Goal: Contribute content: Contribute content

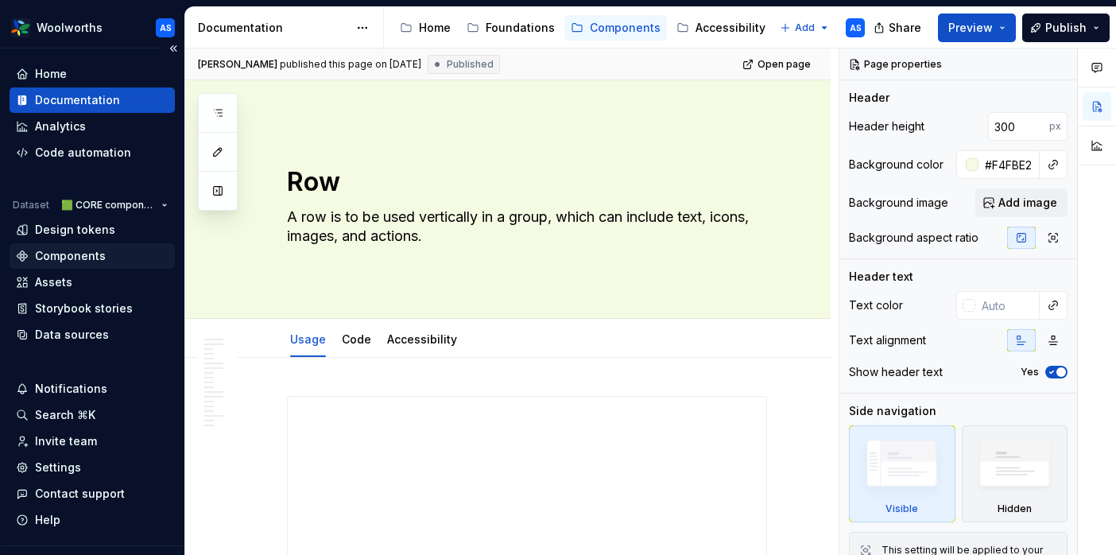
click at [85, 254] on div "Components" at bounding box center [70, 256] width 71 height 16
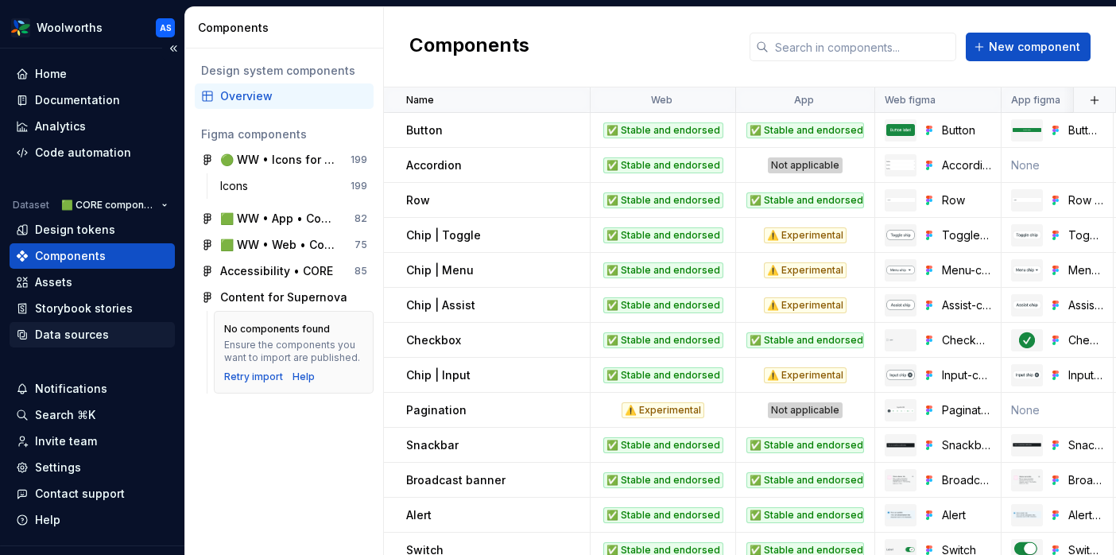
click at [58, 330] on div "Data sources" at bounding box center [72, 335] width 74 height 16
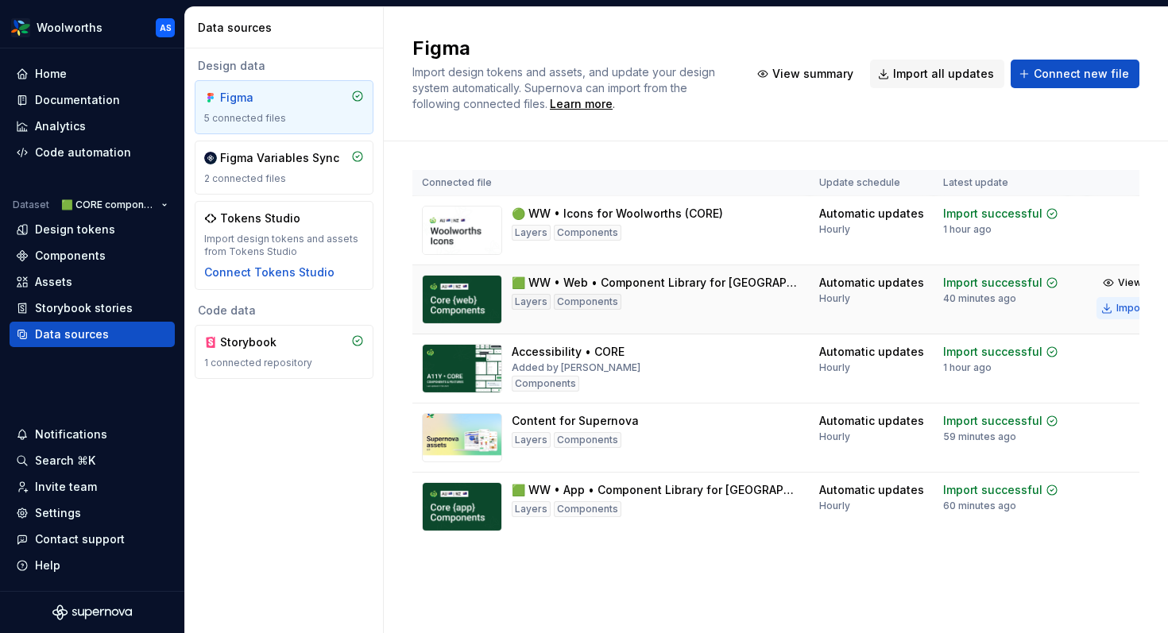
click at [1001, 309] on div "Import updates" at bounding box center [1153, 308] width 72 height 13
click at [1001, 516] on div "Import updates" at bounding box center [1153, 515] width 72 height 13
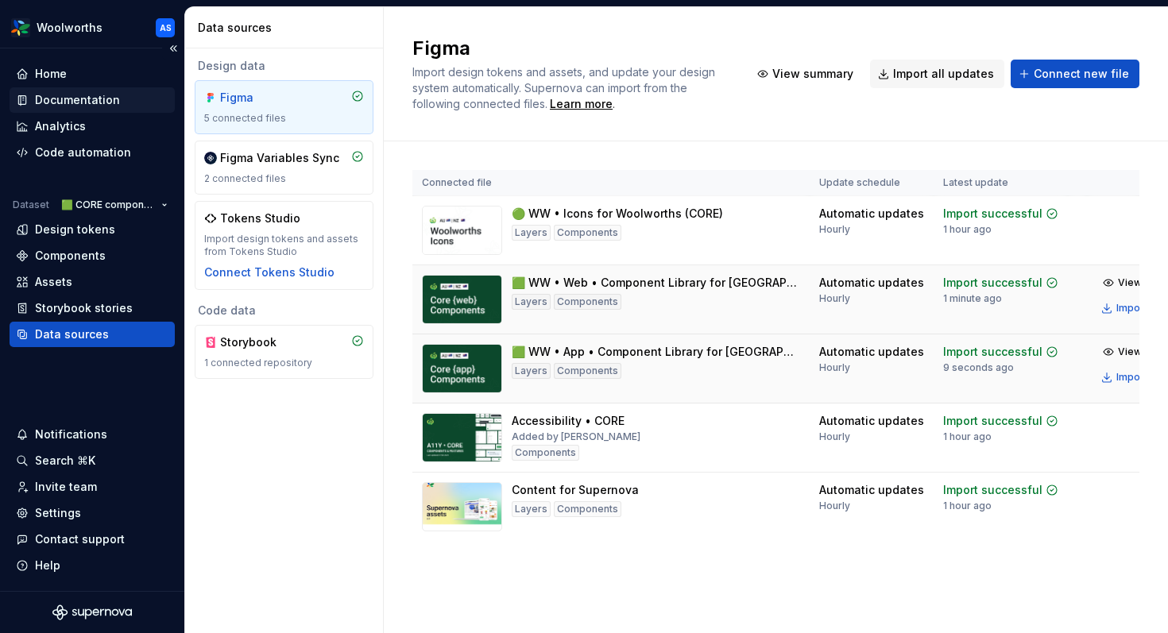
click at [80, 99] on div "Documentation" at bounding box center [77, 100] width 85 height 16
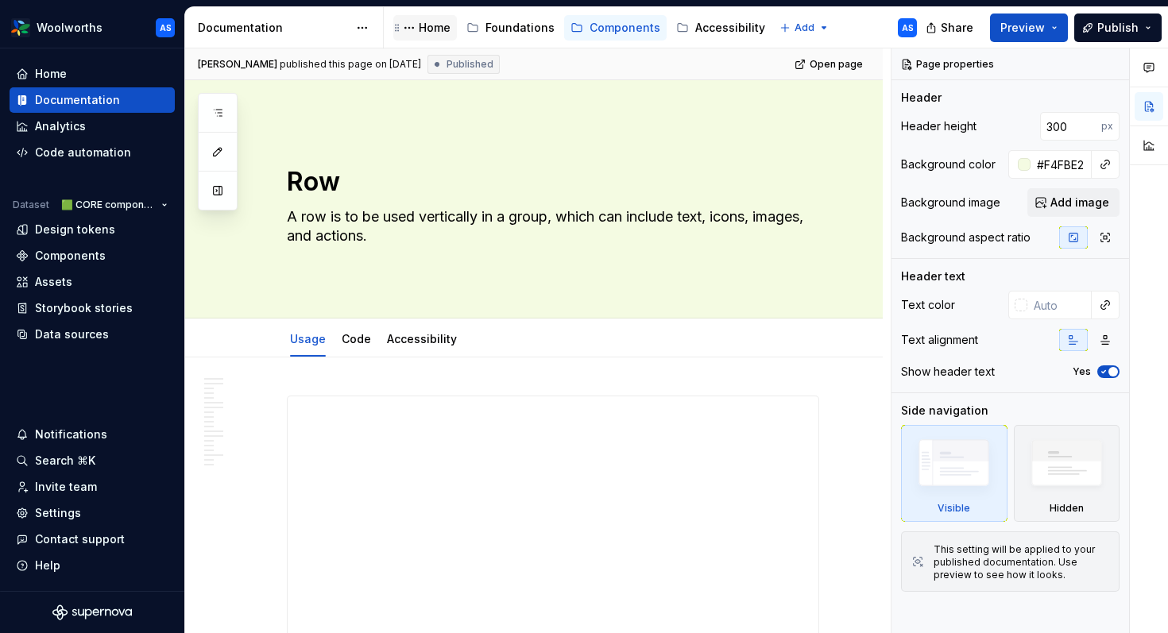
type textarea "*"
click at [772, 453] on div "**********" at bounding box center [553, 525] width 531 height 256
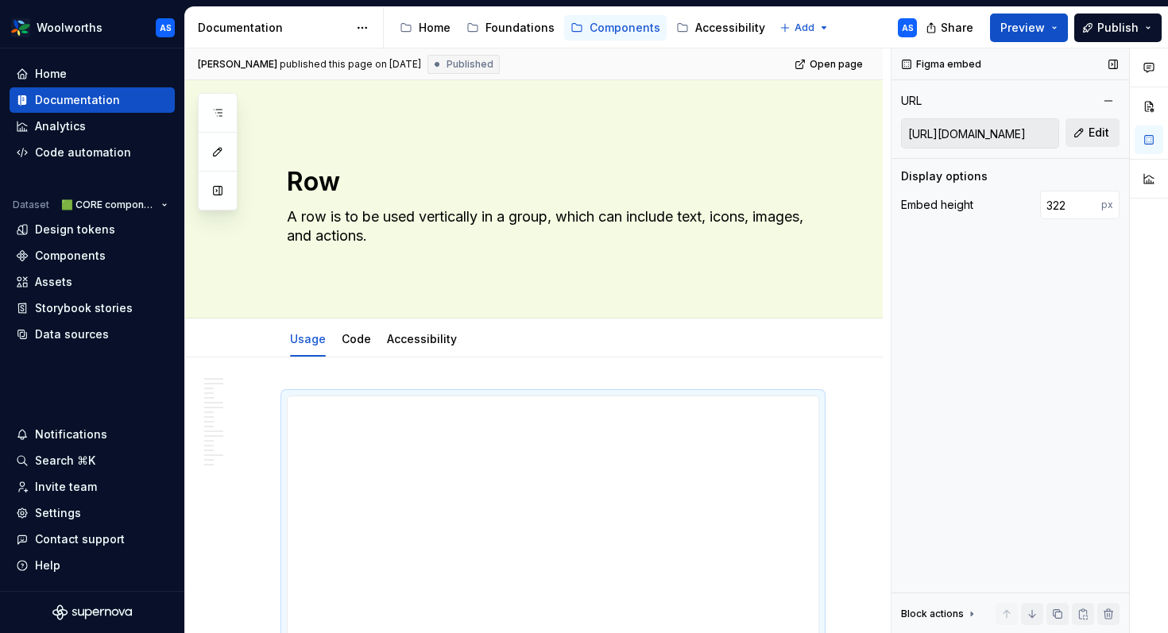
click at [1001, 130] on button "Edit" at bounding box center [1093, 132] width 54 height 29
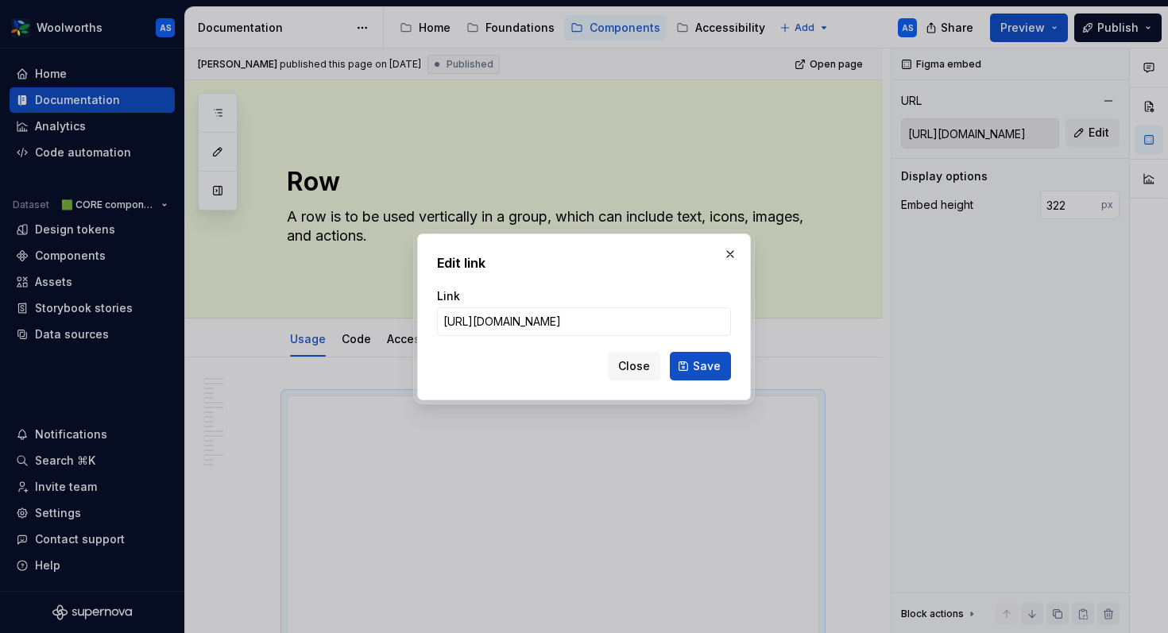
scroll to position [0, 792]
type input "[URL][DOMAIN_NAME]"
click at [699, 368] on span "Save" at bounding box center [707, 366] width 28 height 16
type input "[URL][DOMAIN_NAME]"
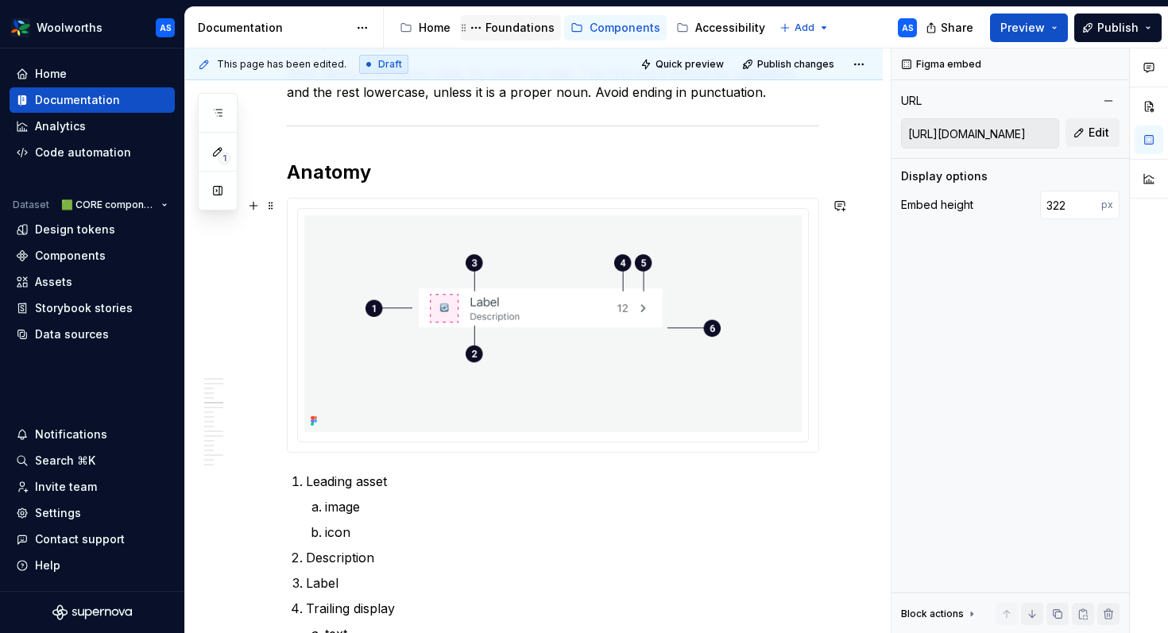
scroll to position [1337, 0]
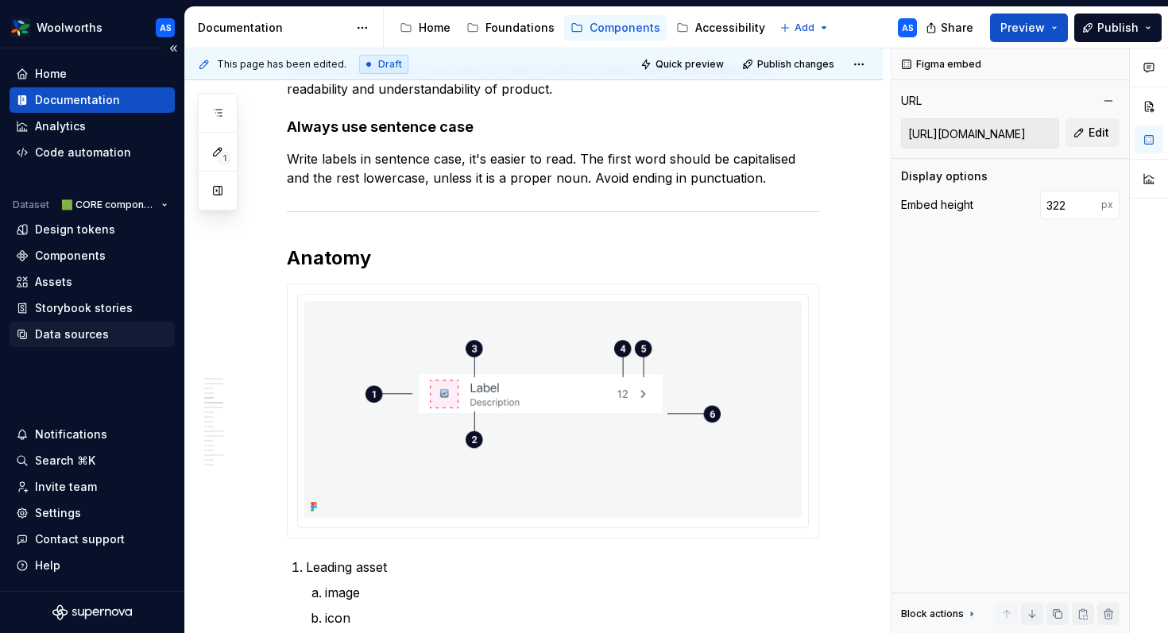
click at [51, 335] on div "Data sources" at bounding box center [72, 335] width 74 height 16
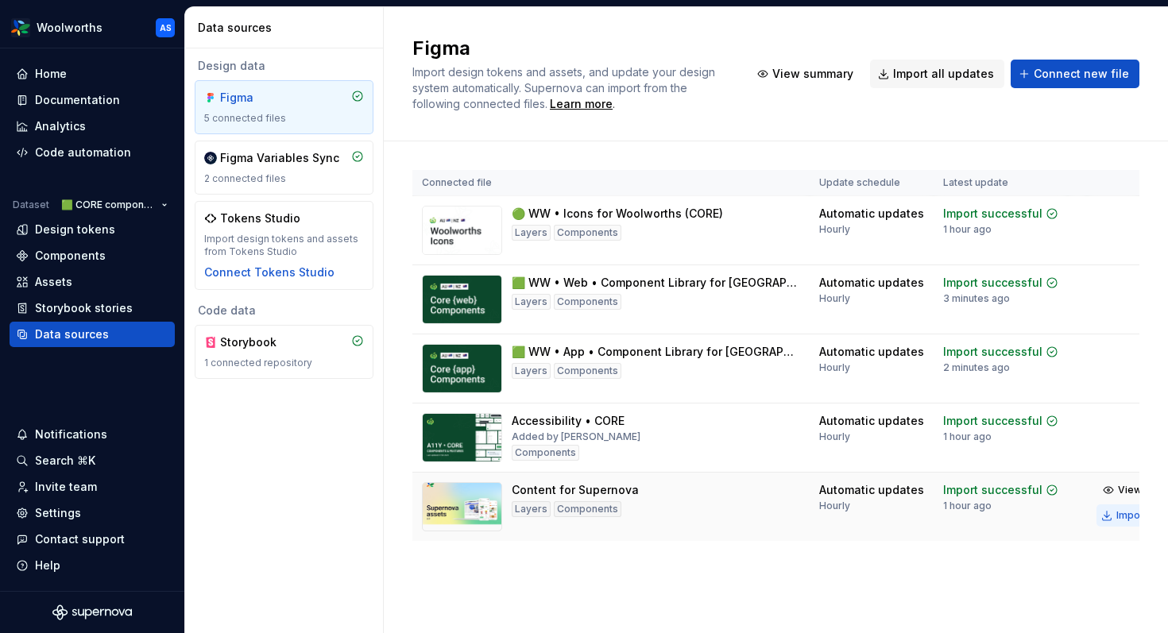
click at [1001, 517] on div "Import updates" at bounding box center [1153, 515] width 72 height 13
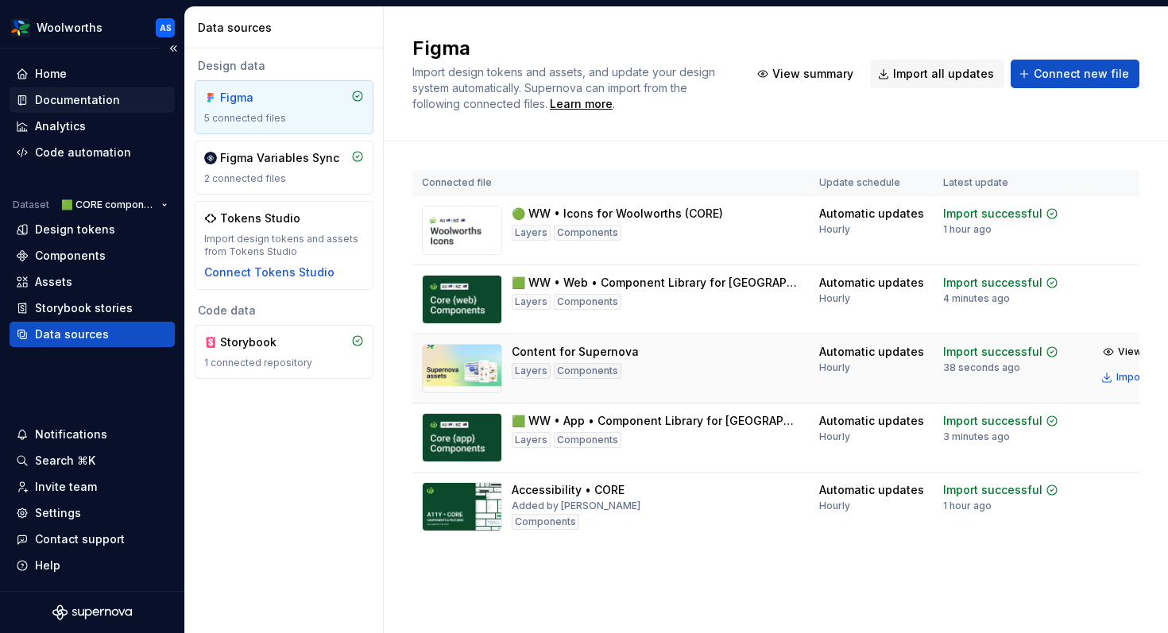
click at [85, 97] on div "Documentation" at bounding box center [77, 100] width 85 height 16
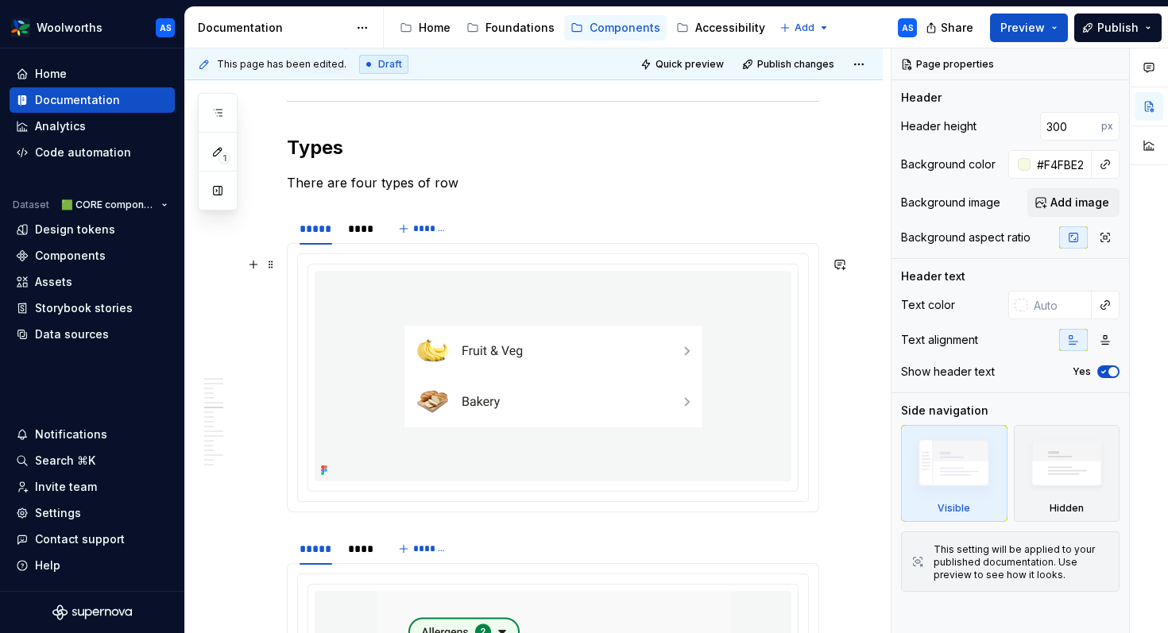
type textarea "*"
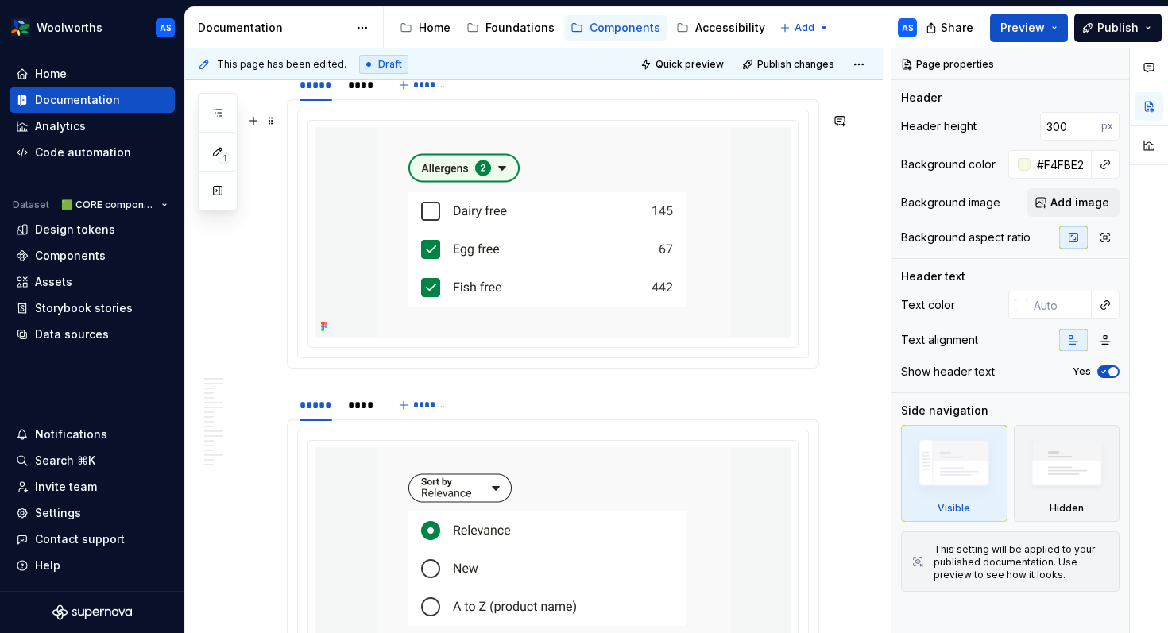
scroll to position [2532, 0]
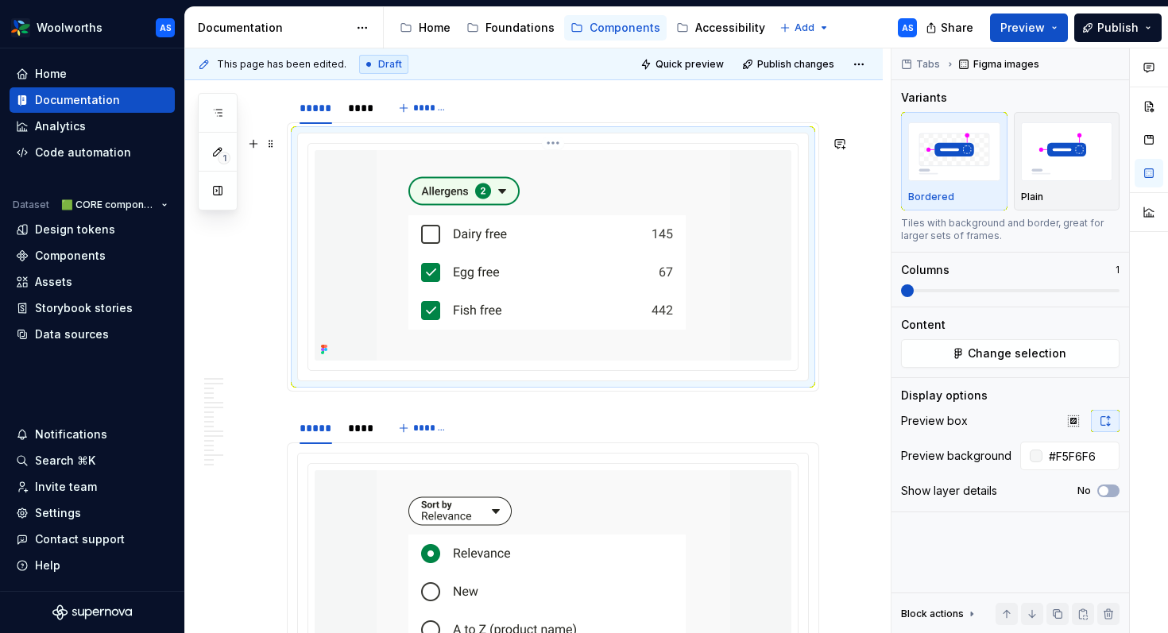
click at [769, 219] on div at bounding box center [553, 255] width 477 height 211
click at [1001, 455] on input "#F5F6F6" at bounding box center [1081, 456] width 77 height 29
paste input "F9F9F9"
click at [1001, 532] on div "Tabs Figma images Variants Bordered Plain Tiles with background and border, gre…" at bounding box center [1011, 341] width 238 height 586
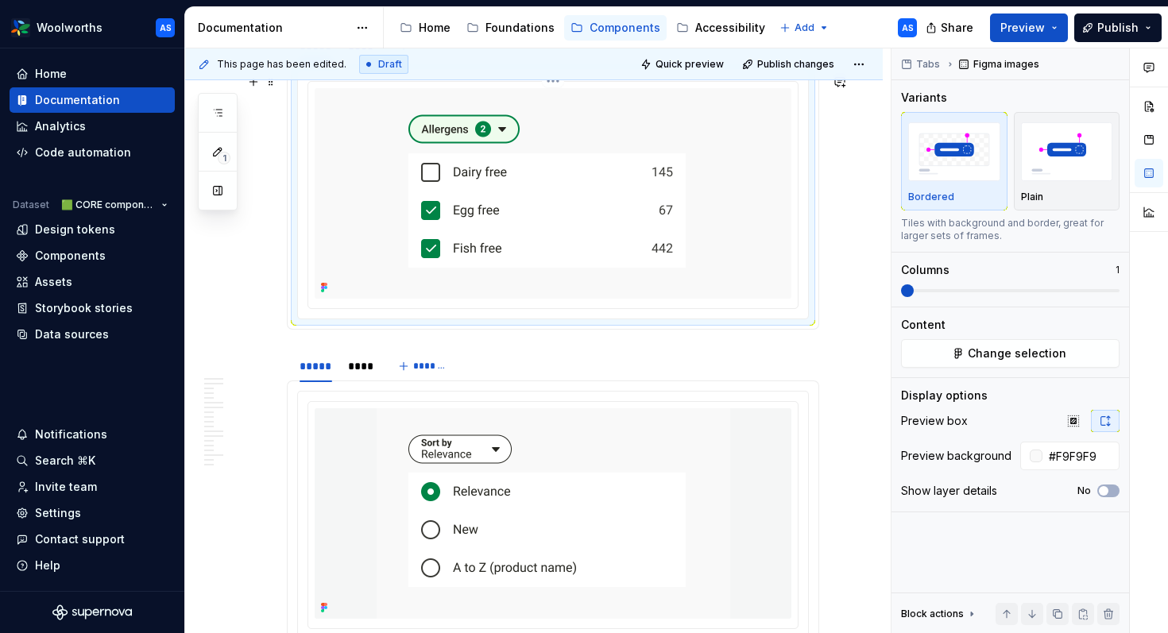
scroll to position [2597, 0]
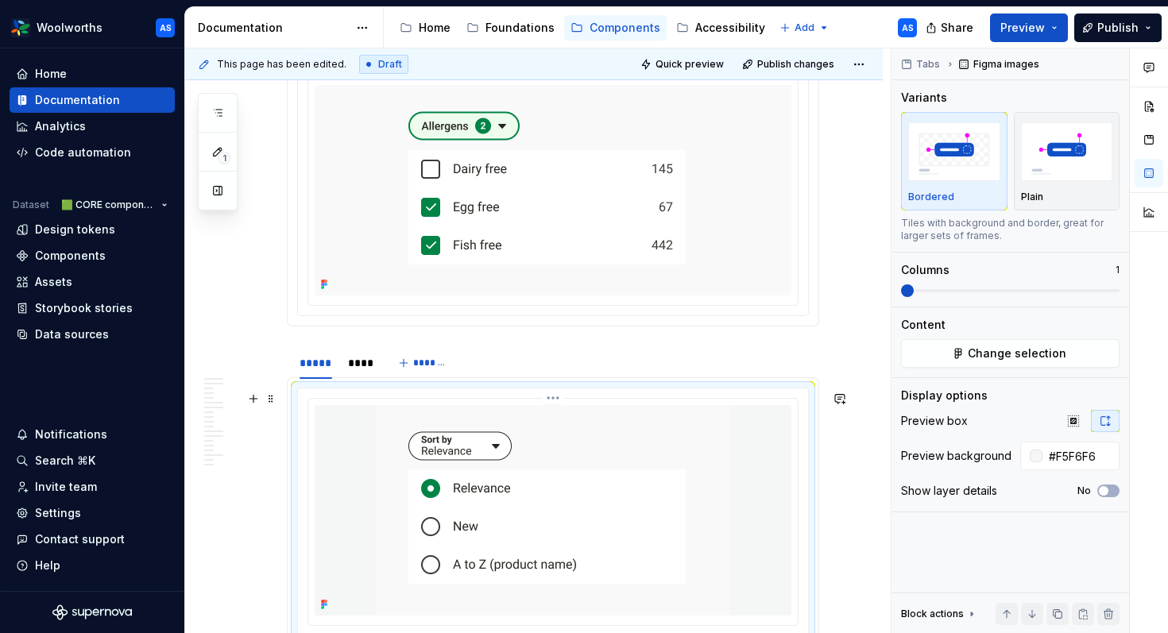
click at [743, 457] on div at bounding box center [553, 510] width 477 height 211
click at [1001, 467] on input "#F5F6F6" at bounding box center [1081, 456] width 77 height 29
paste input "F9F9F9"
click at [1001, 515] on div "Tabs Figma images Variants Bordered Plain Tiles with background and border, gre…" at bounding box center [1011, 341] width 238 height 586
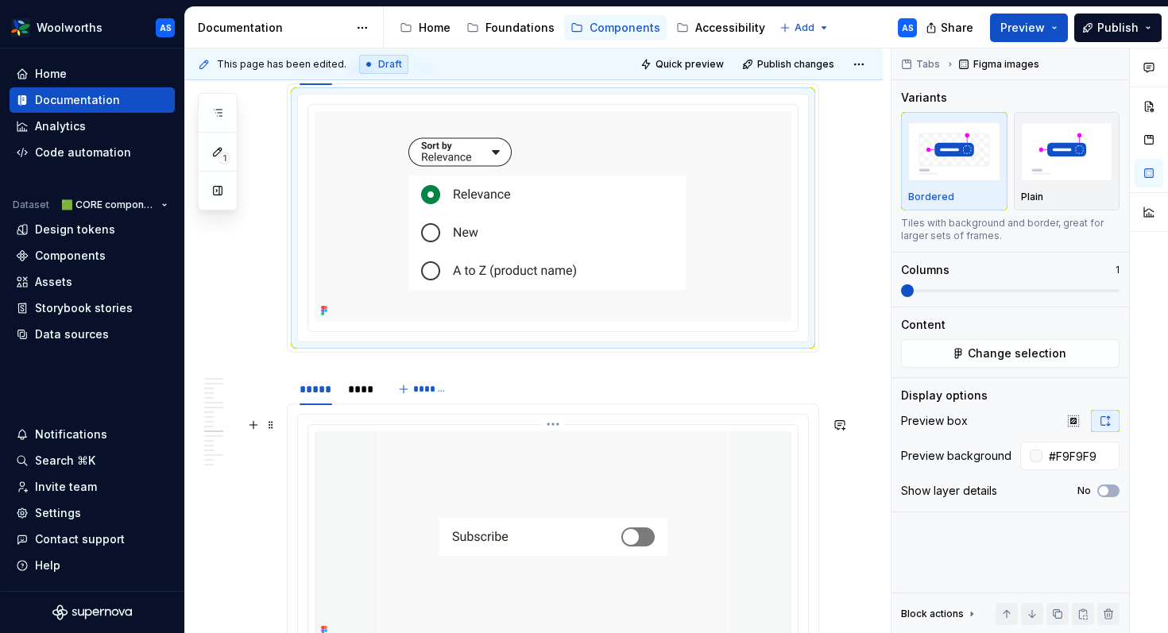
scroll to position [2999, 0]
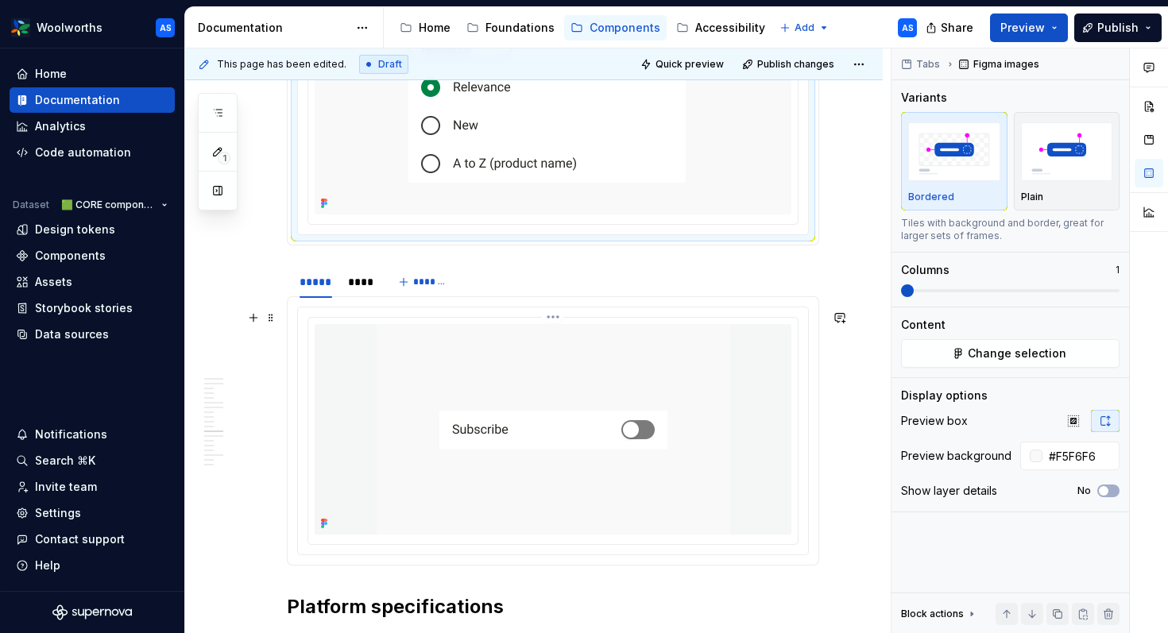
click at [792, 413] on div at bounding box center [553, 429] width 477 height 211
click at [1001, 457] on input "#F5F6F6" at bounding box center [1081, 456] width 77 height 29
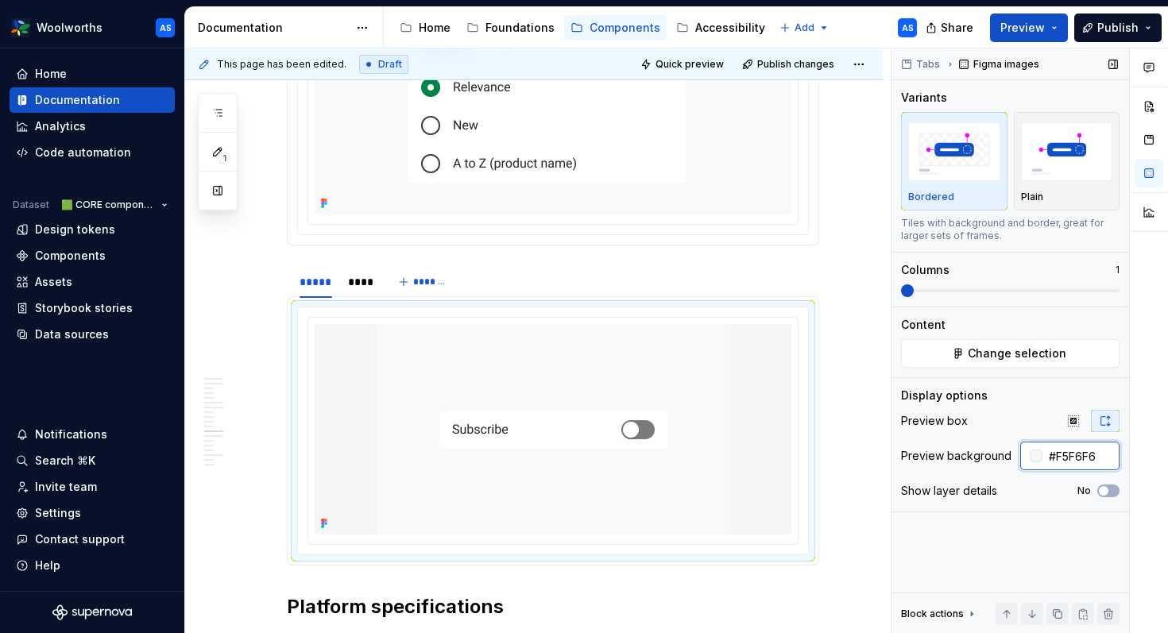
paste input "F9F9F9"
click at [1001, 542] on div "Tabs Figma images Variants Bordered Plain Tiles with background and border, gre…" at bounding box center [1011, 341] width 238 height 586
type input "#F9F9F9"
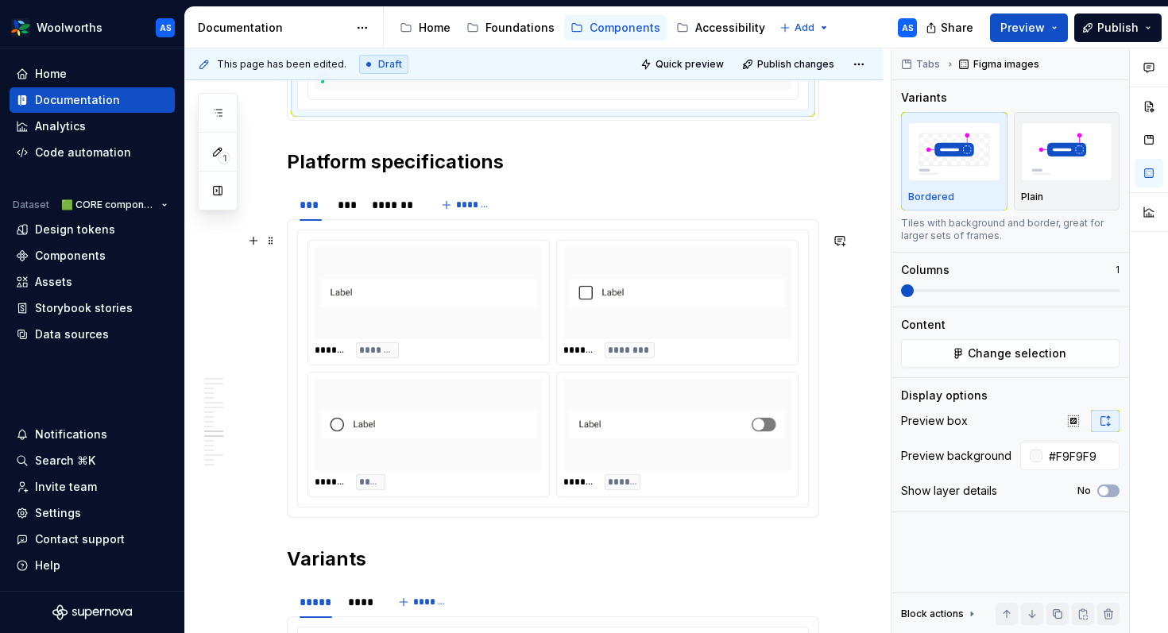
scroll to position [3542, 0]
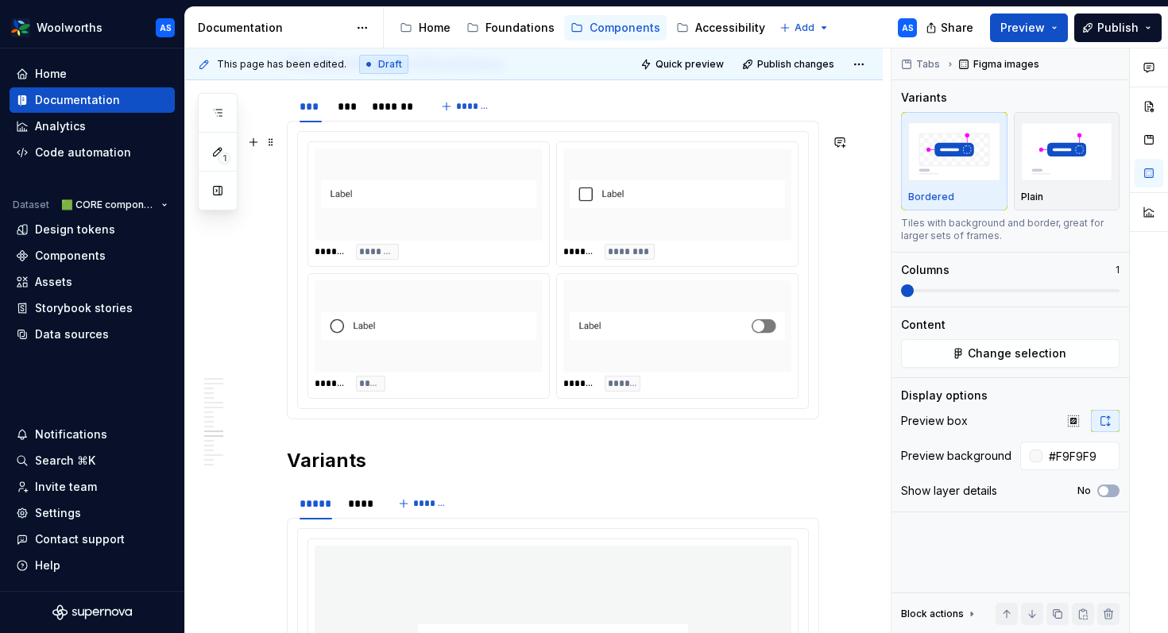
click at [745, 213] on img at bounding box center [677, 194] width 215 height 79
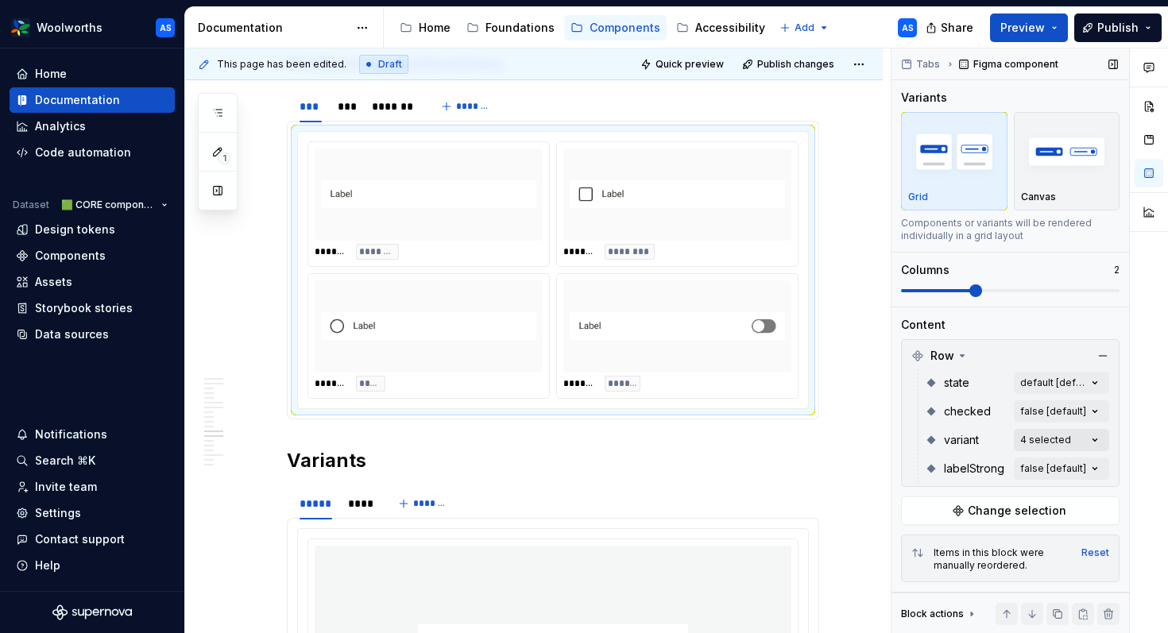
scroll to position [235, 0]
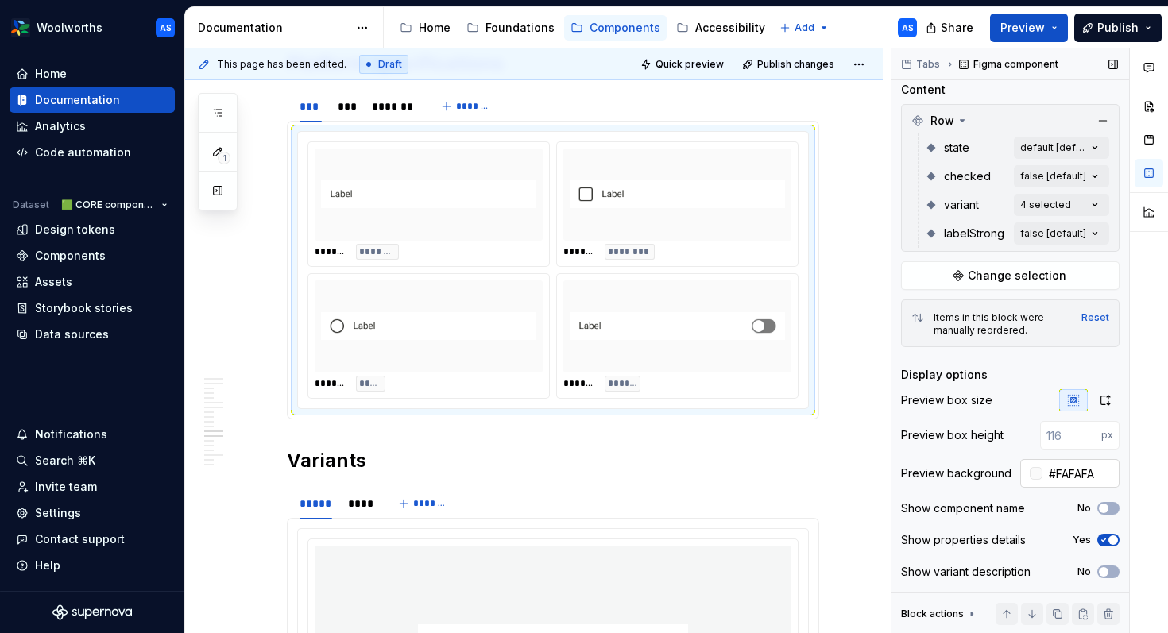
click at [1001, 476] on input "#FAFAFA" at bounding box center [1081, 473] width 77 height 29
paste input "F9F9F9"
type input "#F9F9F9"
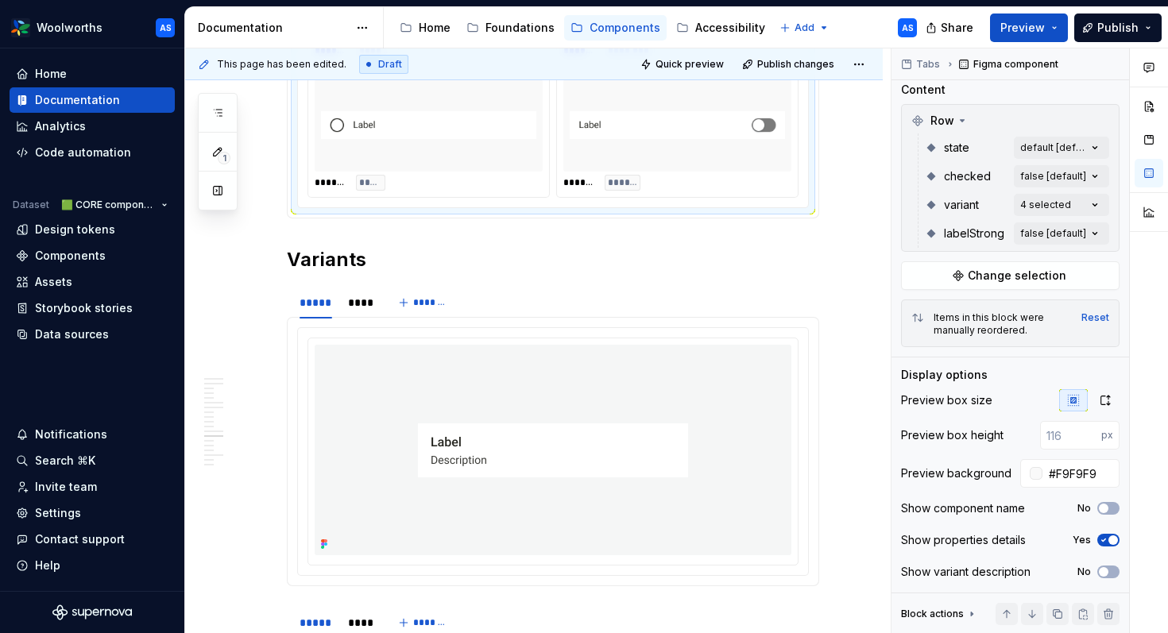
scroll to position [3744, 0]
click at [749, 447] on div at bounding box center [553, 449] width 477 height 211
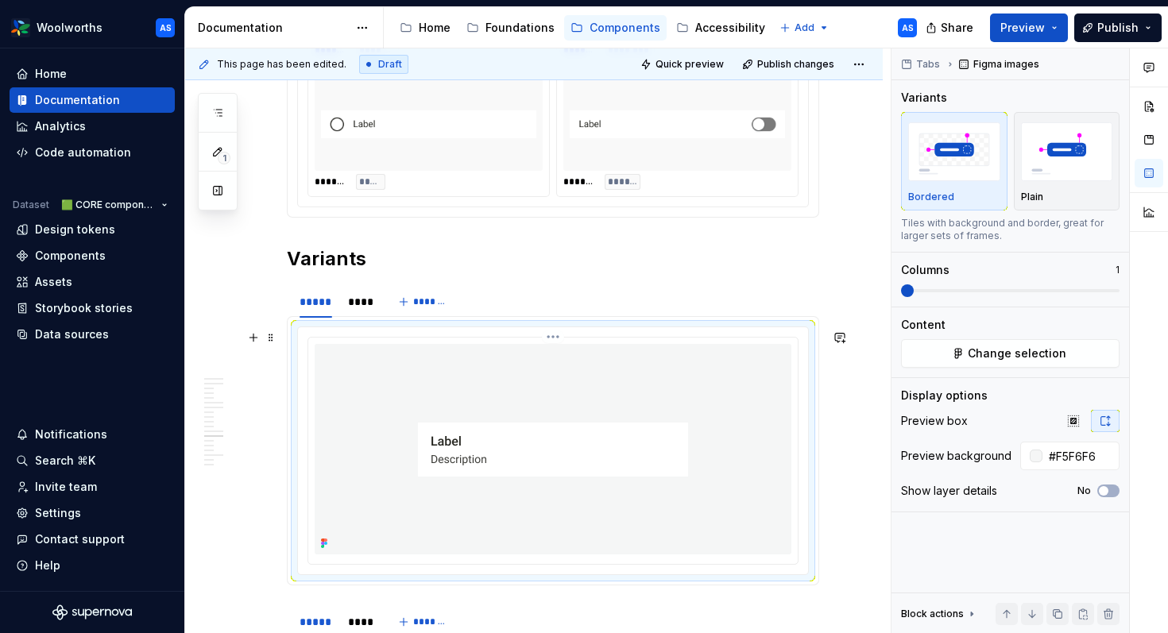
scroll to position [0, 0]
click at [1001, 456] on input "#F5F6F6" at bounding box center [1081, 456] width 77 height 29
paste input "F9F9F9"
click at [809, 390] on div at bounding box center [553, 451] width 512 height 249
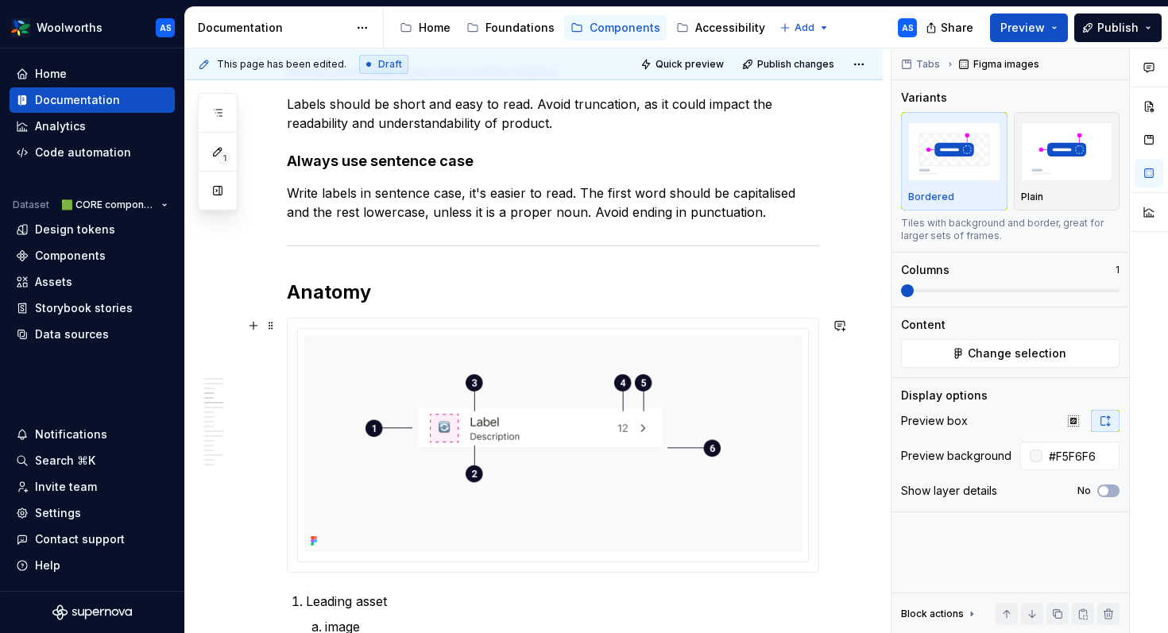
scroll to position [1302, 0]
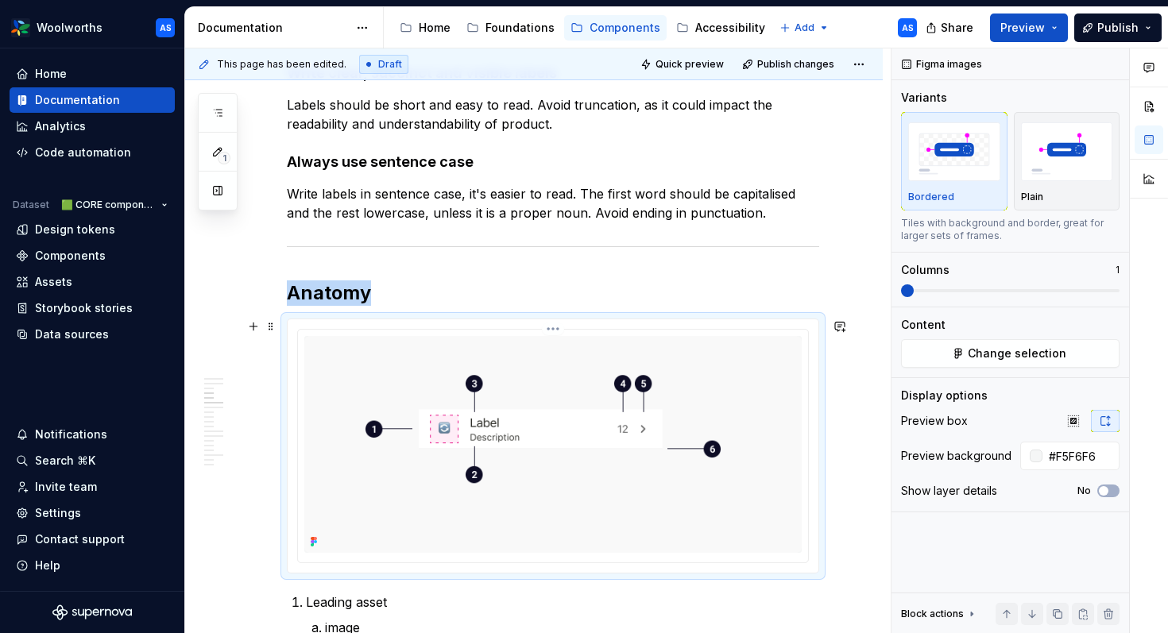
click at [793, 404] on img at bounding box center [553, 444] width 498 height 217
click at [1001, 447] on input "#F5F6F6" at bounding box center [1081, 456] width 77 height 29
paste input "F9F9F9"
type input "#F9F9F9"
click at [982, 542] on div "Figma images Variants Bordered Plain Tiles with background and border, great fo…" at bounding box center [1011, 341] width 238 height 586
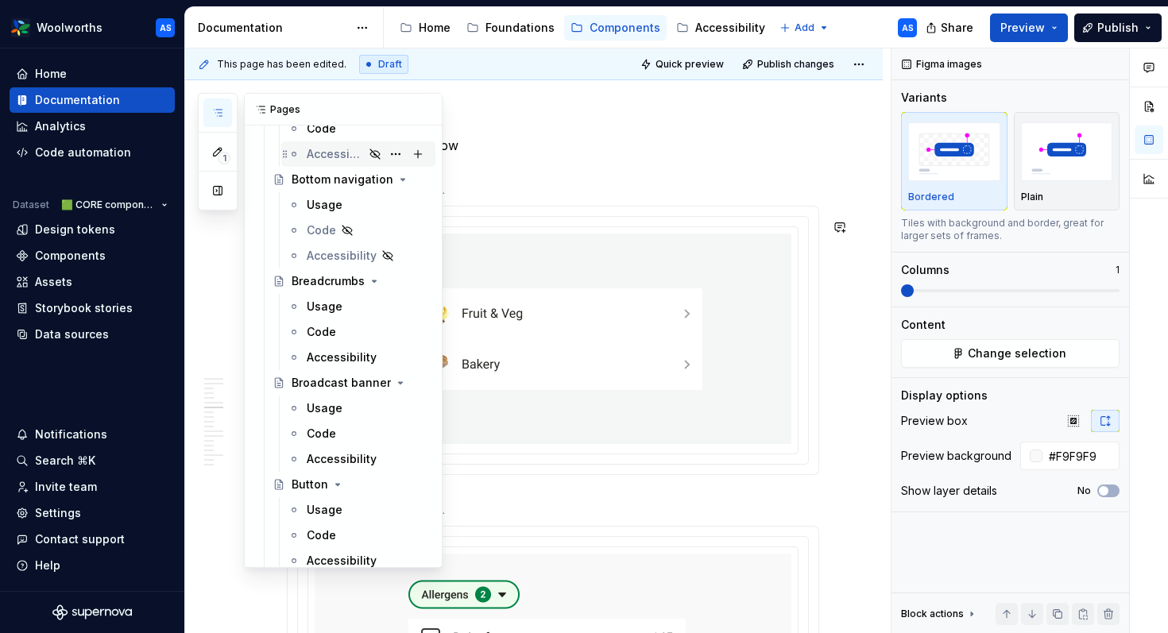
scroll to position [625, 0]
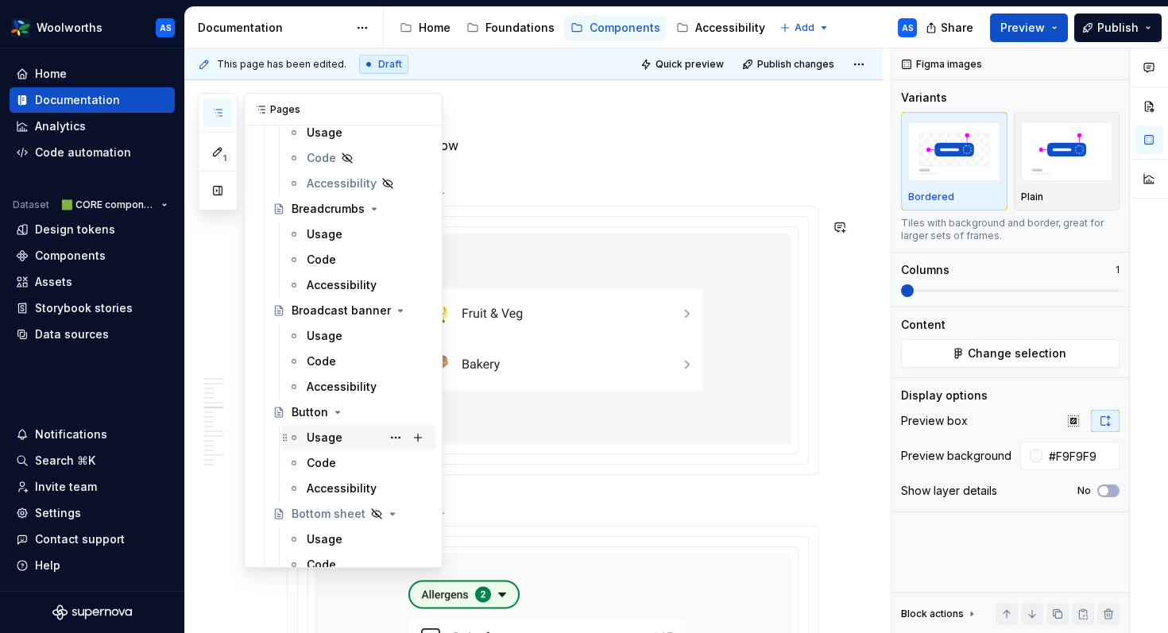
click at [320, 435] on div "Usage" at bounding box center [325, 438] width 36 height 16
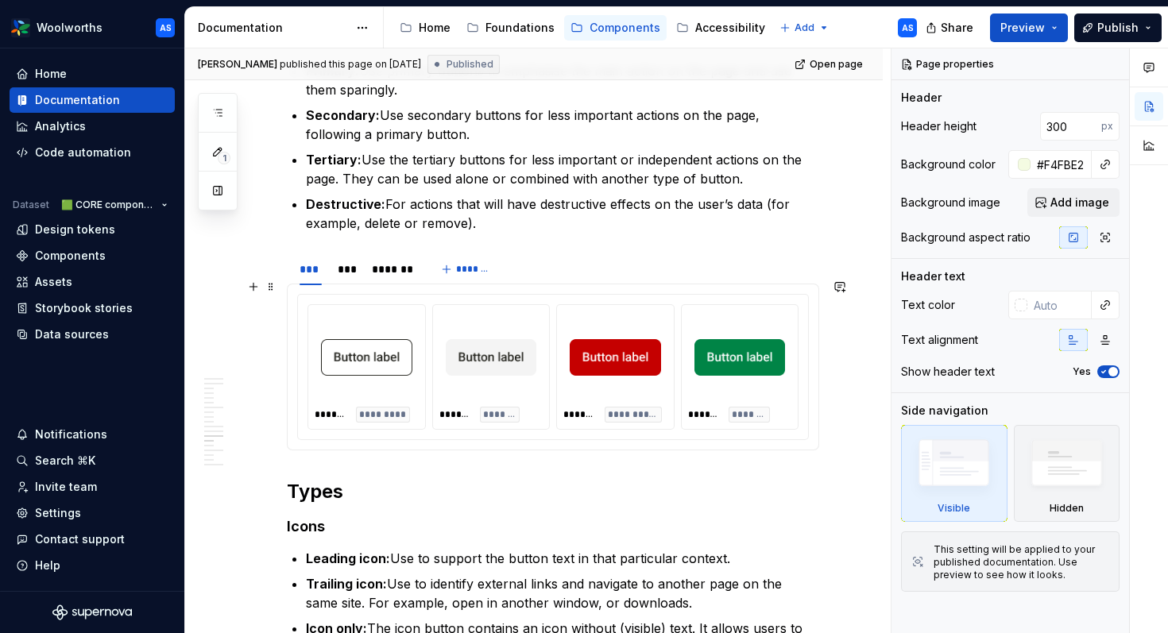
scroll to position [2994, 0]
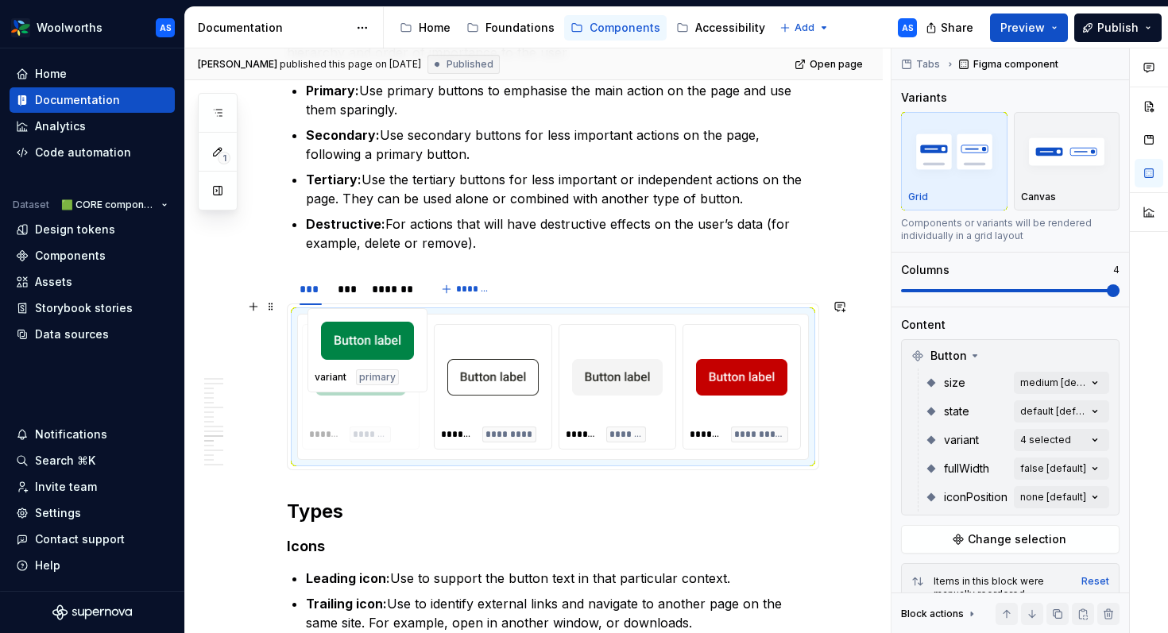
drag, startPoint x: 746, startPoint y: 367, endPoint x: 364, endPoint y: 380, distance: 382.5
click at [364, 380] on body "Woolworths AS Home Documentation Analytics Code automation Dataset 🟩 CORE compo…" at bounding box center [584, 316] width 1168 height 633
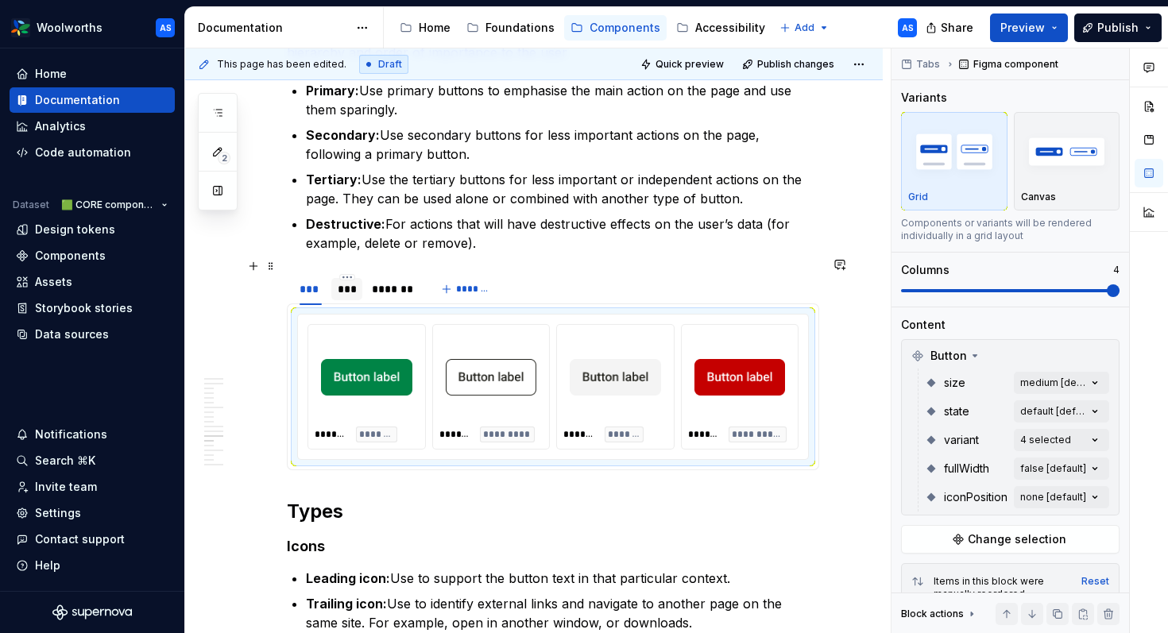
click at [351, 281] on div "***" at bounding box center [347, 289] width 18 height 16
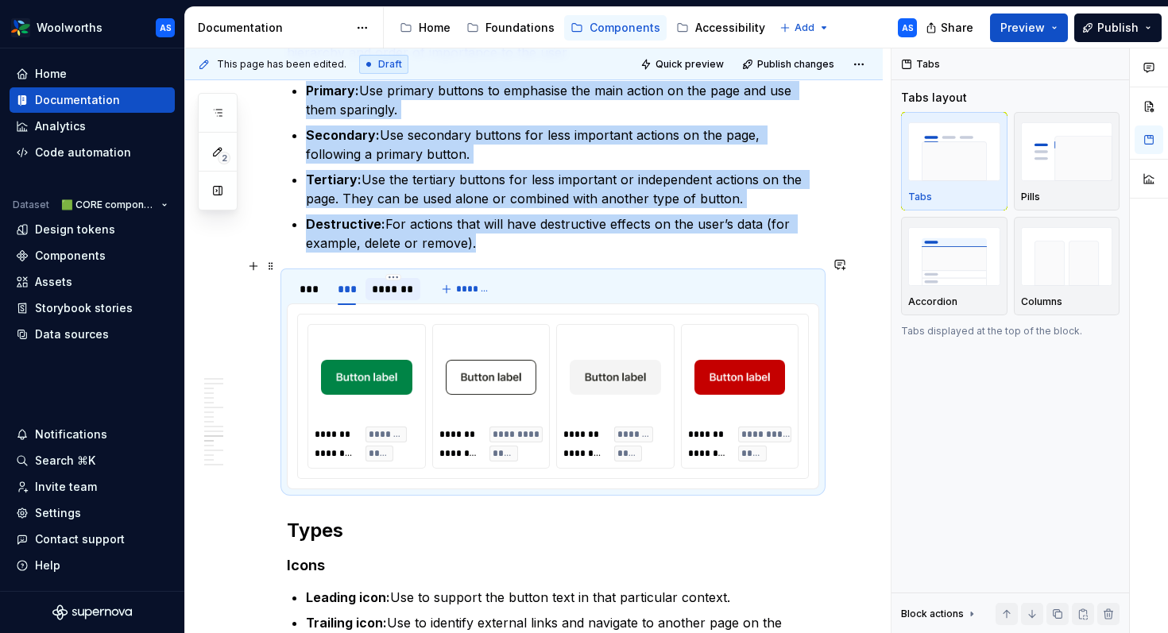
click at [401, 281] on div "*******" at bounding box center [393, 289] width 42 height 16
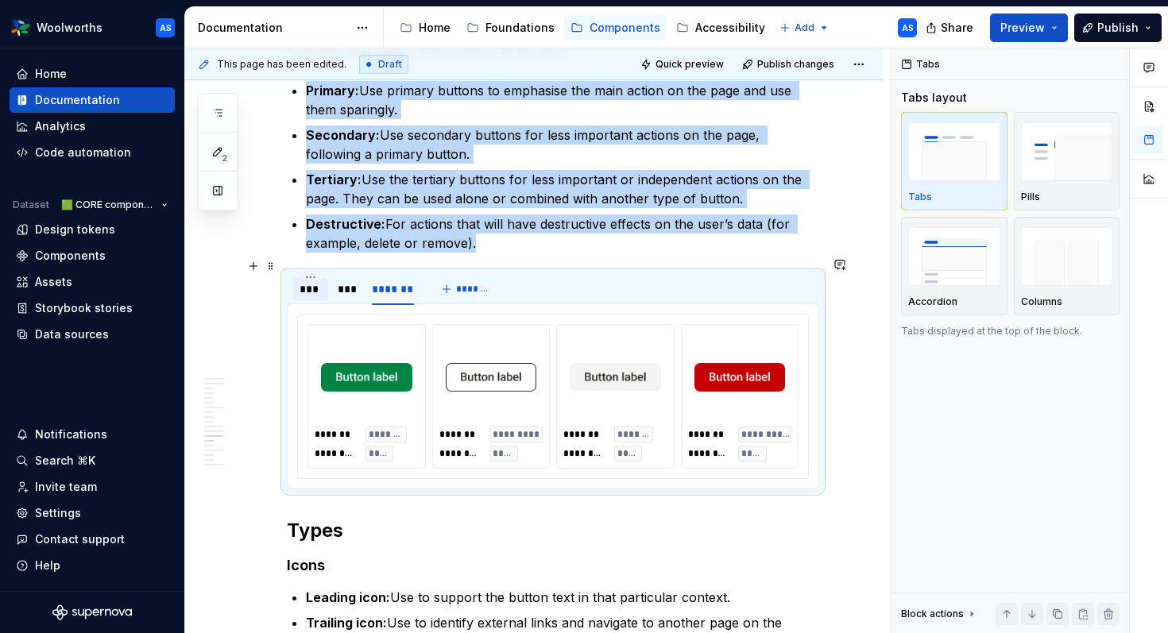
click at [313, 281] on div "***" at bounding box center [311, 289] width 22 height 16
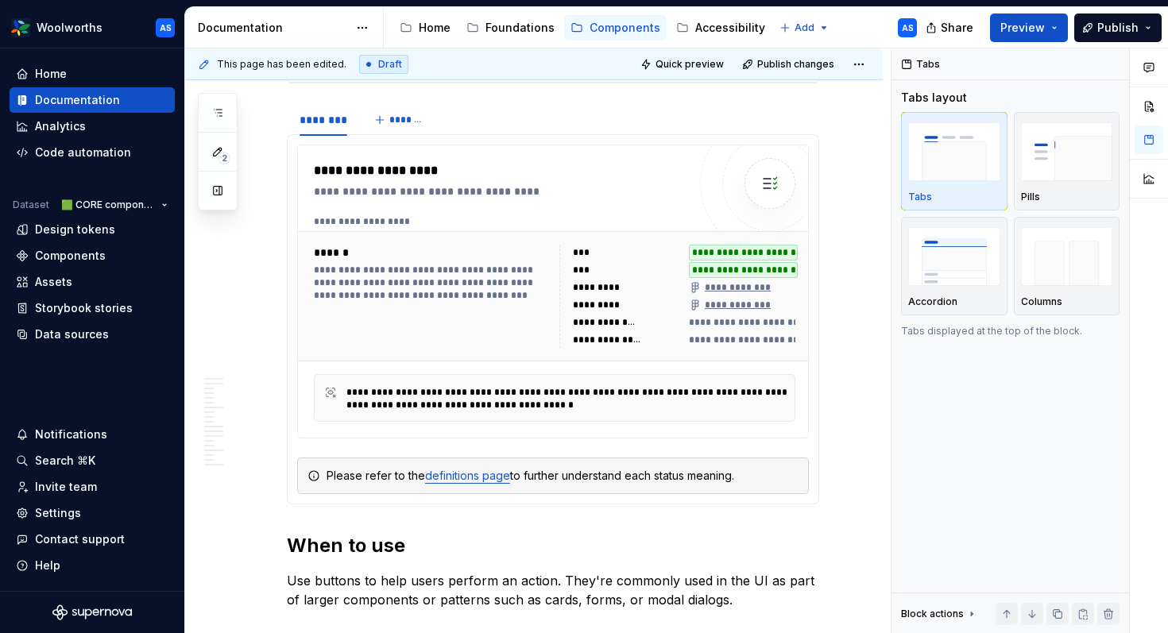
scroll to position [0, 0]
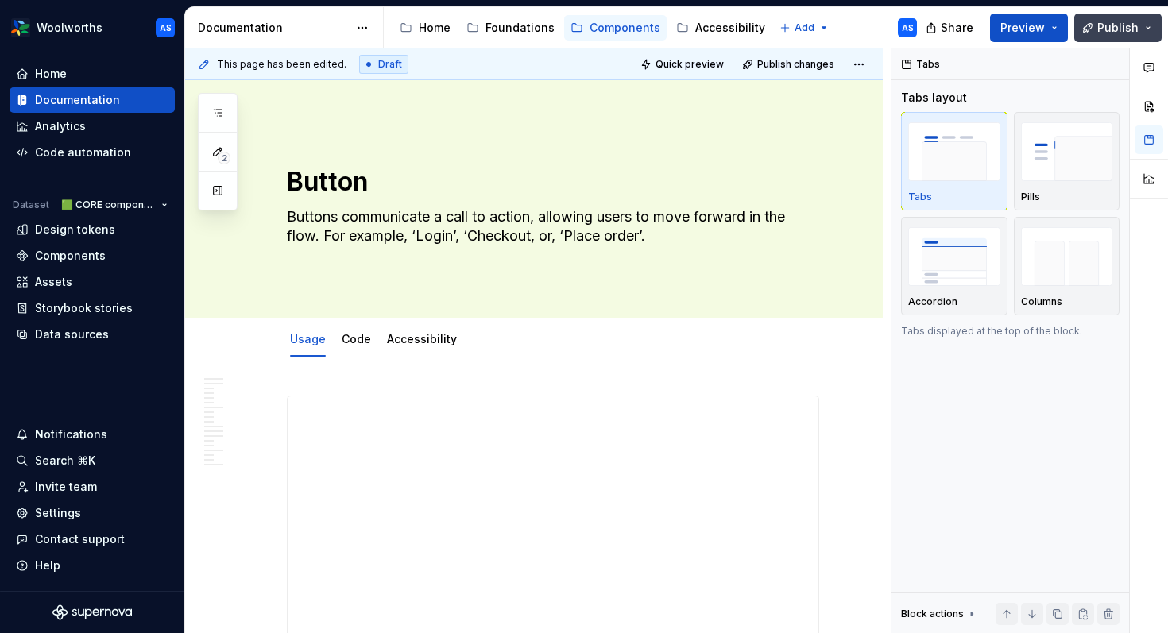
click at [1001, 24] on span "Publish" at bounding box center [1118, 28] width 41 height 16
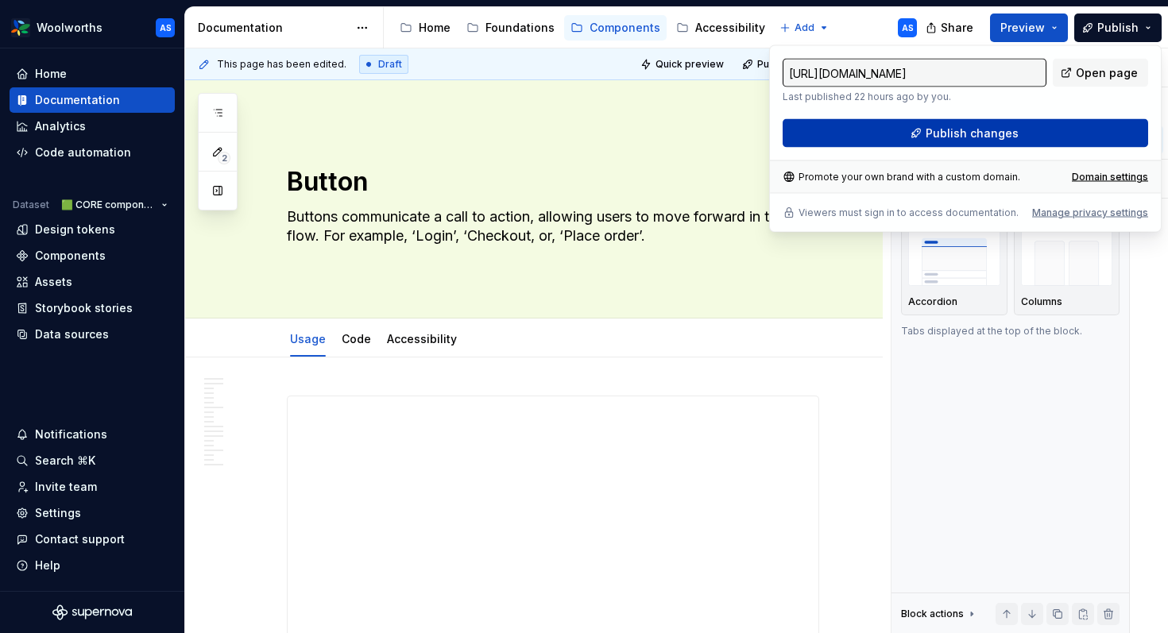
click at [993, 138] on span "Publish changes" at bounding box center [972, 134] width 93 height 16
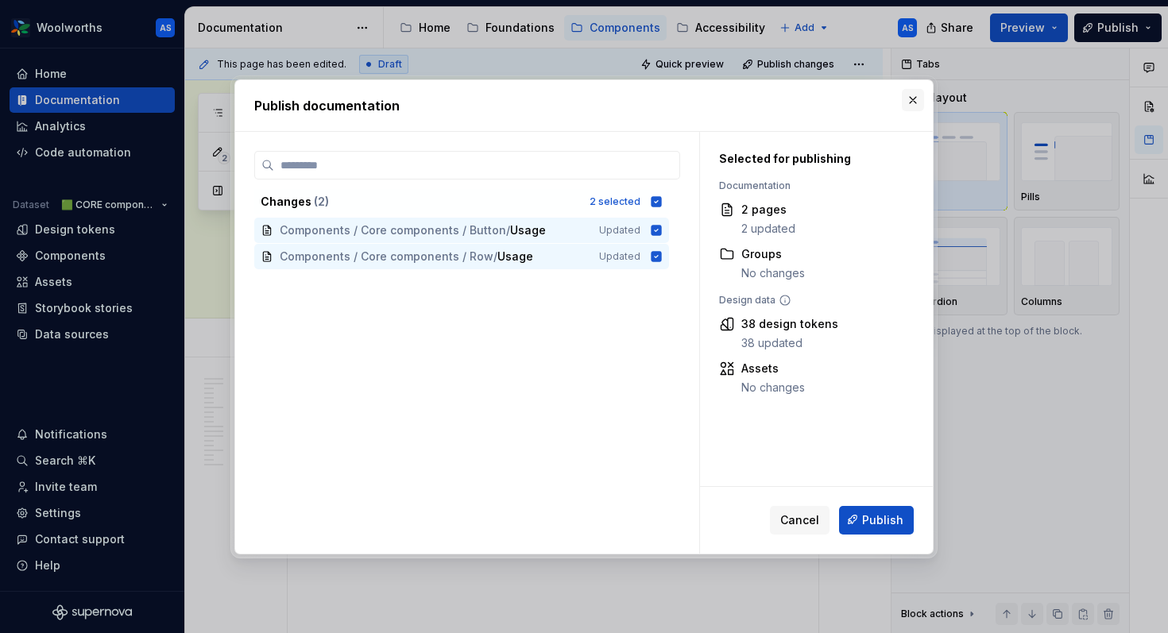
click at [916, 102] on button "button" at bounding box center [913, 100] width 22 height 22
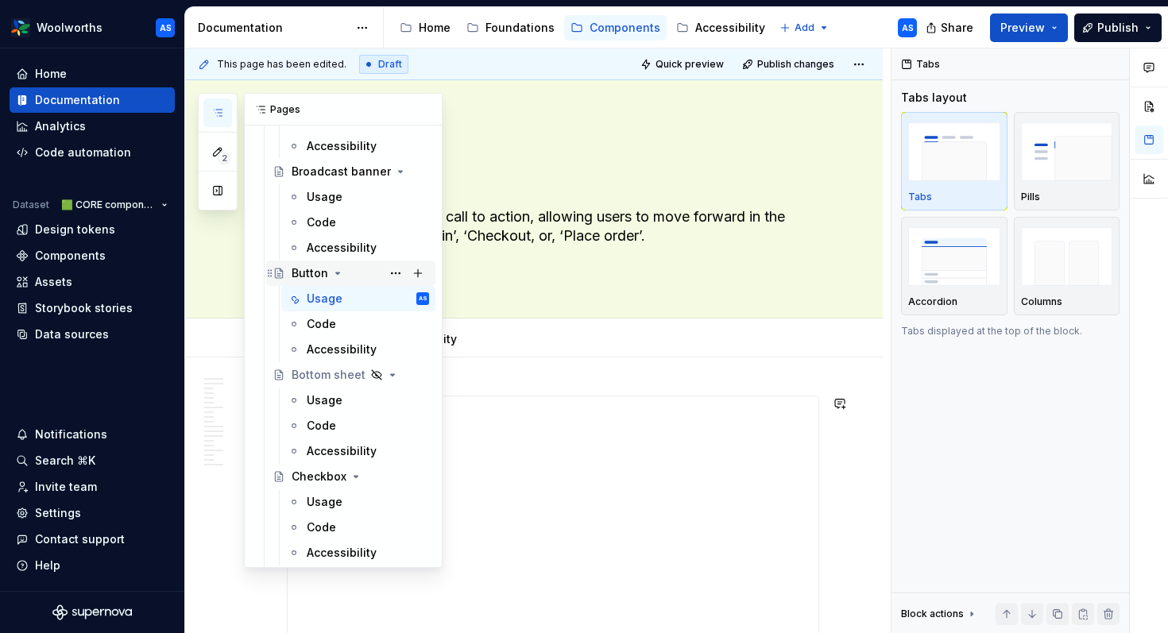
scroll to position [781, 0]
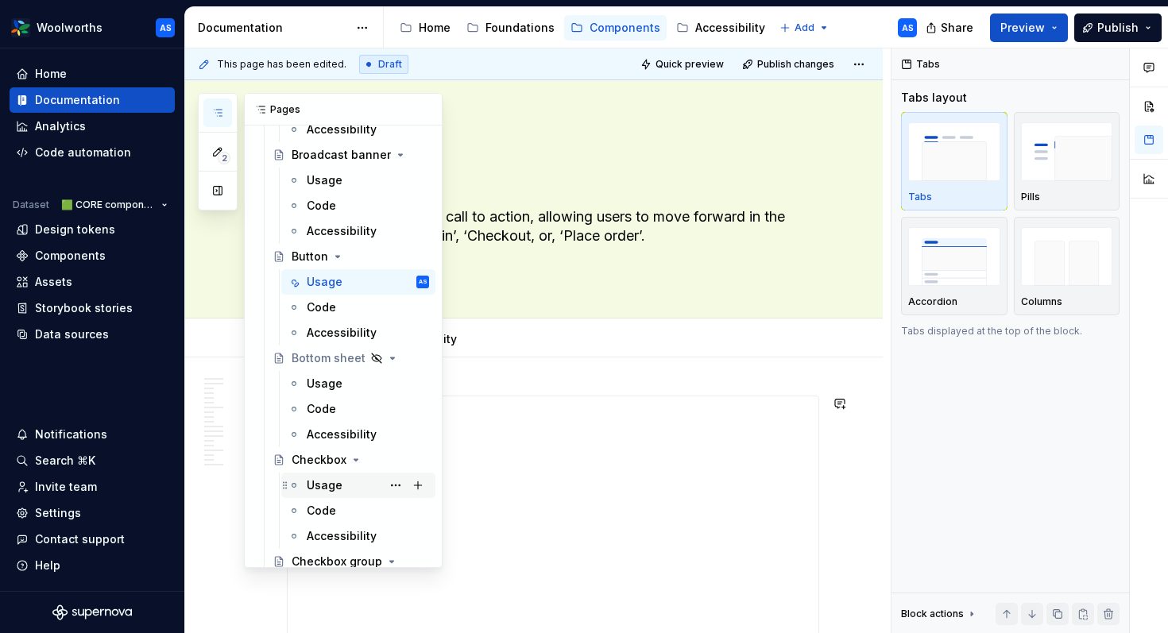
click at [322, 478] on div "Usage" at bounding box center [325, 486] width 36 height 16
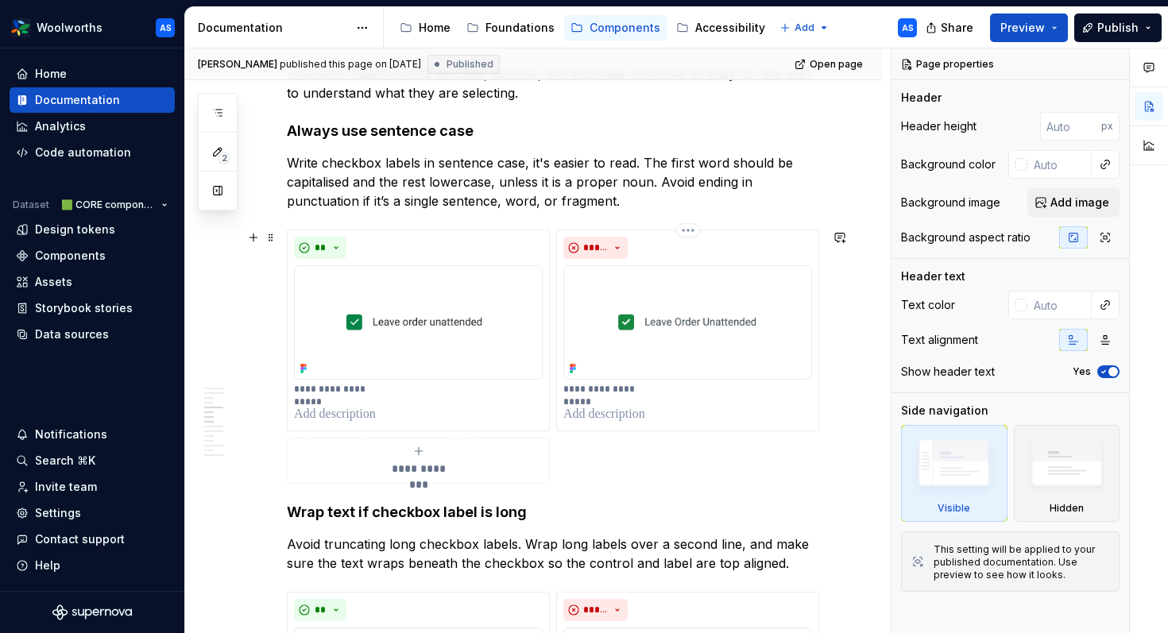
scroll to position [1373, 0]
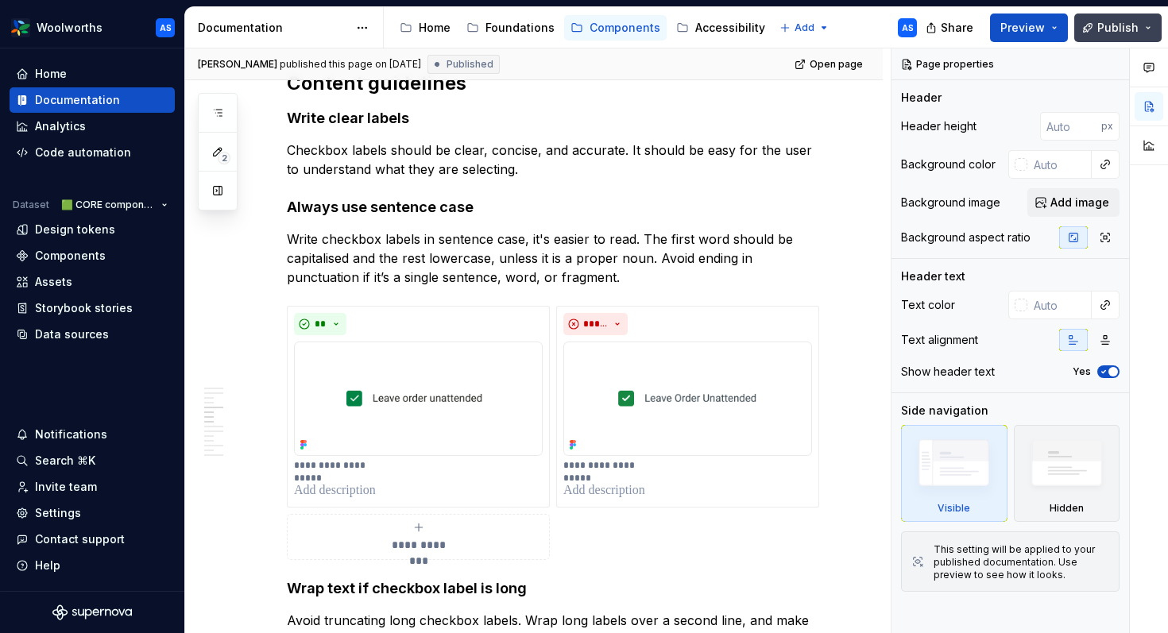
click at [1001, 29] on span "Publish" at bounding box center [1118, 28] width 41 height 16
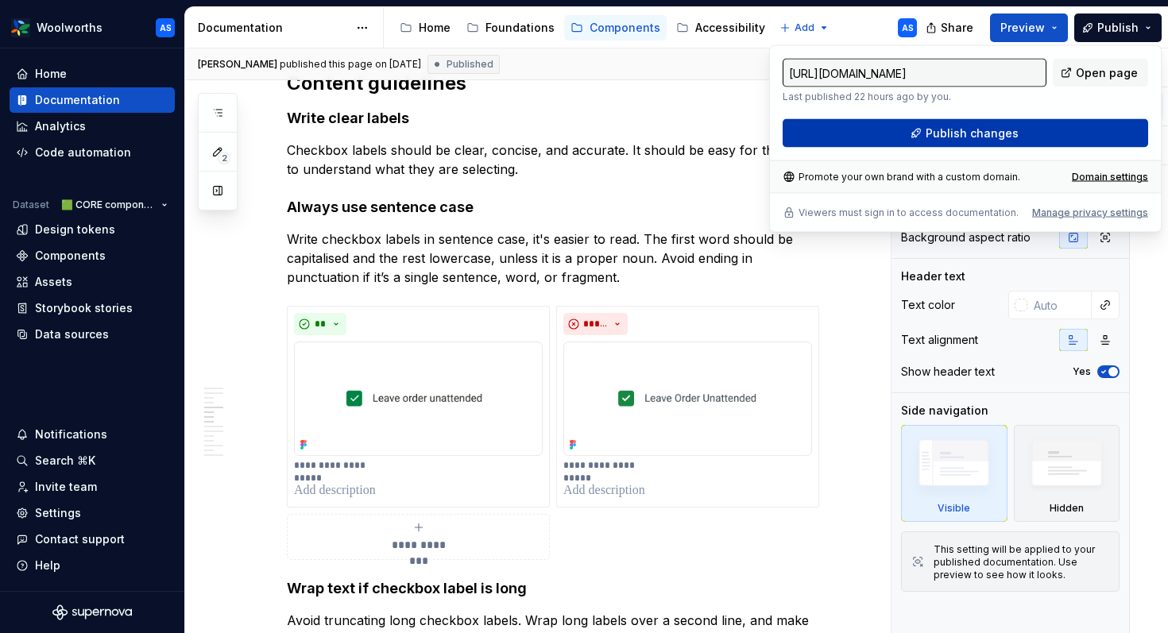
click at [1001, 132] on span "Publish changes" at bounding box center [972, 134] width 93 height 16
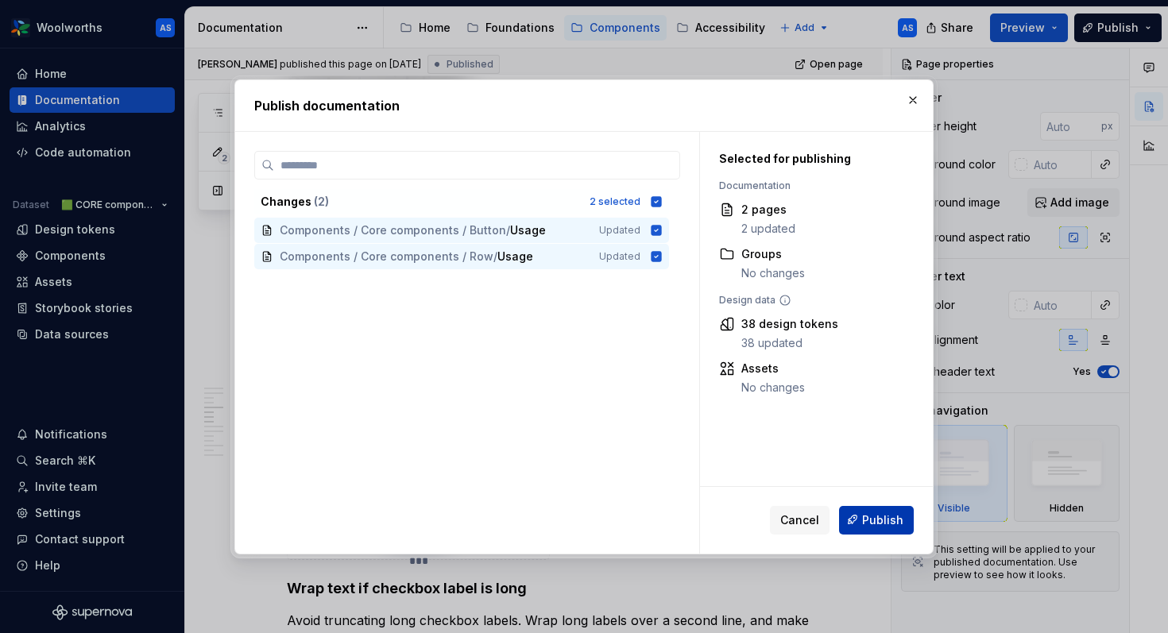
click at [896, 519] on span "Publish" at bounding box center [882, 520] width 41 height 16
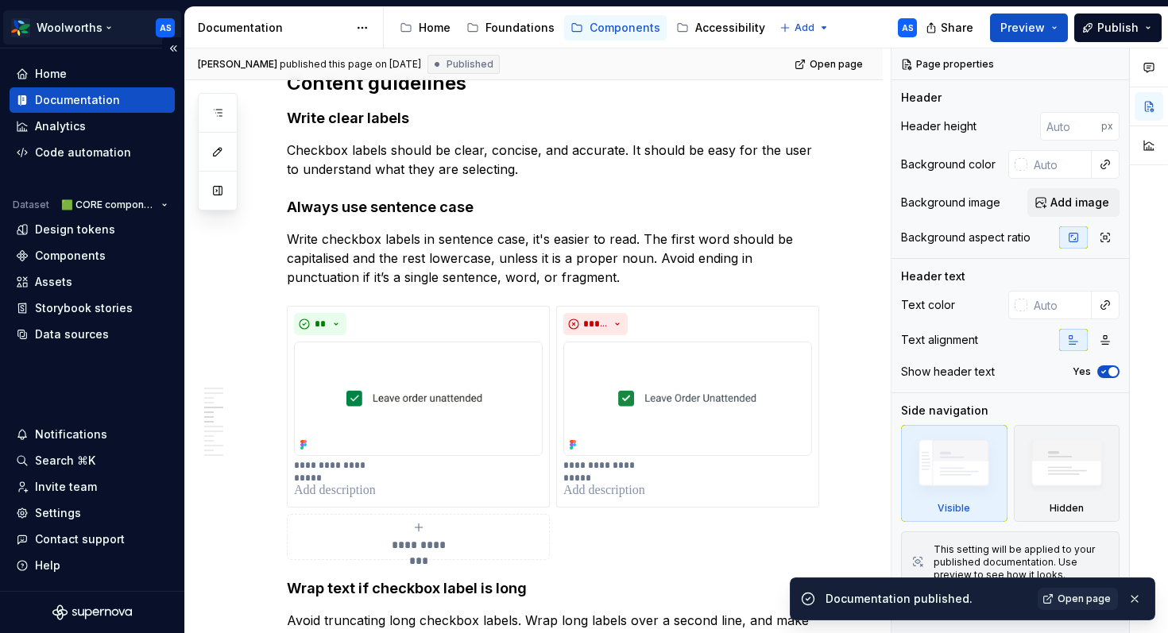
click at [101, 25] on html "Woolworths AS Home Documentation Analytics Code automation Dataset 🟩 CORE compo…" at bounding box center [584, 316] width 1168 height 633
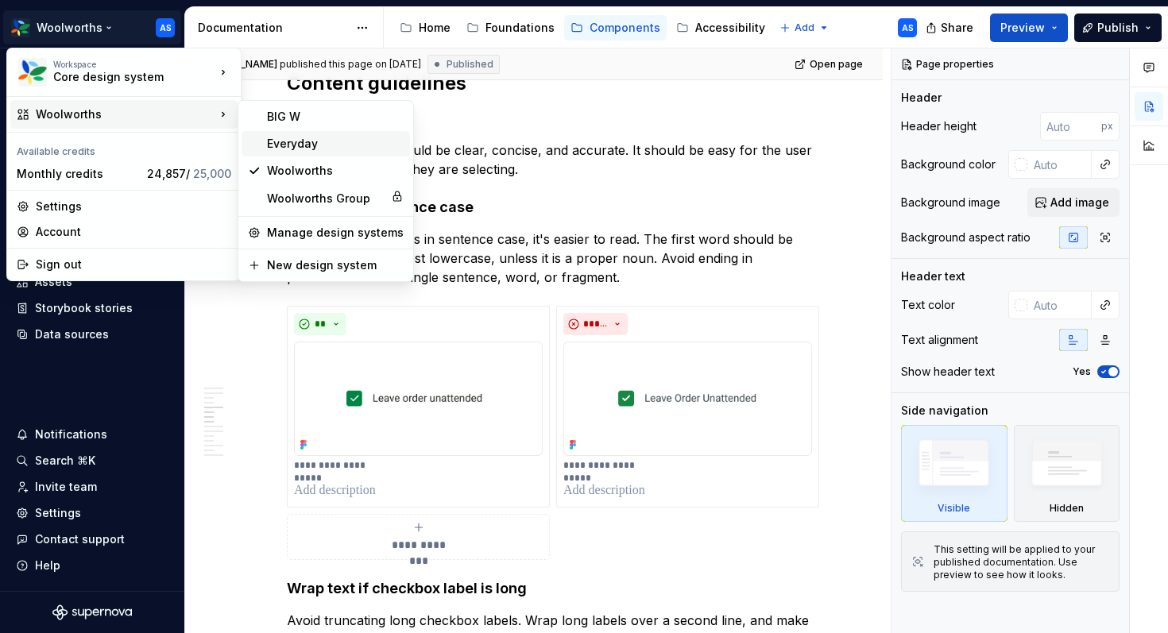
click at [293, 145] on div "Everyday" at bounding box center [335, 144] width 137 height 16
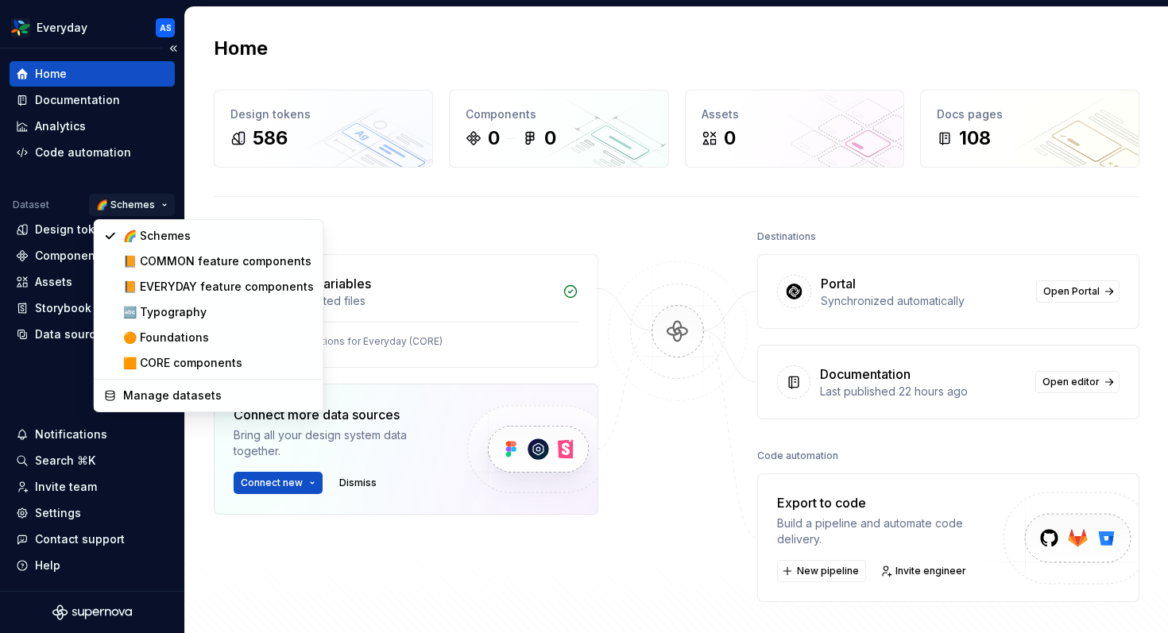
click at [141, 207] on html "Everyday AS Home Documentation Analytics Code automation Dataset 🌈 Schemes Desi…" at bounding box center [584, 316] width 1168 height 633
click at [175, 365] on div "🟧 CORE components" at bounding box center [218, 363] width 191 height 16
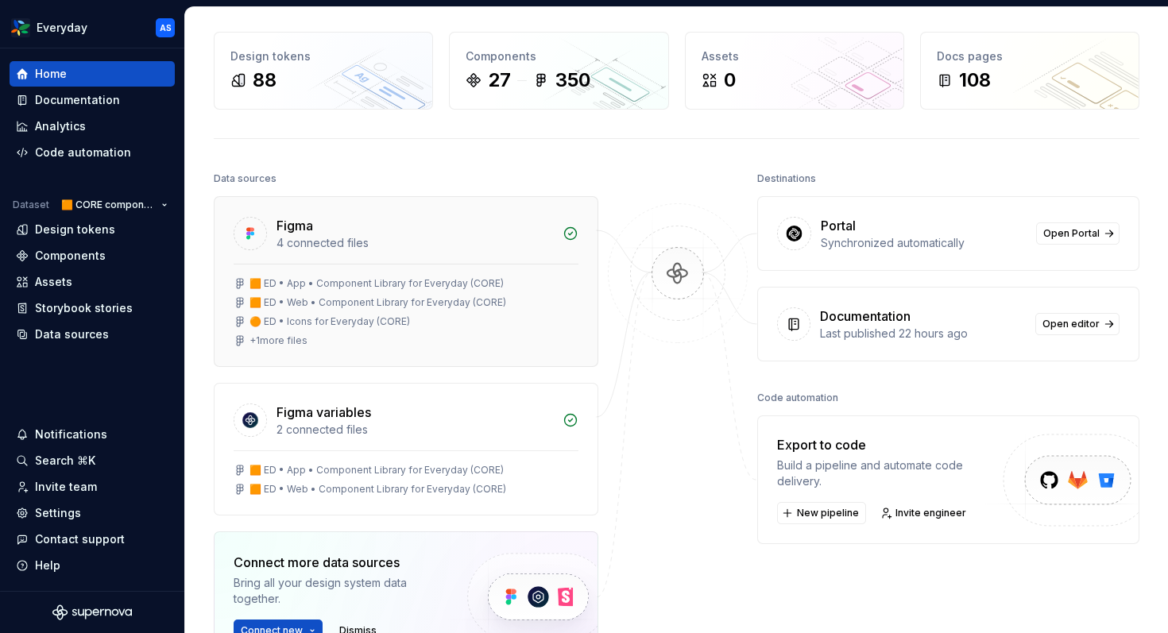
scroll to position [65, 0]
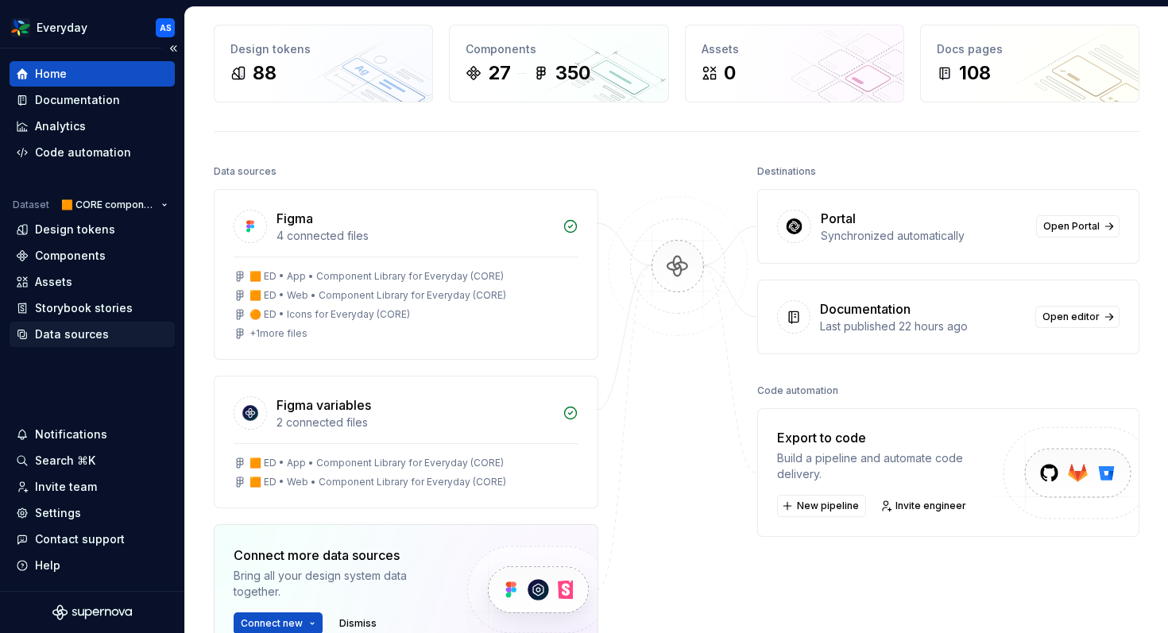
click at [54, 339] on div "Data sources" at bounding box center [72, 335] width 74 height 16
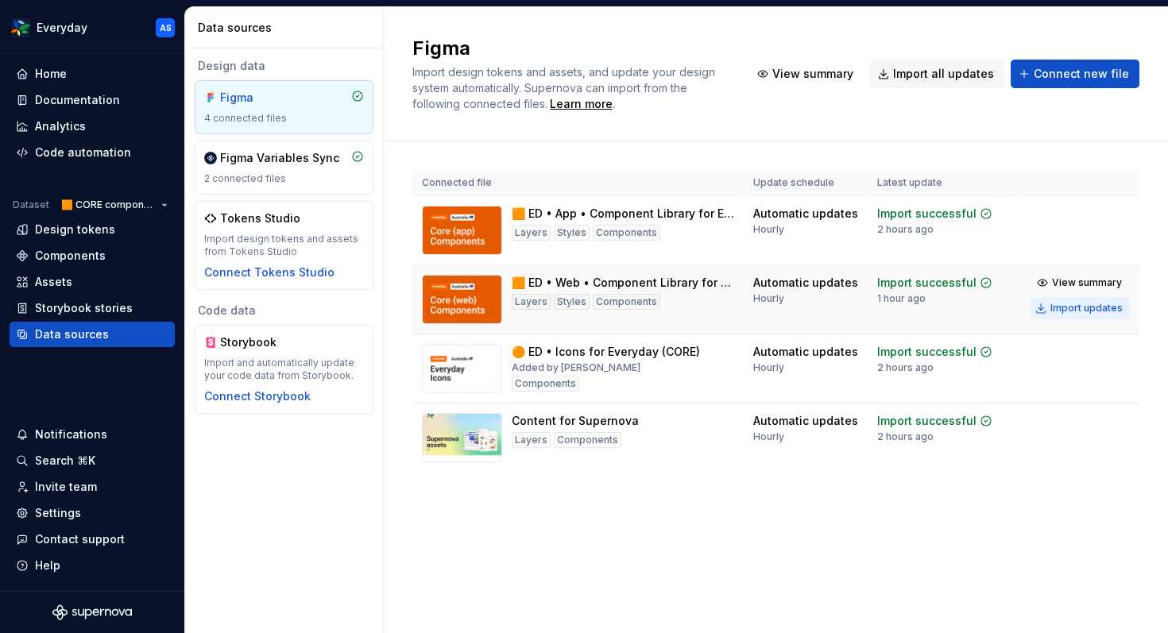
click at [1001, 308] on div "Import updates" at bounding box center [1087, 308] width 72 height 13
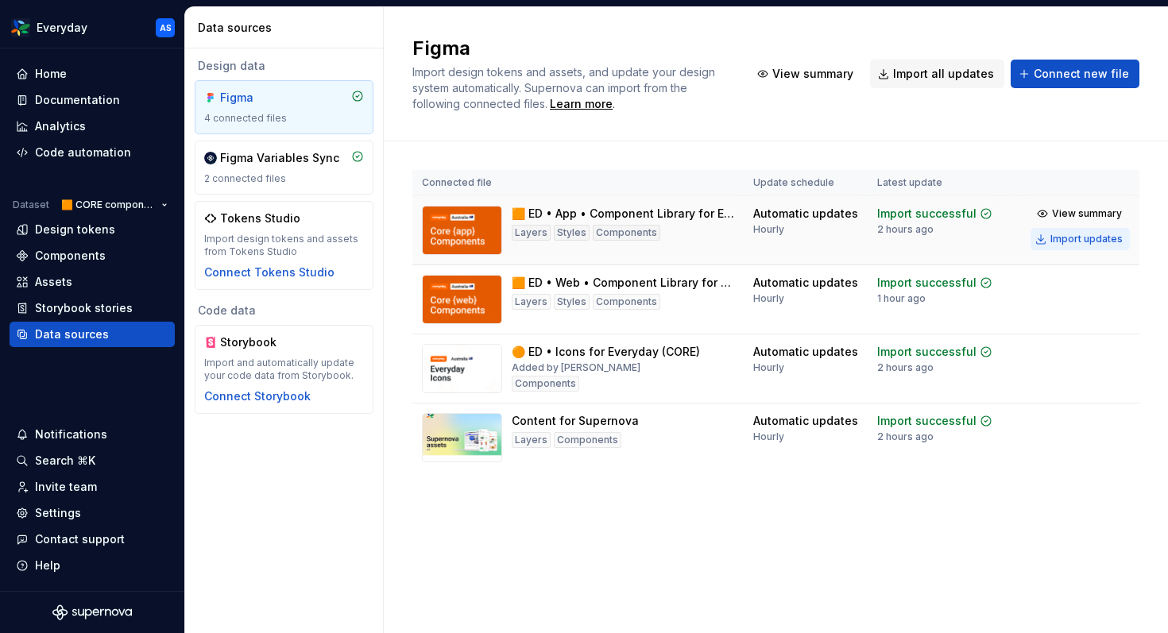
click at [1001, 243] on div "Import updates" at bounding box center [1087, 239] width 72 height 13
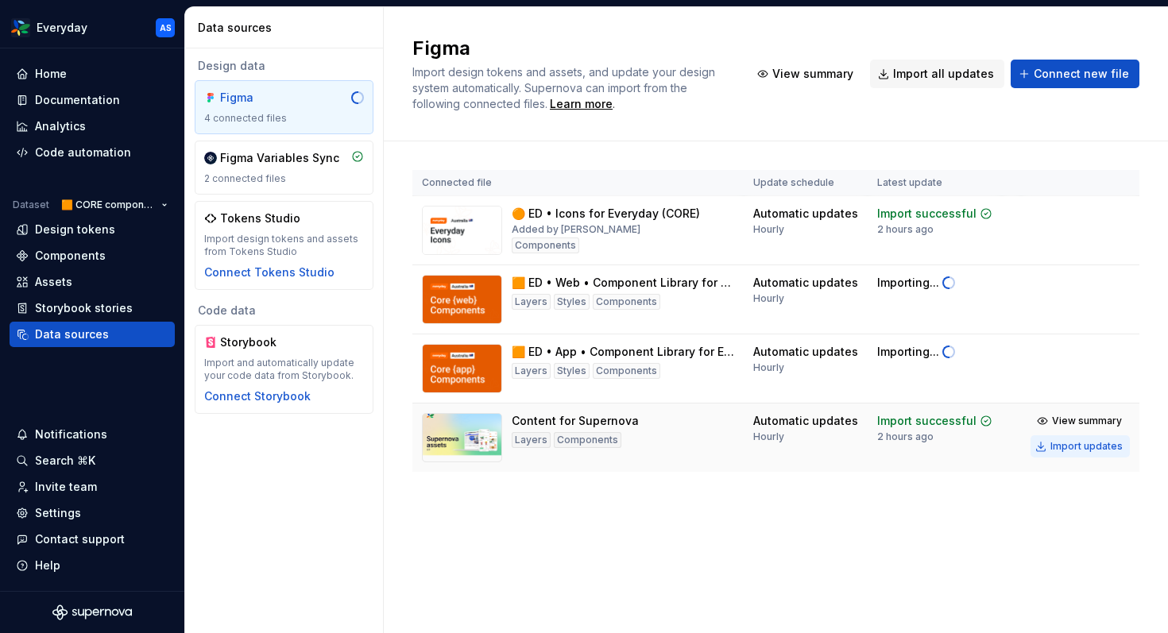
click at [1001, 450] on div "Import updates" at bounding box center [1087, 446] width 72 height 13
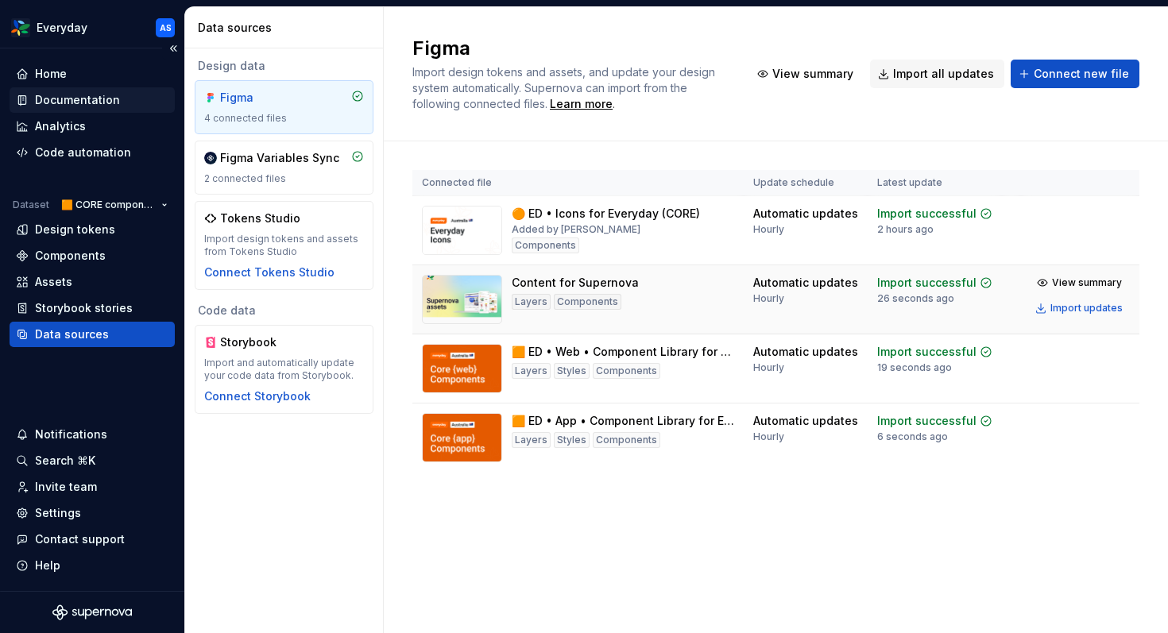
click at [68, 95] on div "Documentation" at bounding box center [77, 100] width 85 height 16
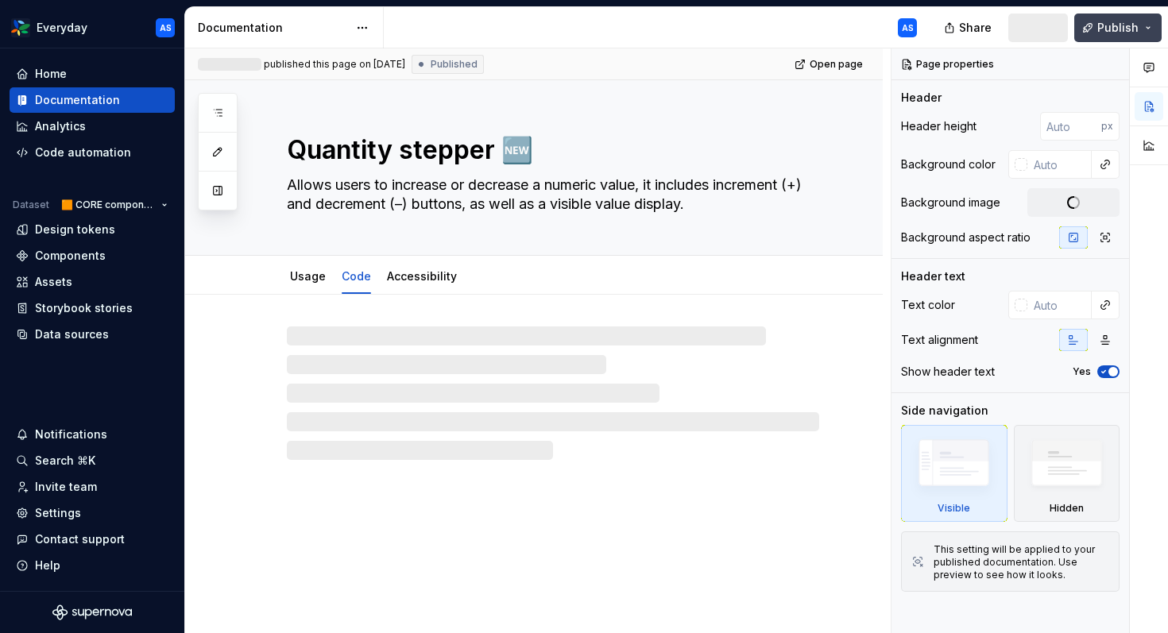
click at [1001, 37] on button "Publish" at bounding box center [1118, 28] width 87 height 29
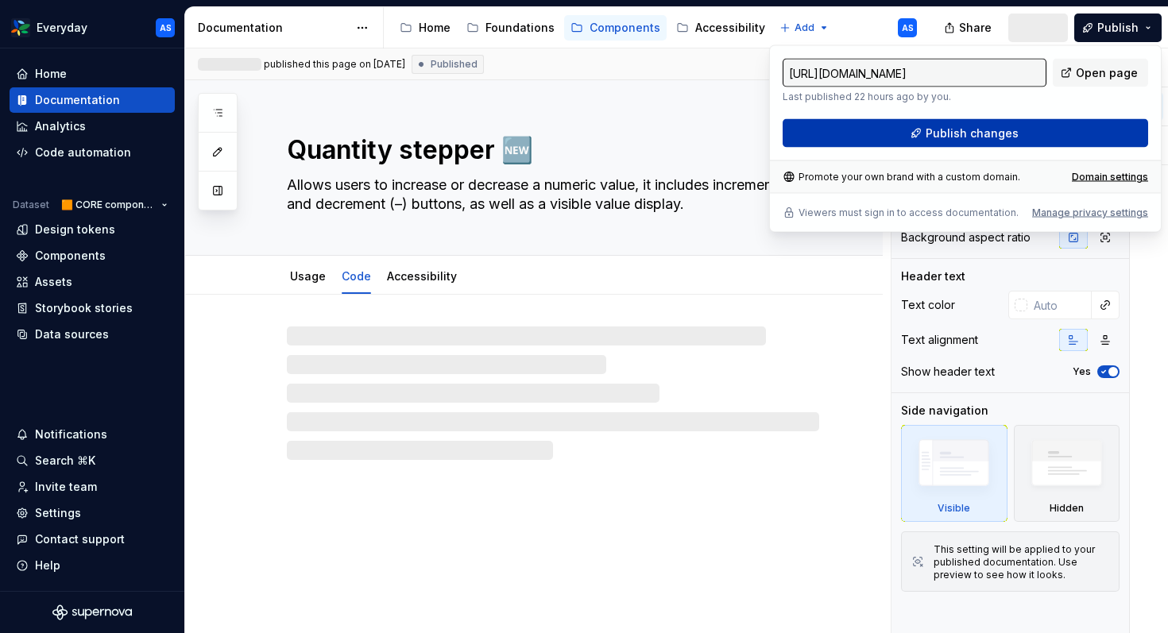
click at [982, 134] on span "Publish changes" at bounding box center [972, 134] width 93 height 16
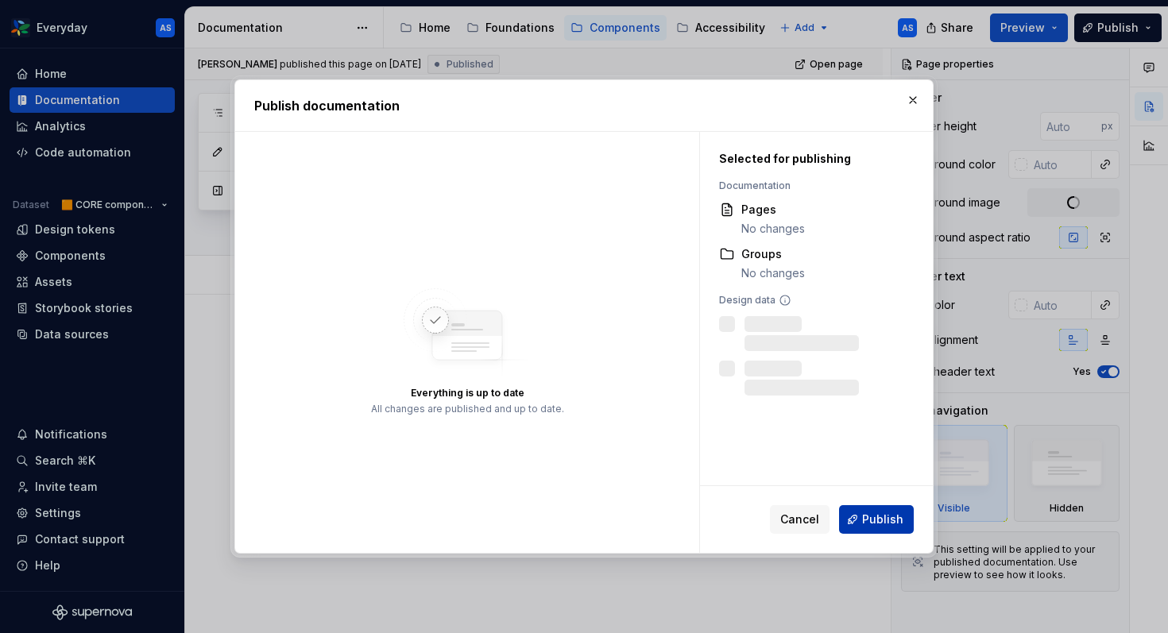
click at [877, 513] on span "Publish" at bounding box center [882, 520] width 41 height 16
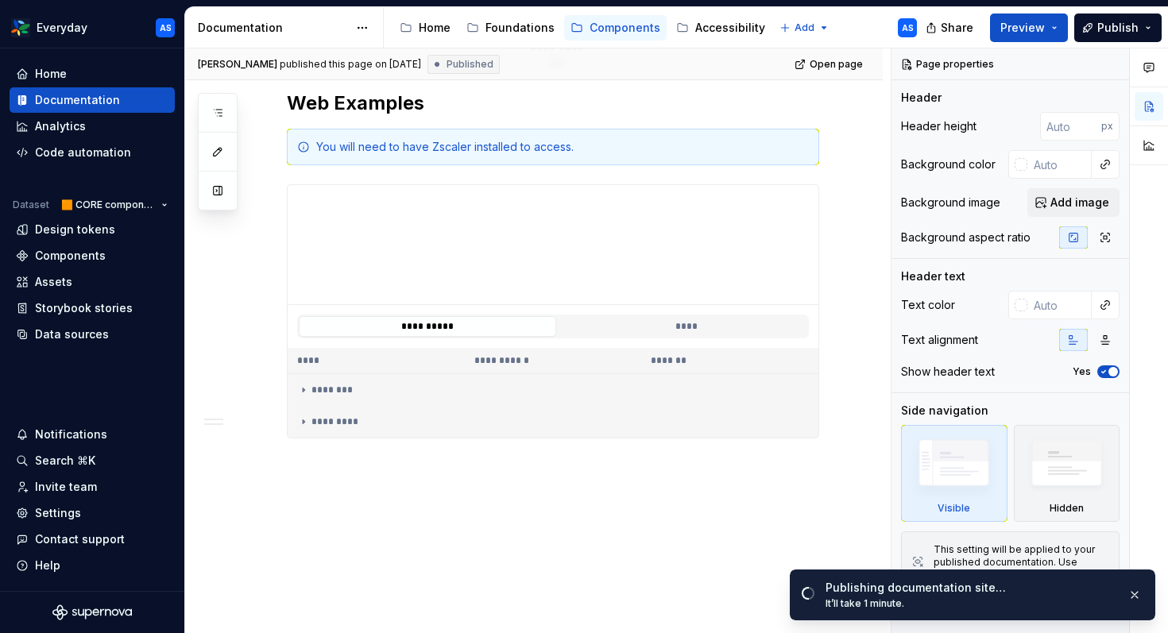
scroll to position [401, 0]
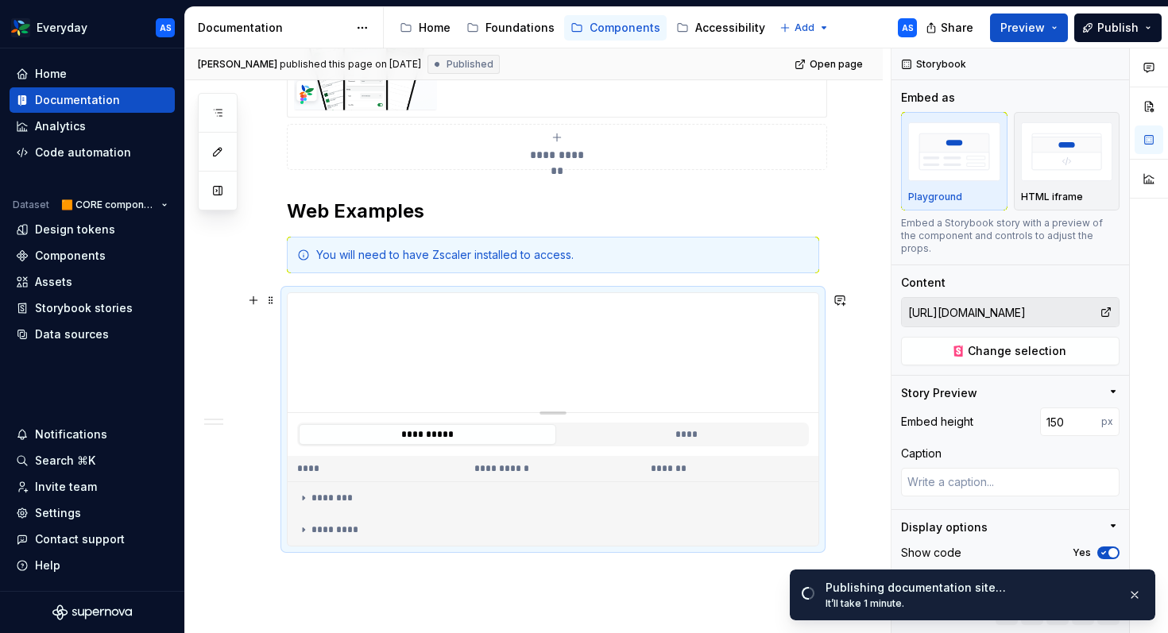
click at [240, 381] on div "**********" at bounding box center [534, 344] width 698 height 900
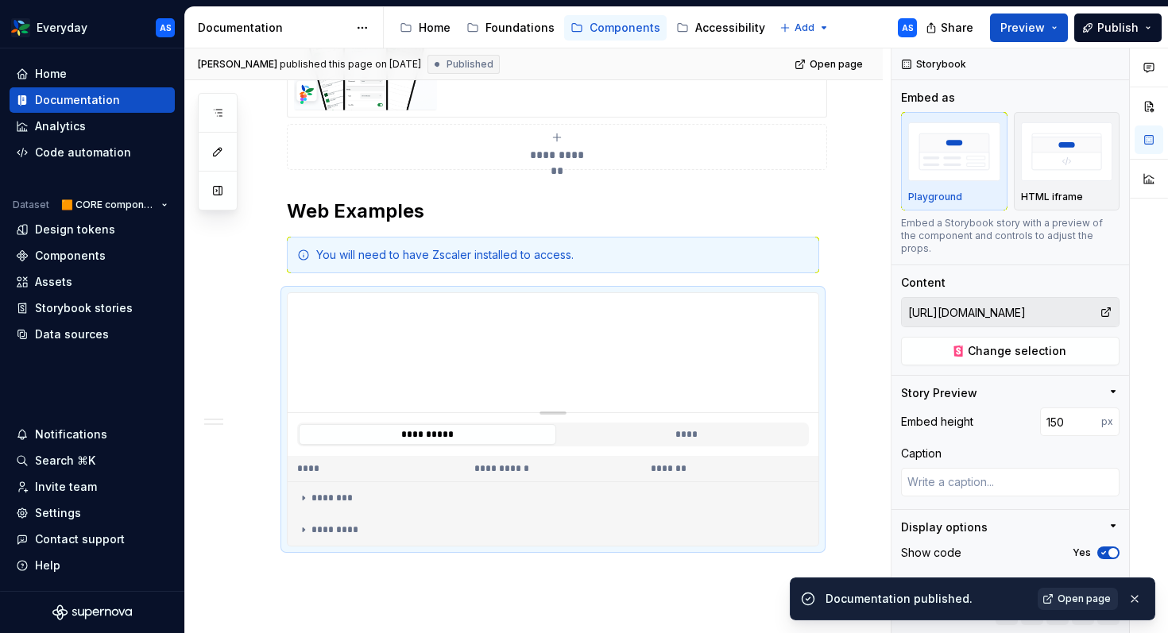
click at [1001, 542] on span "Open page" at bounding box center [1084, 599] width 53 height 13
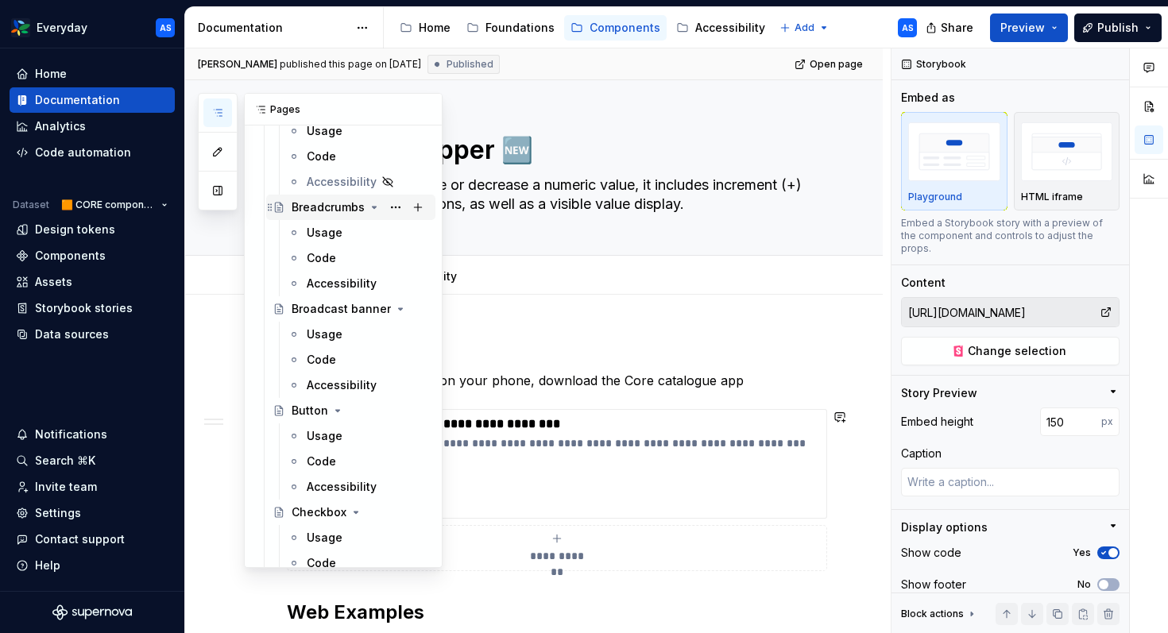
scroll to position [503, 0]
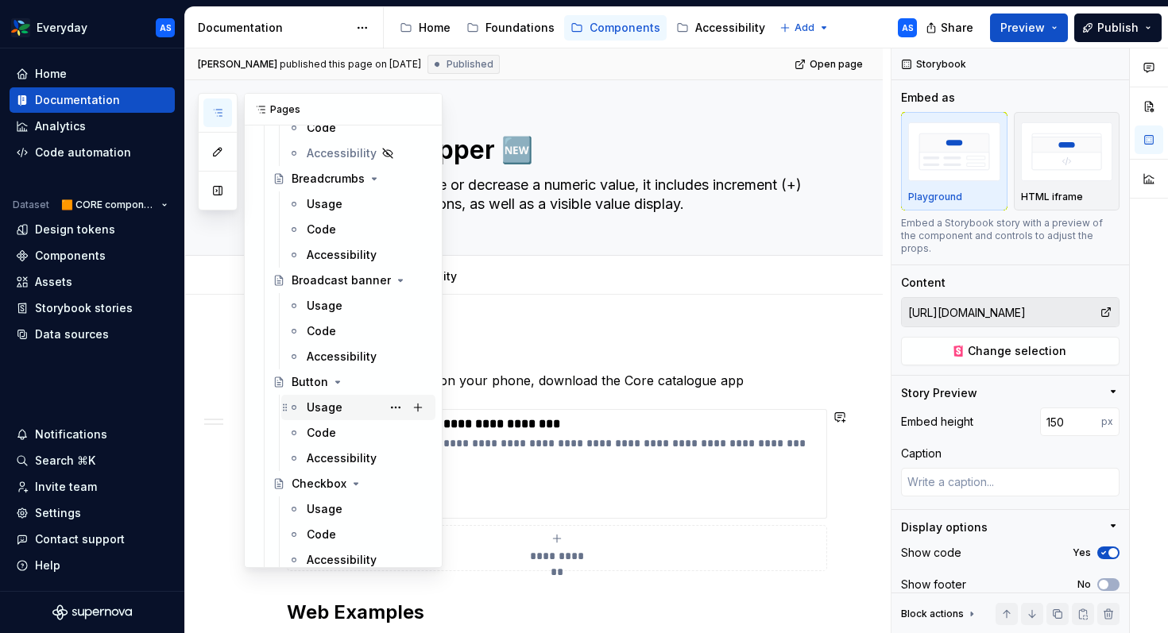
click at [322, 401] on div "Usage" at bounding box center [325, 408] width 36 height 16
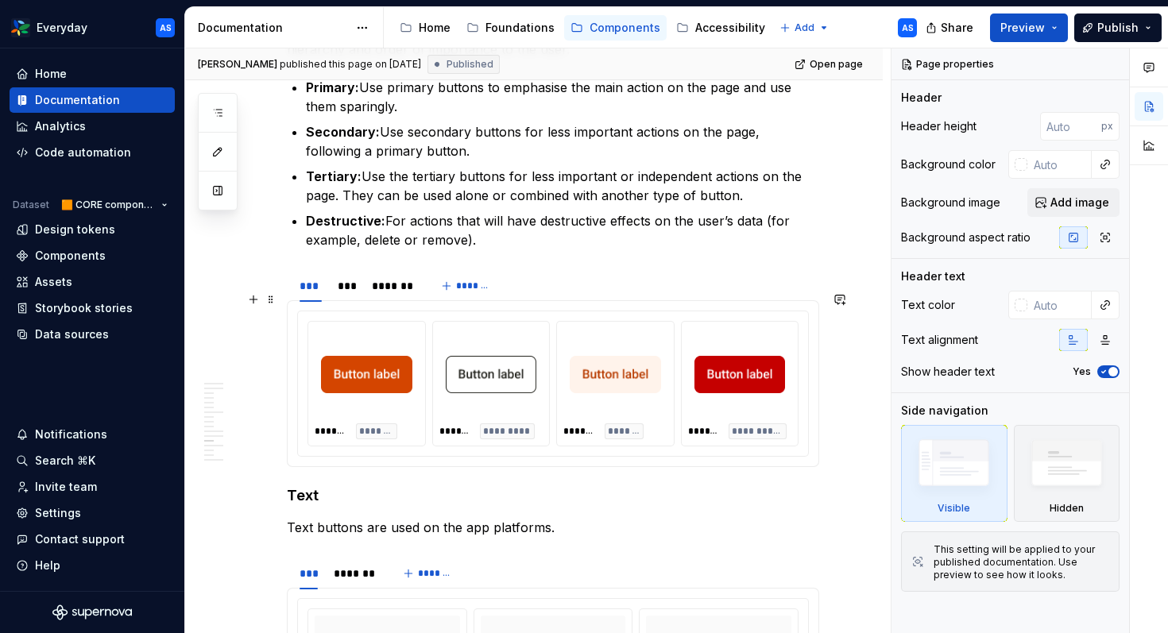
scroll to position [2907, 0]
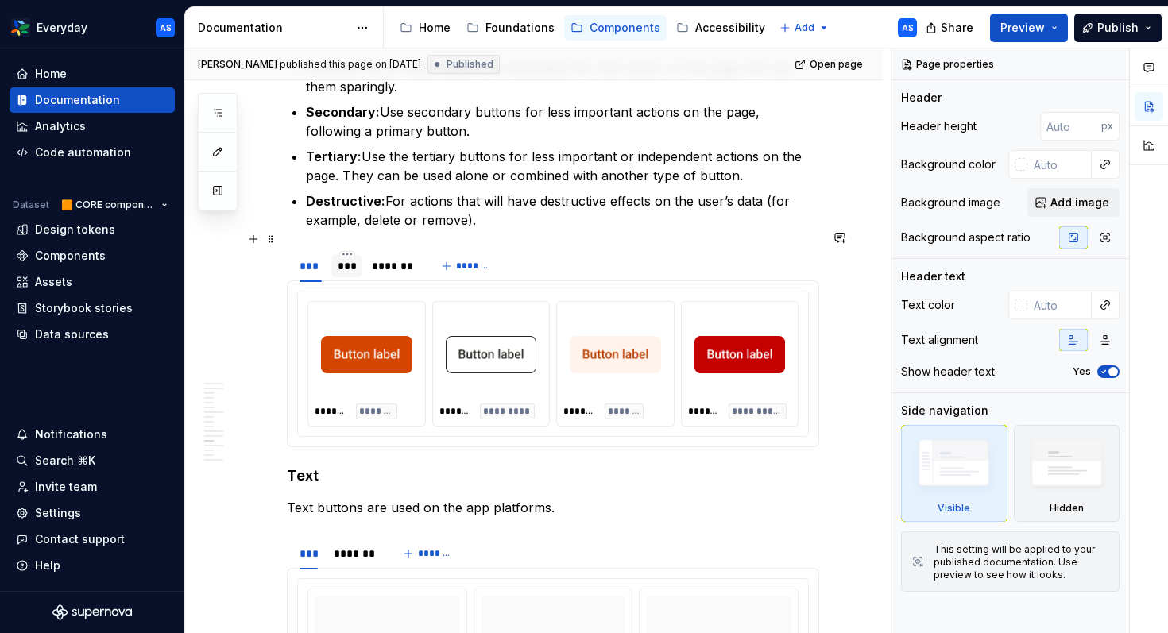
click at [347, 258] on div "***" at bounding box center [347, 266] width 18 height 16
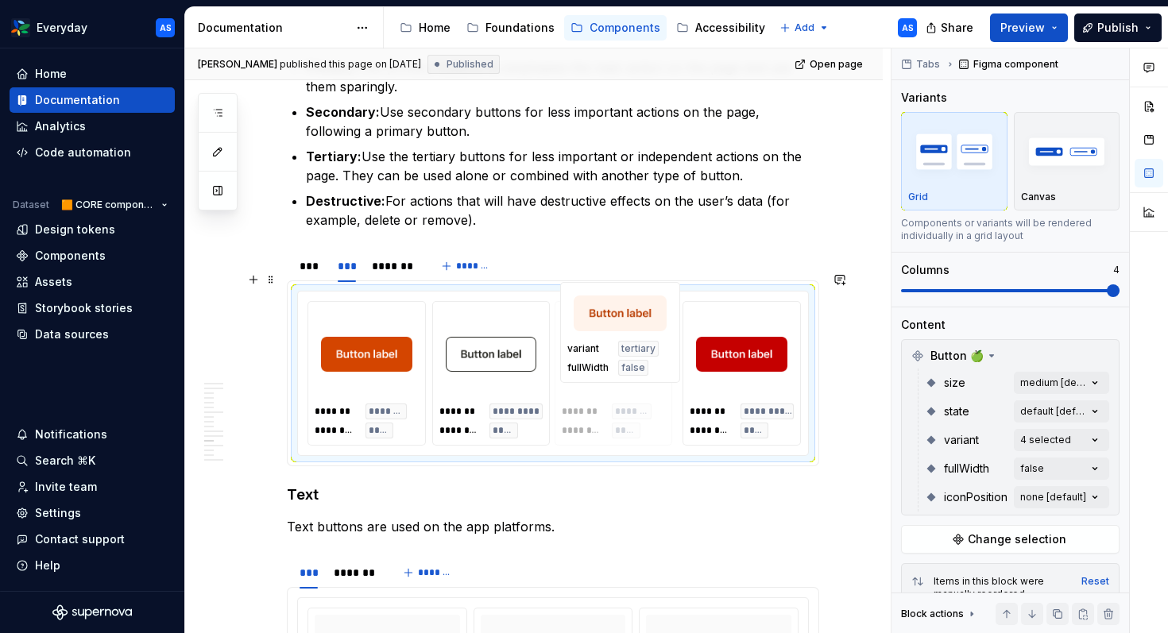
drag, startPoint x: 749, startPoint y: 343, endPoint x: 650, endPoint y: 343, distance: 98.5
click at [650, 343] on body "Everyday AS Home Documentation Analytics Code automation Dataset 🟧 CORE compone…" at bounding box center [584, 316] width 1168 height 633
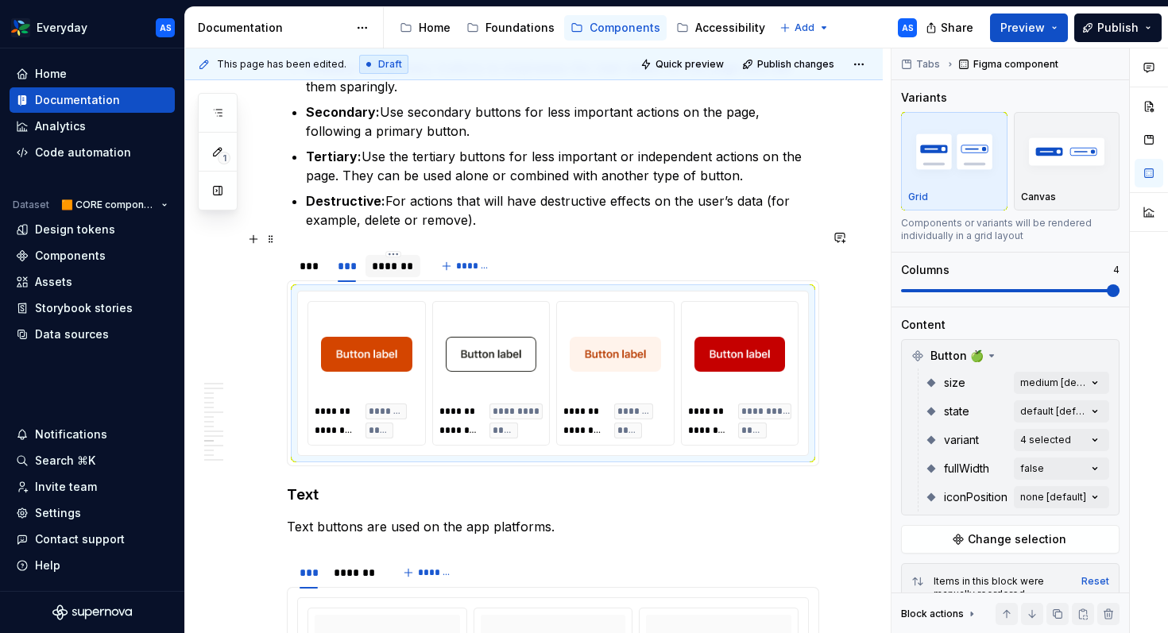
click at [405, 258] on div "*******" at bounding box center [393, 266] width 42 height 16
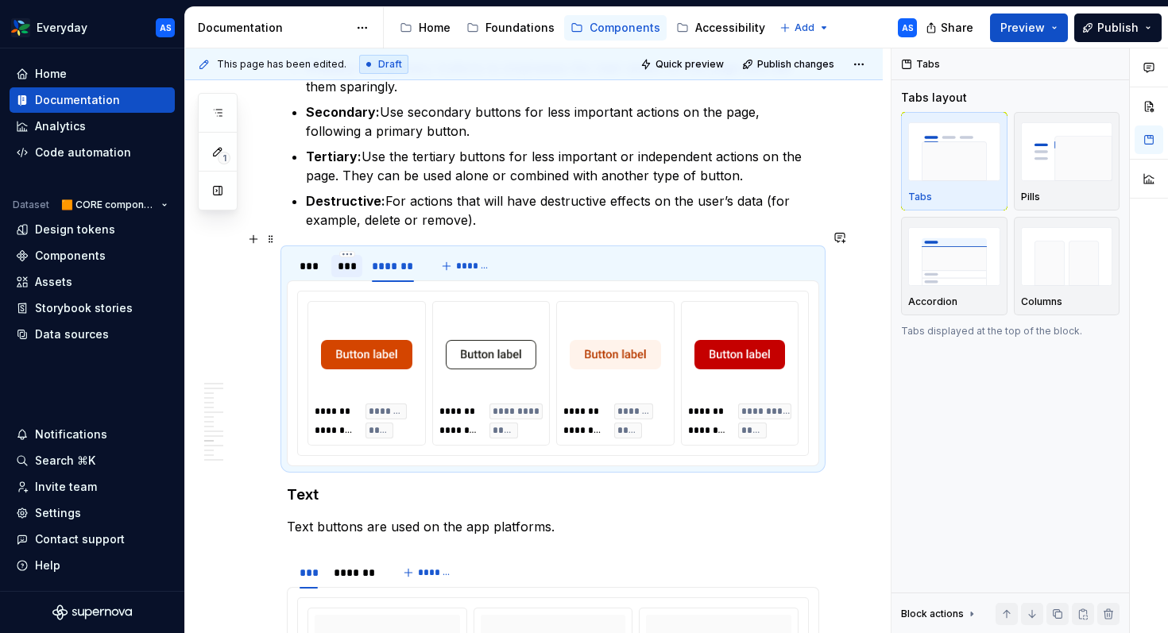
click at [356, 255] on div "***" at bounding box center [346, 266] width 31 height 22
click at [317, 258] on div "***" at bounding box center [311, 266] width 22 height 16
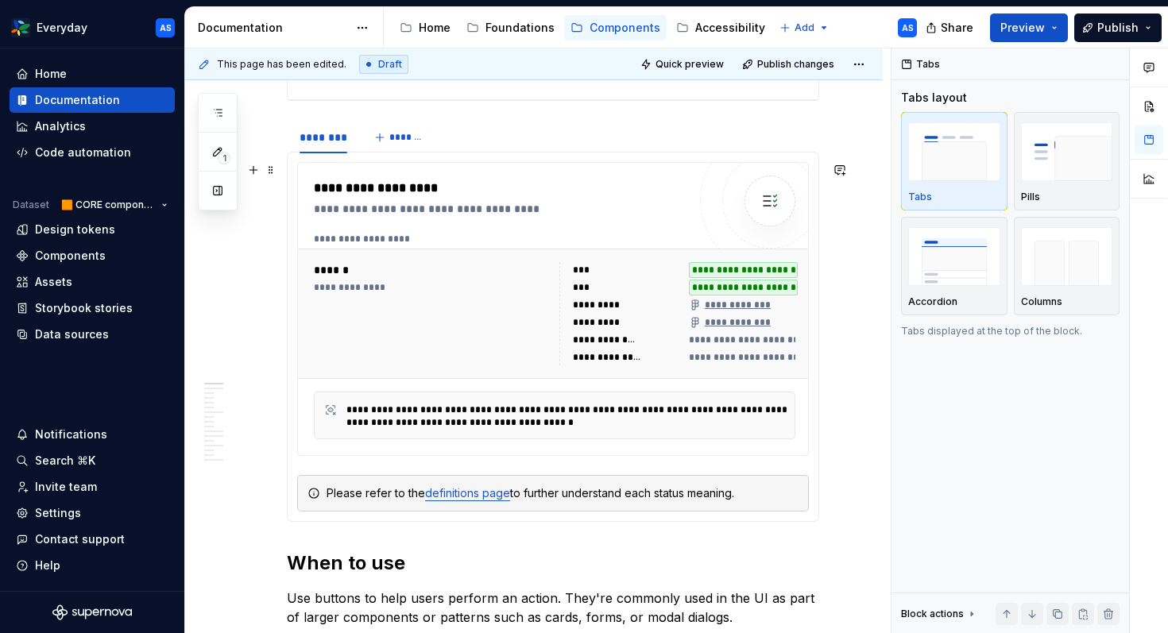
scroll to position [0, 0]
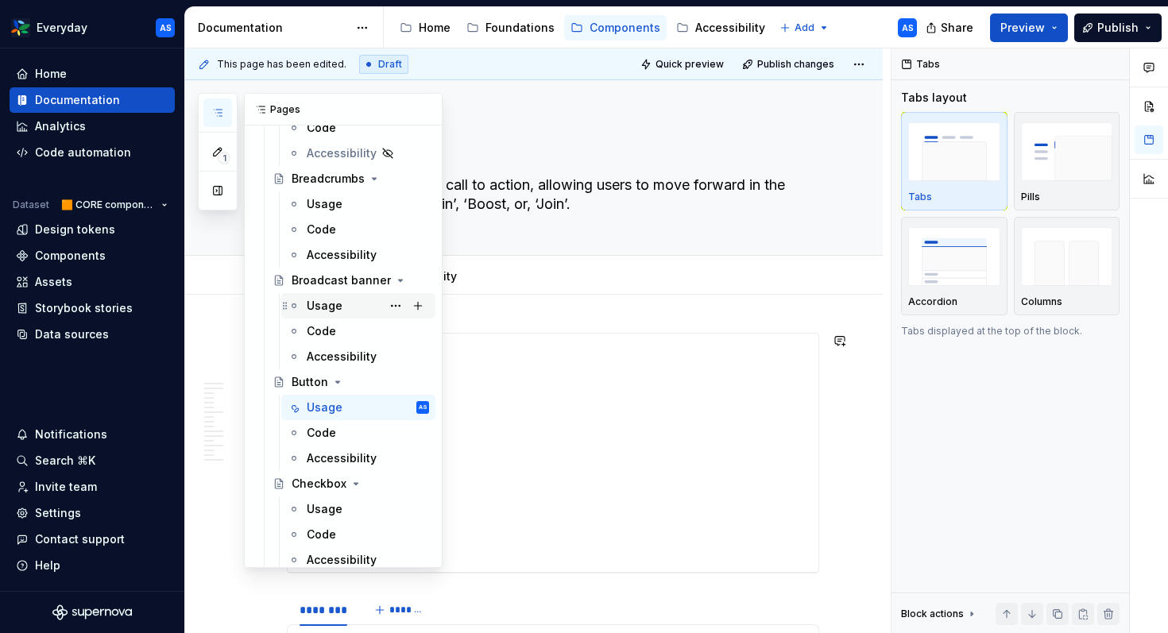
click at [323, 305] on div "Usage" at bounding box center [325, 306] width 36 height 16
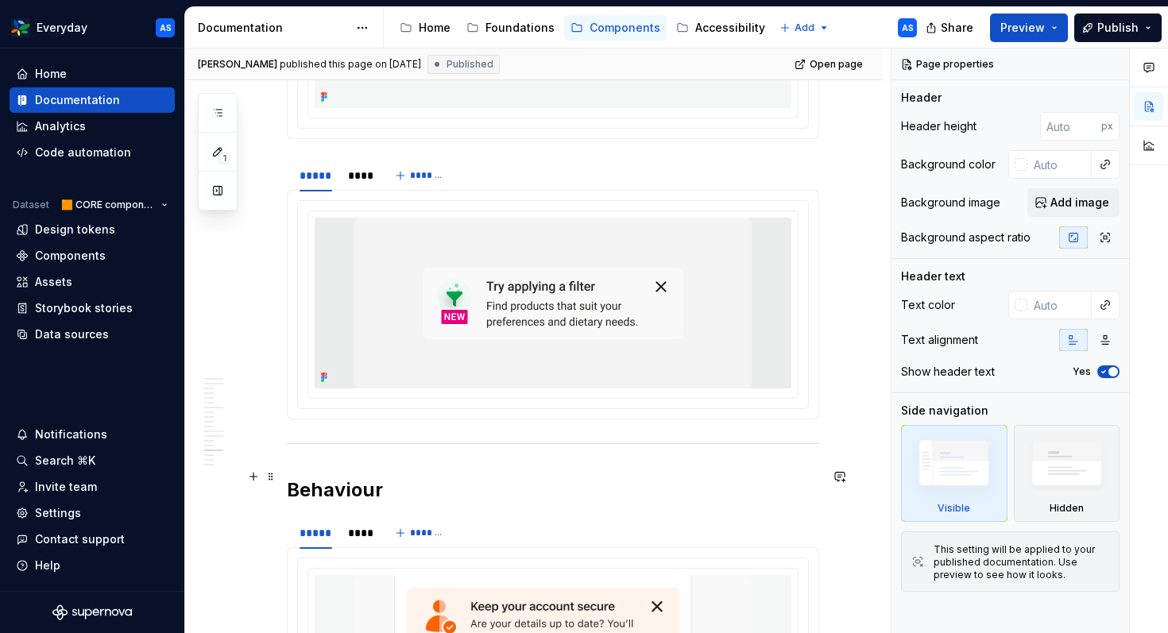
scroll to position [3329, 0]
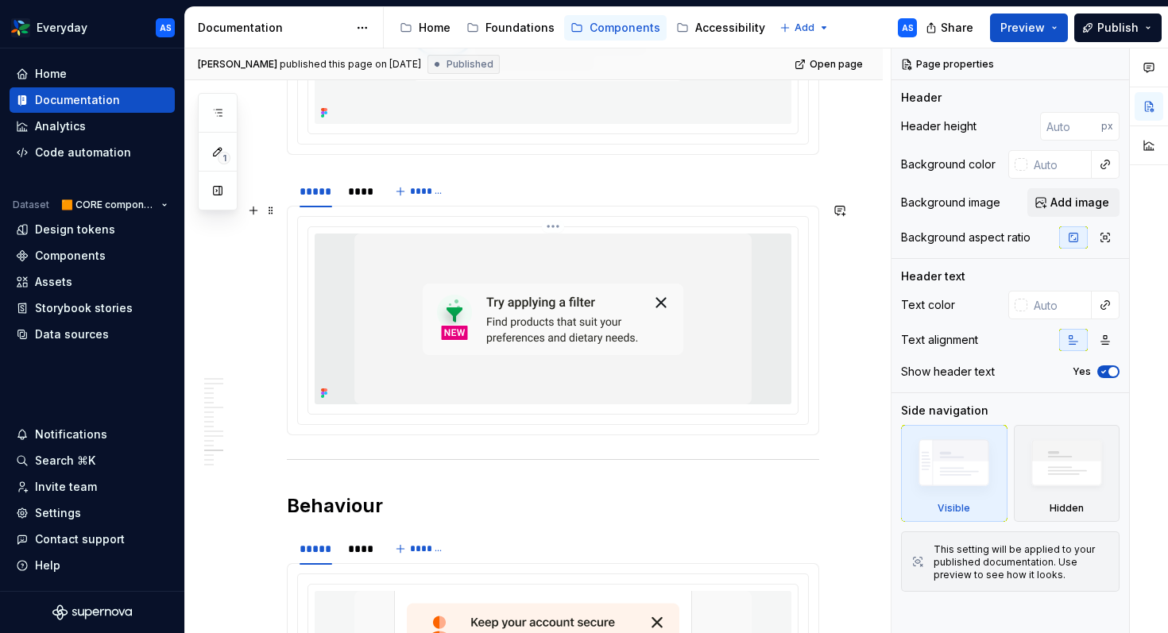
click at [732, 311] on img at bounding box center [552, 319] width 397 height 171
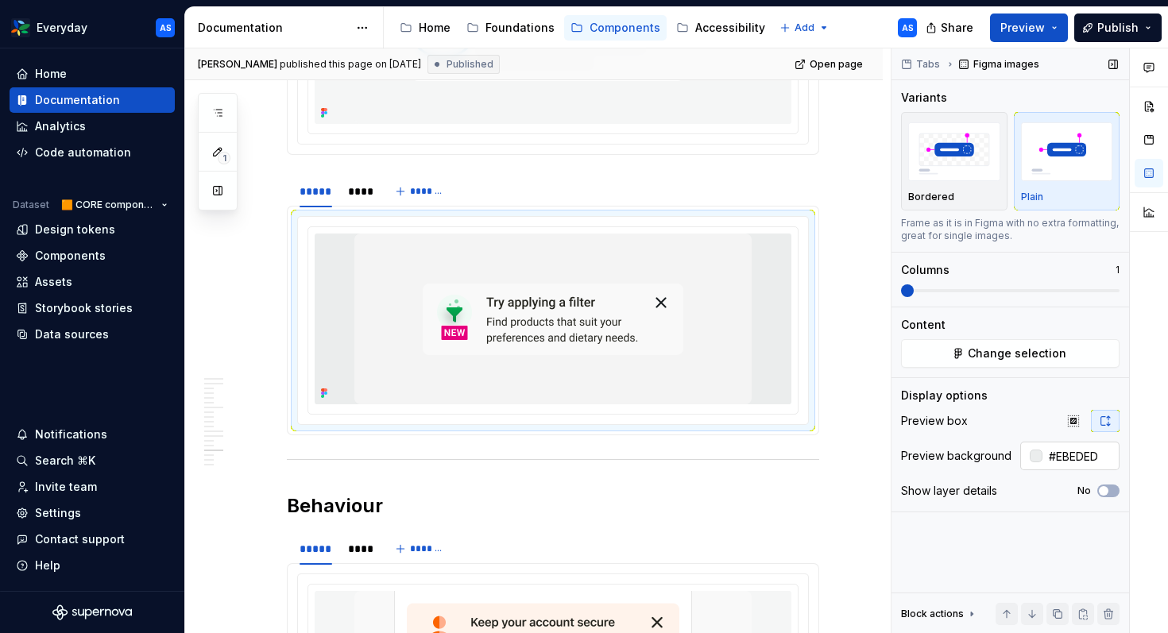
click at [1001, 456] on input "#EBEDED" at bounding box center [1081, 456] width 77 height 29
click at [1001, 459] on div at bounding box center [1036, 456] width 13 height 13
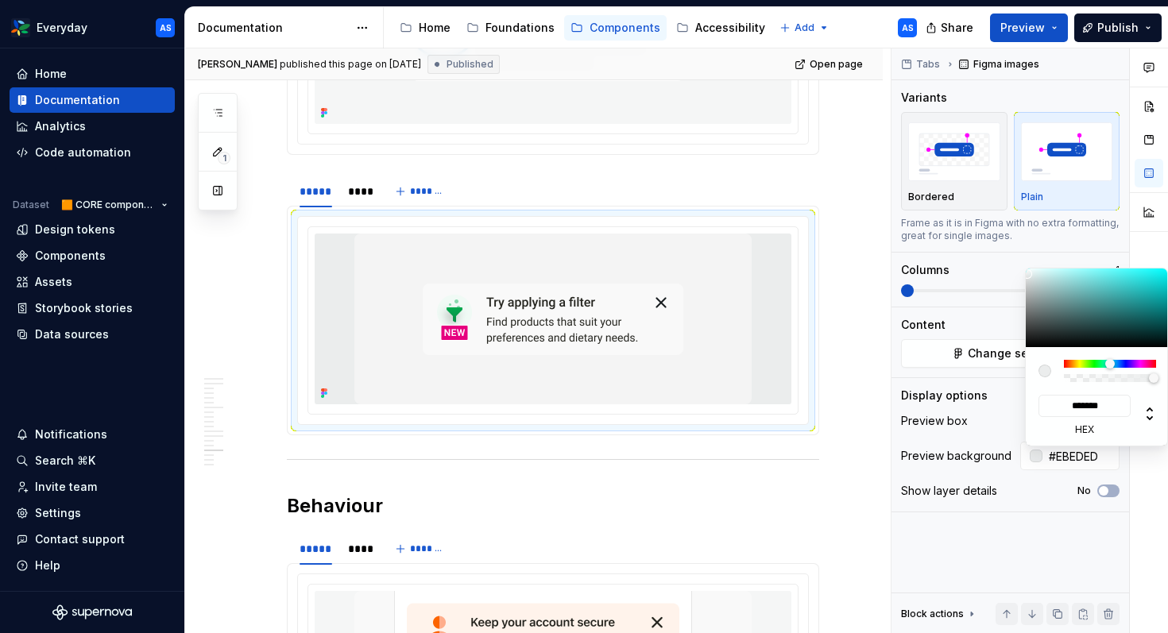
click at [1001, 374] on div at bounding box center [1045, 371] width 13 height 13
click at [769, 254] on html "Everyday AS Home Documentation Analytics Code automation Dataset 🟧 CORE compone…" at bounding box center [584, 316] width 1168 height 633
click at [1001, 404] on input "*******" at bounding box center [1085, 406] width 92 height 22
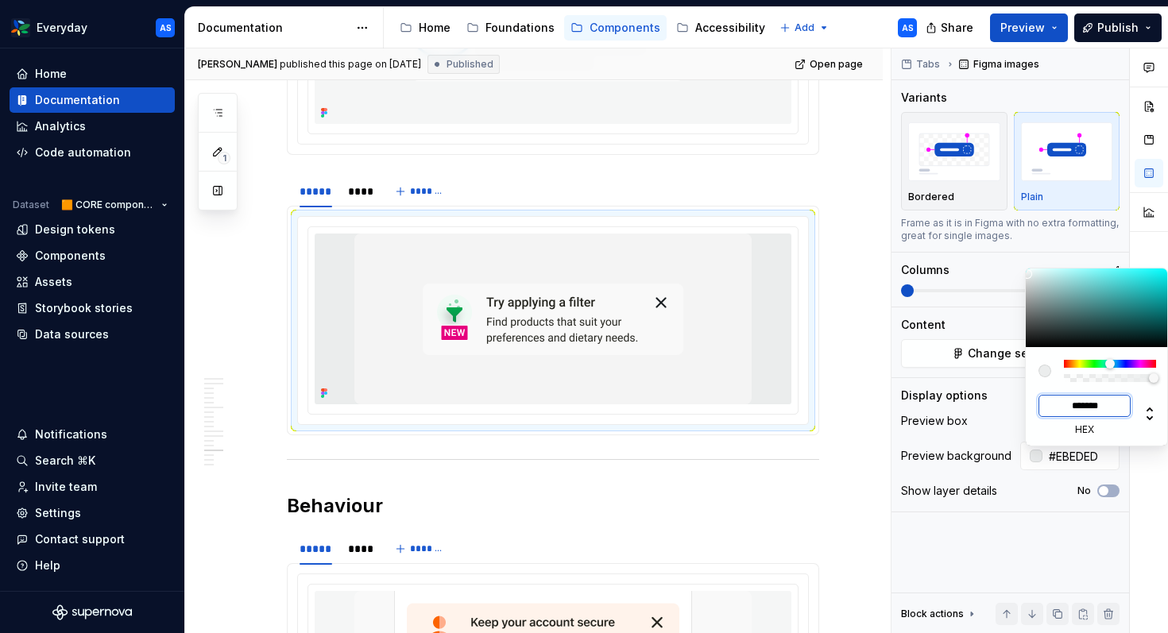
click at [1001, 404] on input "*******" at bounding box center [1085, 406] width 92 height 22
type textarea "*"
paste input
type input "#F4F4F4"
type input "******"
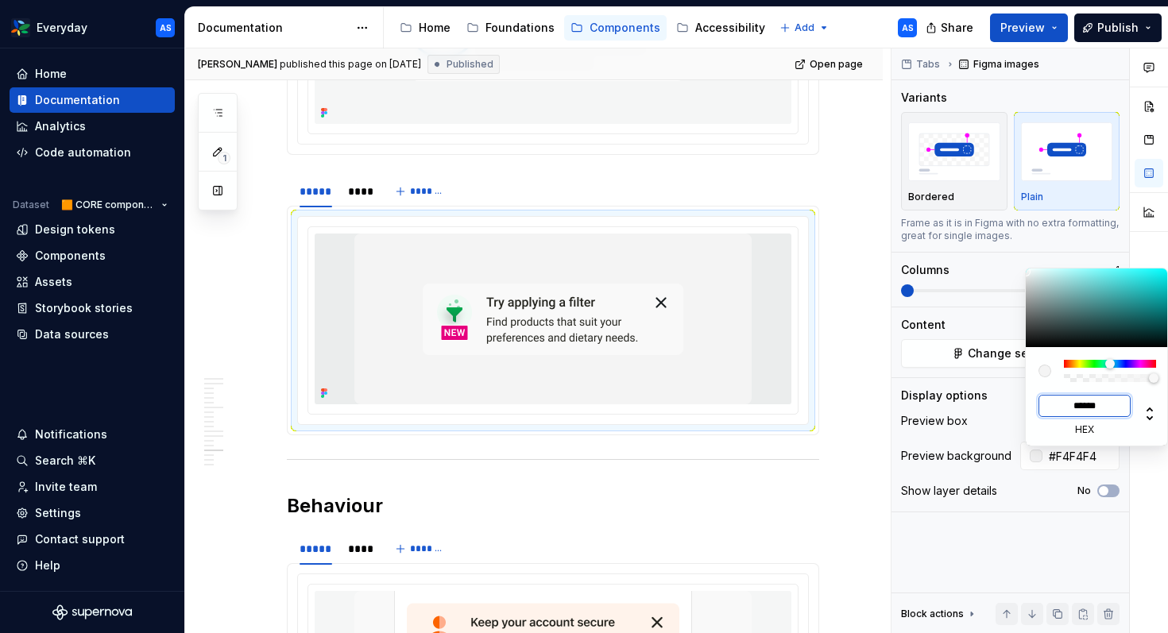
type textarea "*"
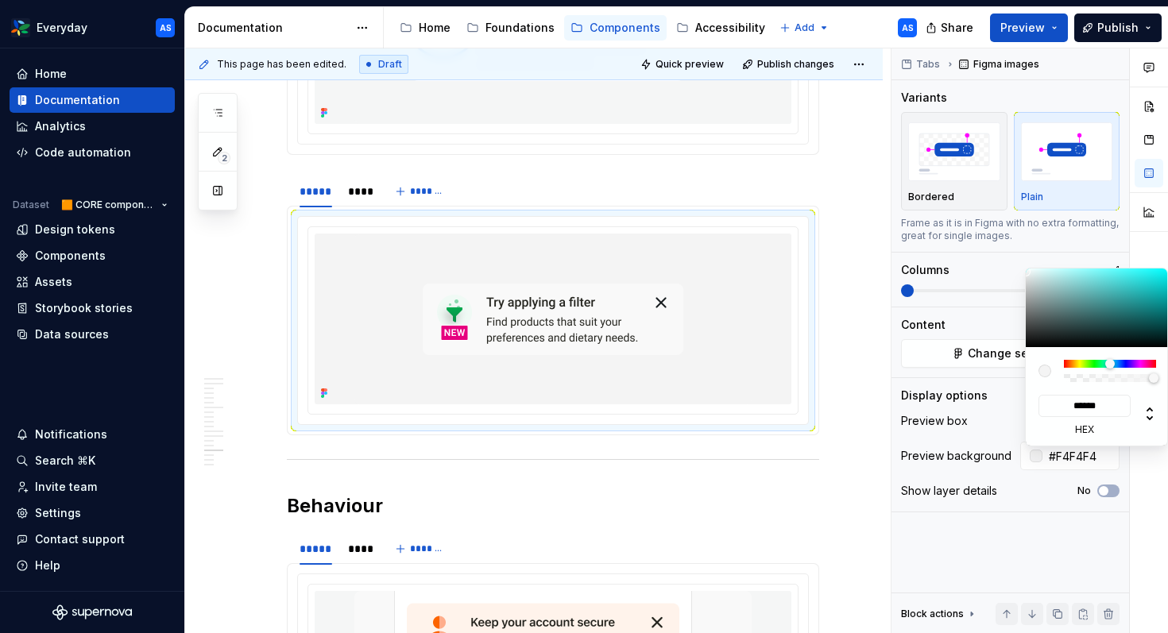
type input "*******"
click at [1001, 385] on div "Comments Open comments No comments yet Select ‘Comment’ from the block context …" at bounding box center [1030, 341] width 277 height 586
click at [803, 412] on html "Everyday AS Home Documentation Analytics Code automation Dataset 🟧 CORE compone…" at bounding box center [584, 316] width 1168 height 633
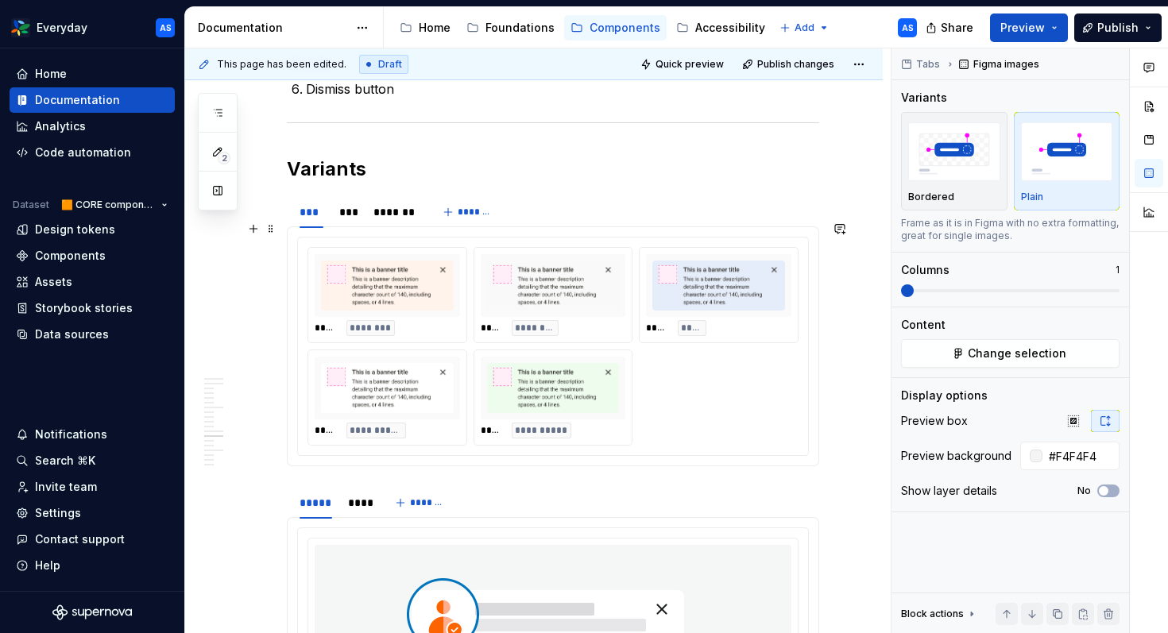
scroll to position [2716, 0]
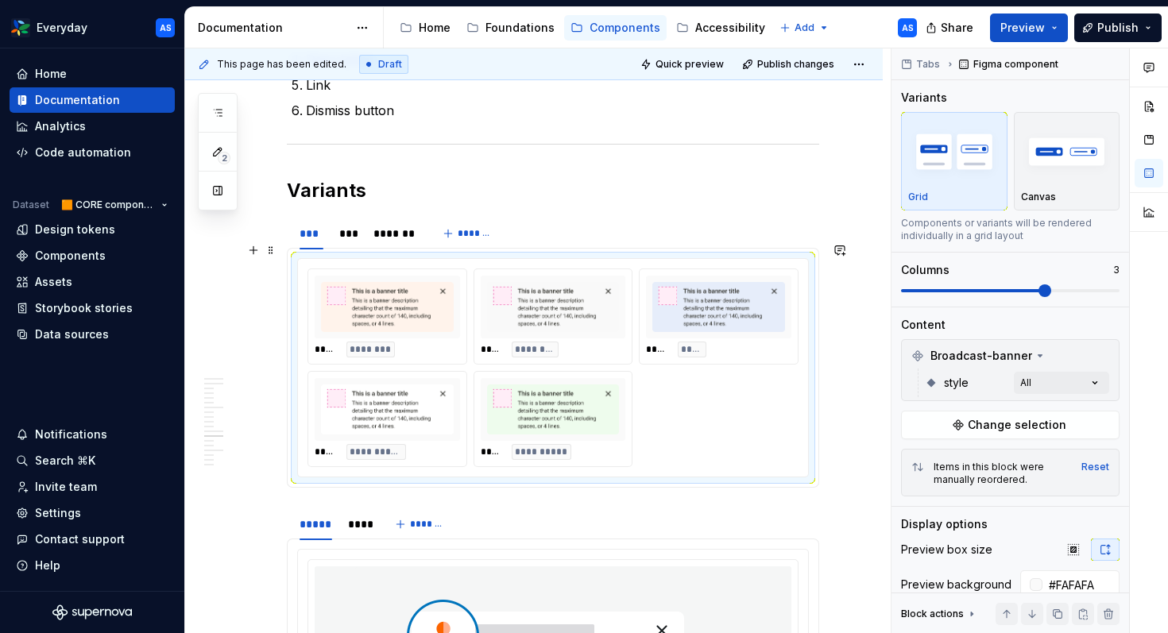
click at [767, 320] on div at bounding box center [718, 307] width 145 height 63
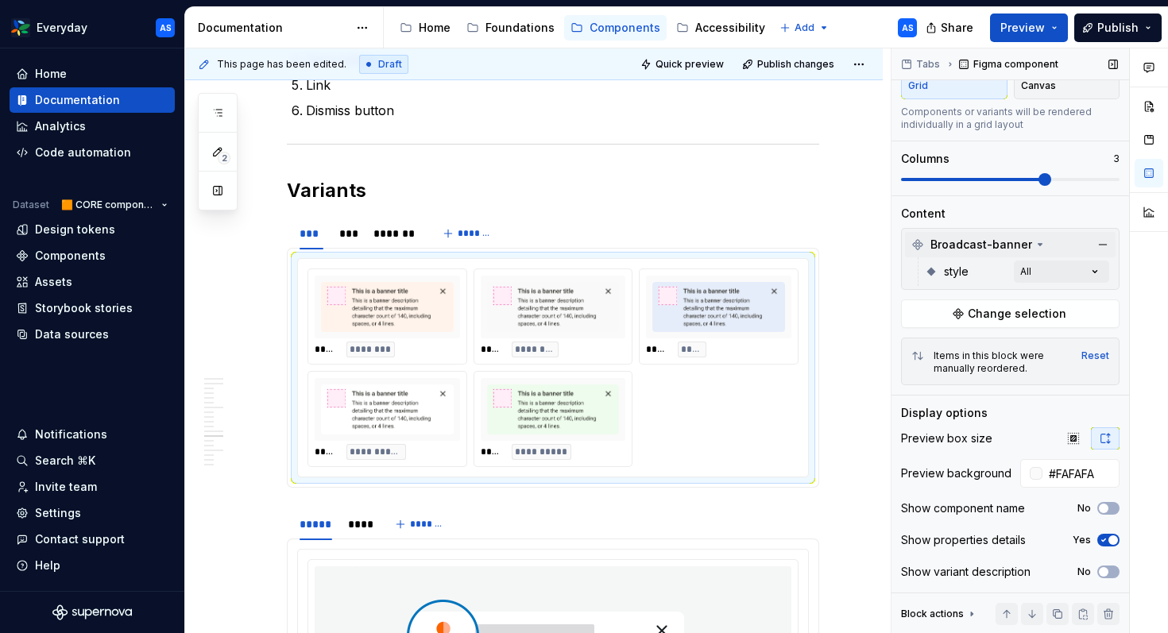
scroll to position [109, 0]
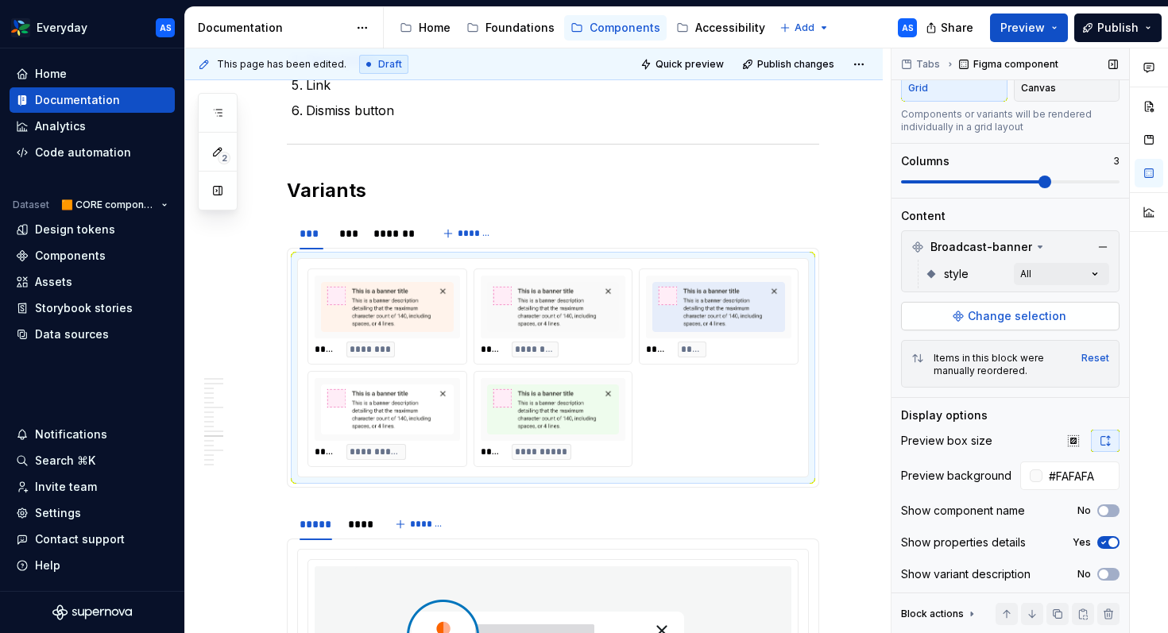
click at [1001, 321] on span "Change selection" at bounding box center [1017, 316] width 99 height 16
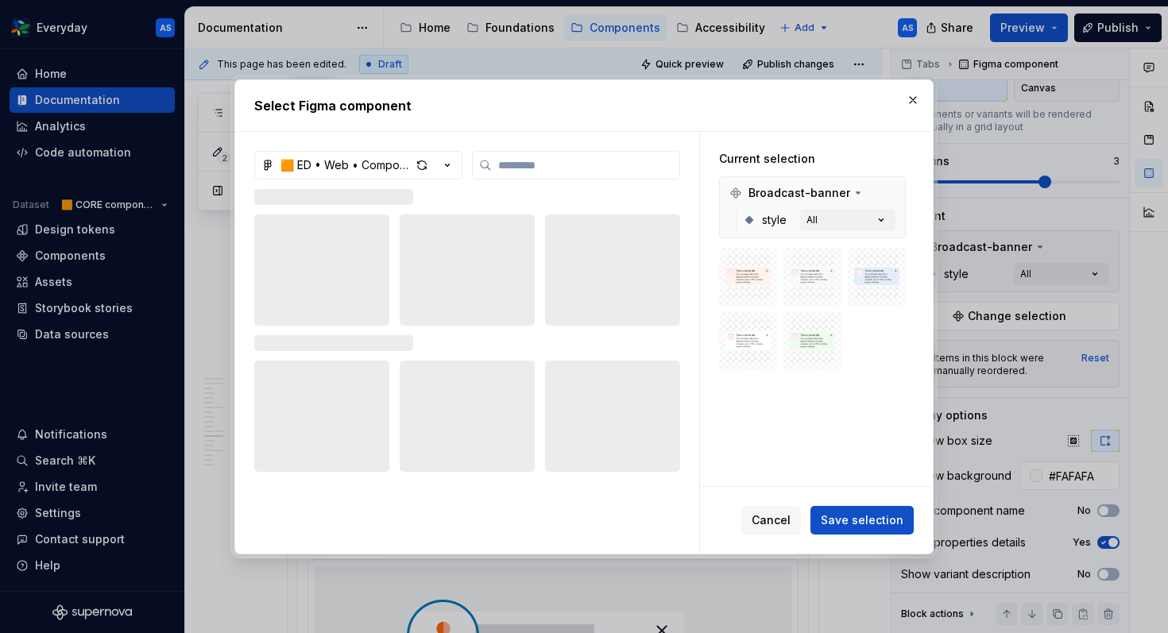
click at [911, 110] on h2 "Select Figma component" at bounding box center [584, 105] width 660 height 19
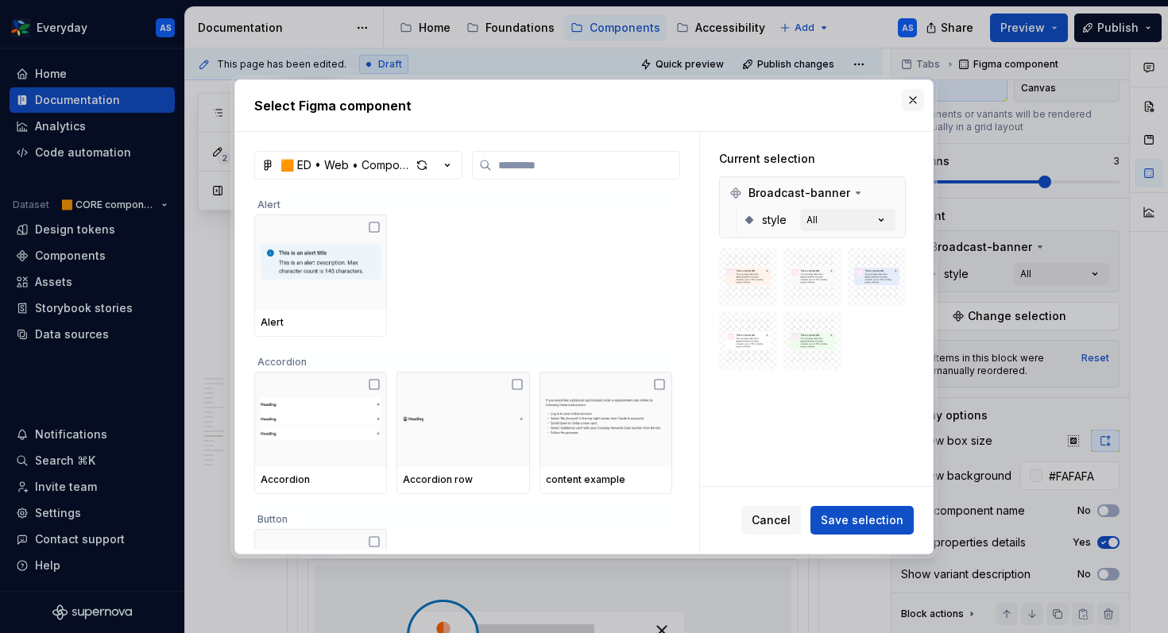
click at [911, 99] on button "button" at bounding box center [913, 100] width 22 height 22
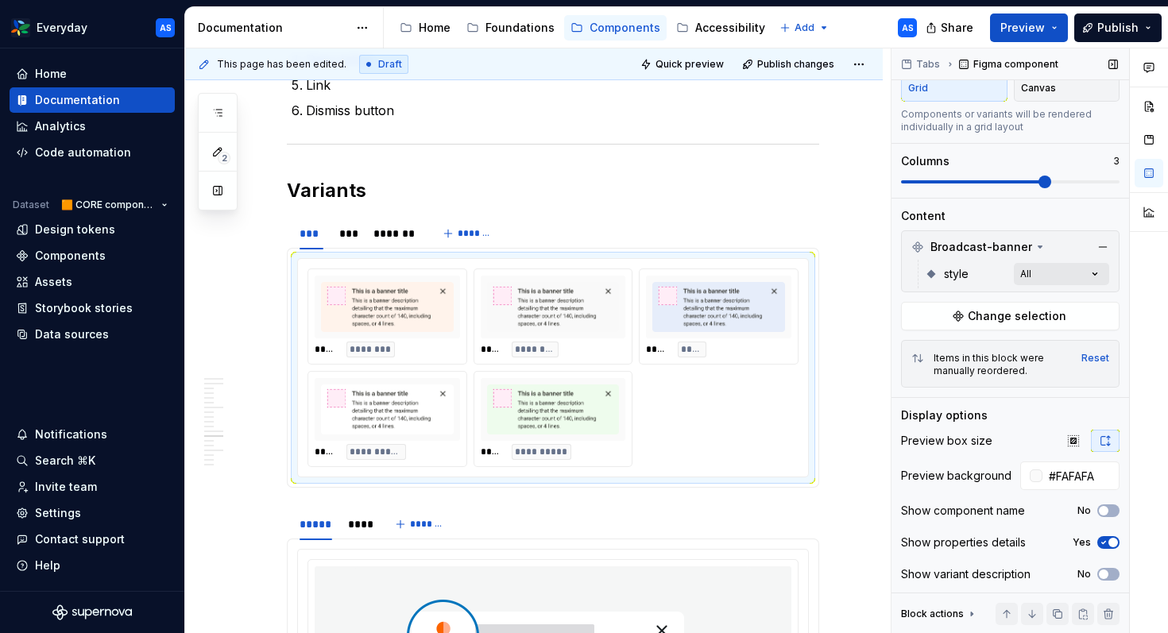
click at [1001, 273] on div "Comments Open comments No comments yet Select ‘Comment’ from the block context …" at bounding box center [1030, 341] width 277 height 586
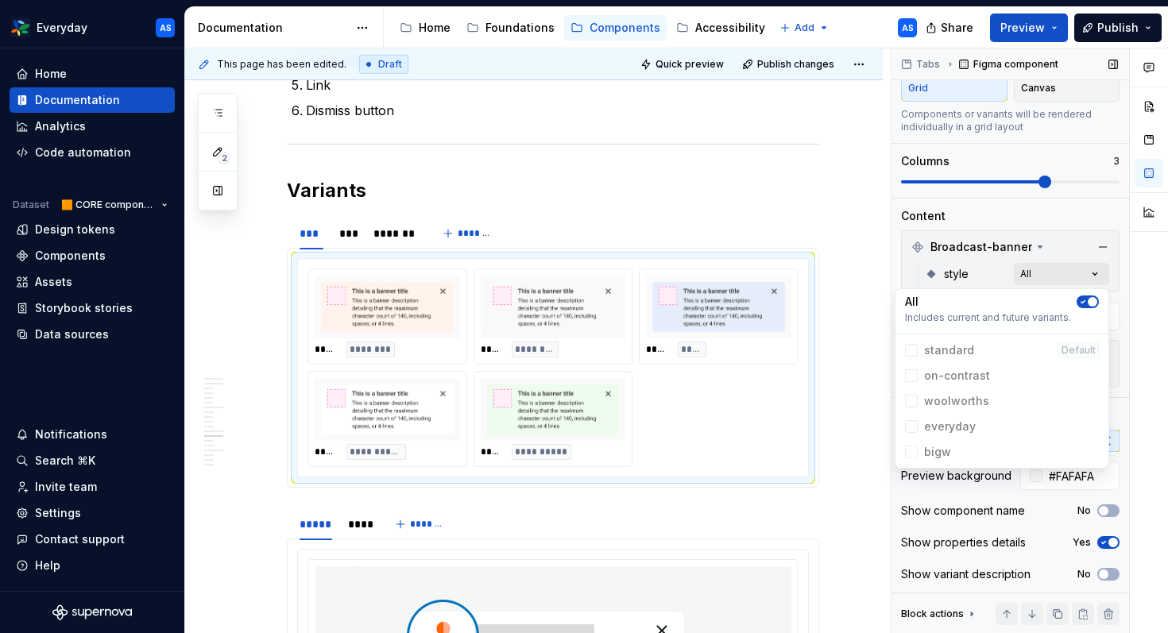
click at [1001, 273] on div "Comments Open comments No comments yet Select ‘Comment’ from the block context …" at bounding box center [1030, 341] width 277 height 586
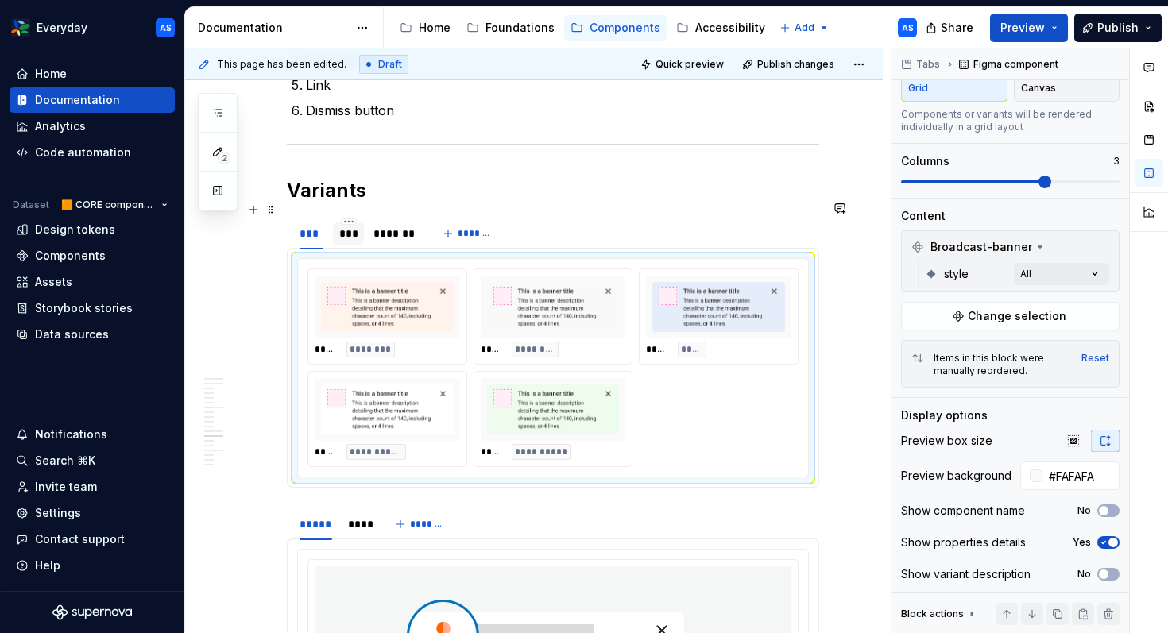
click at [345, 226] on div "***" at bounding box center [348, 234] width 18 height 16
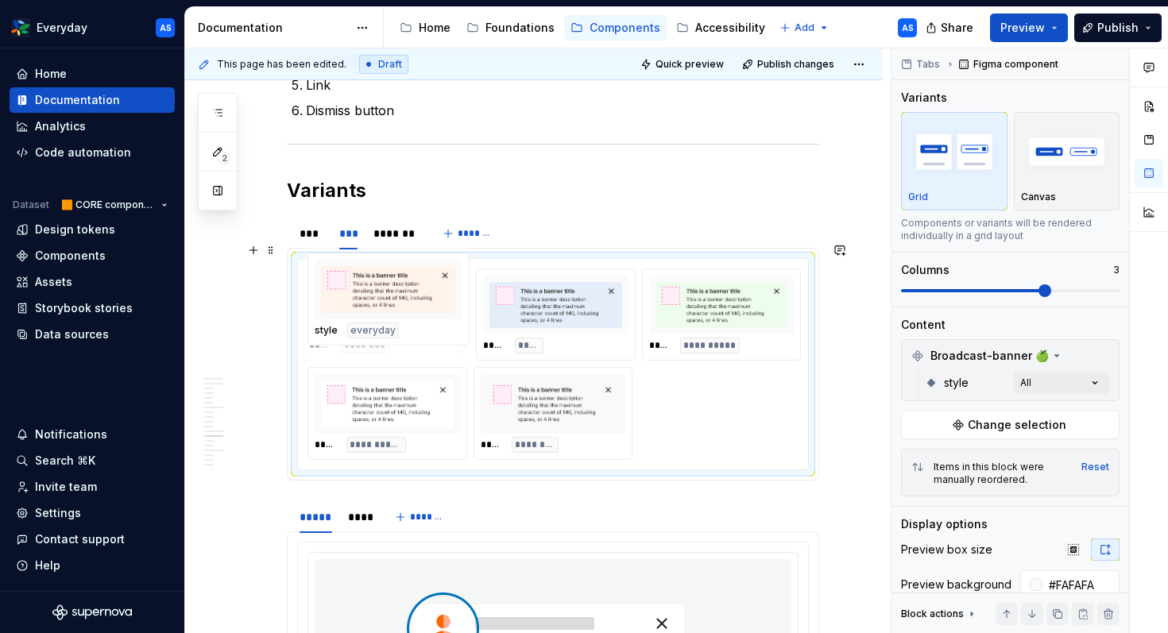
drag, startPoint x: 690, startPoint y: 299, endPoint x: 381, endPoint y: 299, distance: 308.4
click at [381, 299] on body "Everyday AS Home Documentation Analytics Code automation Dataset 🟧 CORE compone…" at bounding box center [584, 316] width 1168 height 633
click at [308, 226] on div "***" at bounding box center [312, 234] width 24 height 16
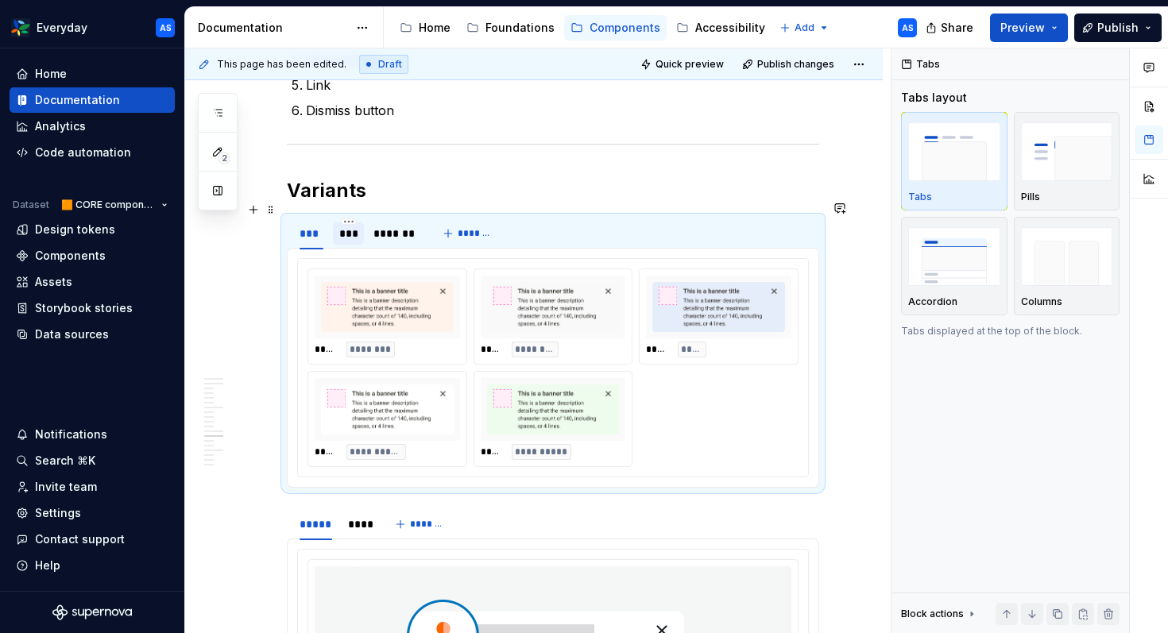
click at [345, 226] on div "***" at bounding box center [348, 234] width 18 height 16
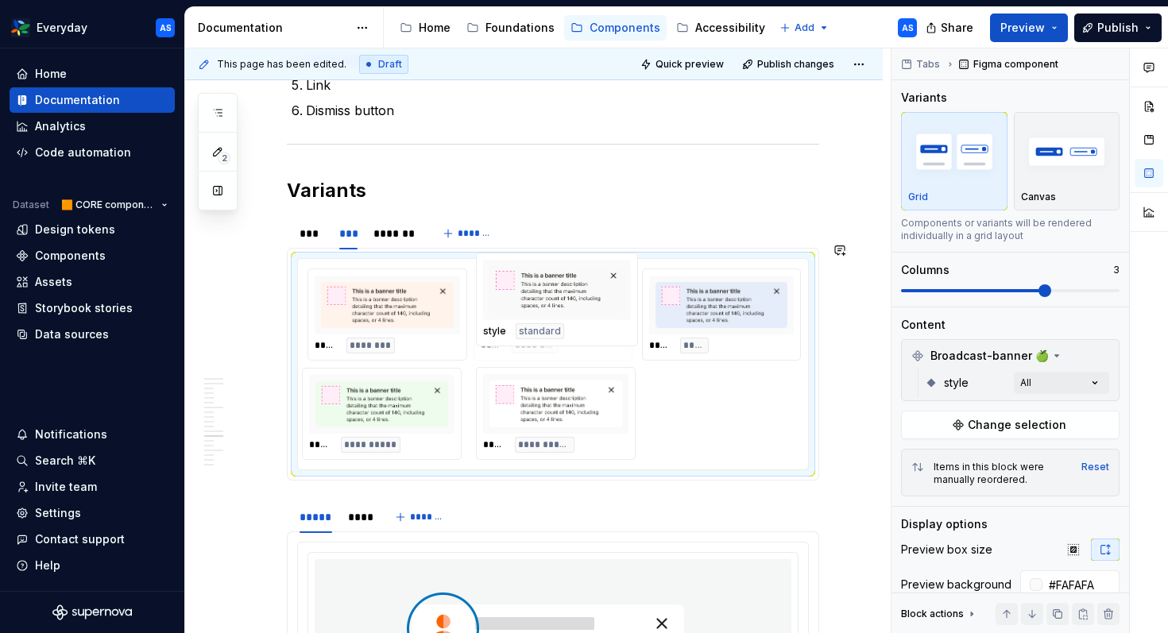
drag, startPoint x: 530, startPoint y: 405, endPoint x: 532, endPoint y: 314, distance: 90.6
click at [532, 313] on body "Everyday AS Home Documentation Analytics Code automation Dataset 🟧 CORE compone…" at bounding box center [584, 316] width 1168 height 633
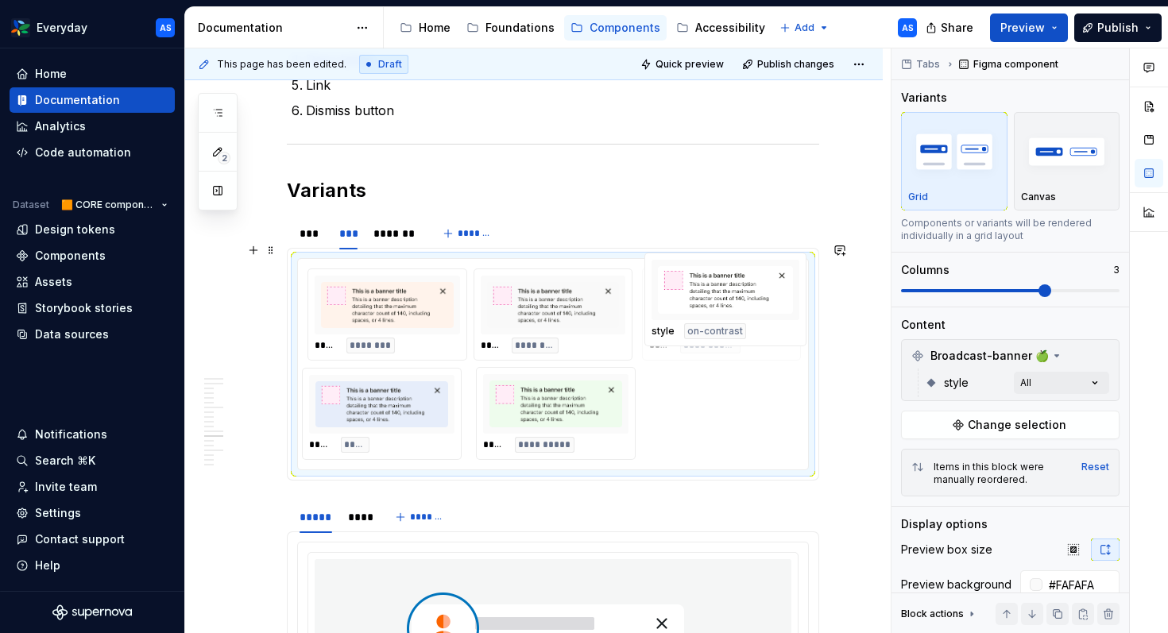
drag, startPoint x: 530, startPoint y: 401, endPoint x: 682, endPoint y: 315, distance: 174.8
click at [681, 315] on body "Everyday AS Home Documentation Analytics Code automation Dataset 🟧 CORE compone…" at bounding box center [584, 316] width 1168 height 633
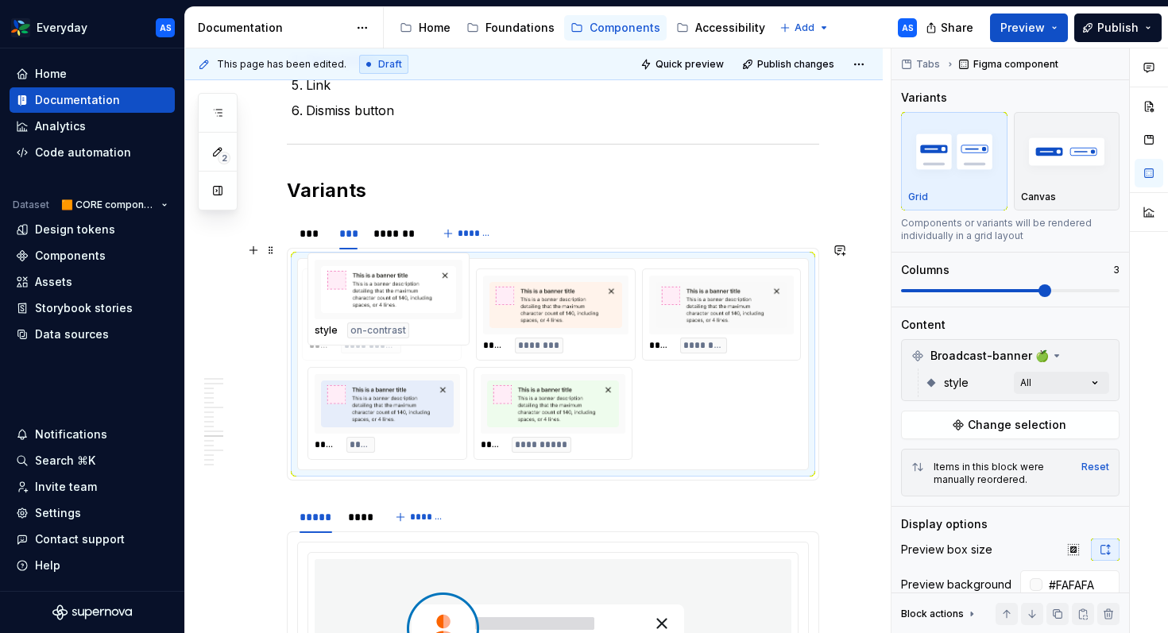
drag, startPoint x: 740, startPoint y: 301, endPoint x: 409, endPoint y: 301, distance: 330.6
click at [409, 301] on body "Everyday AS Home Documentation Analytics Code automation Dataset 🟧 CORE compone…" at bounding box center [584, 316] width 1168 height 633
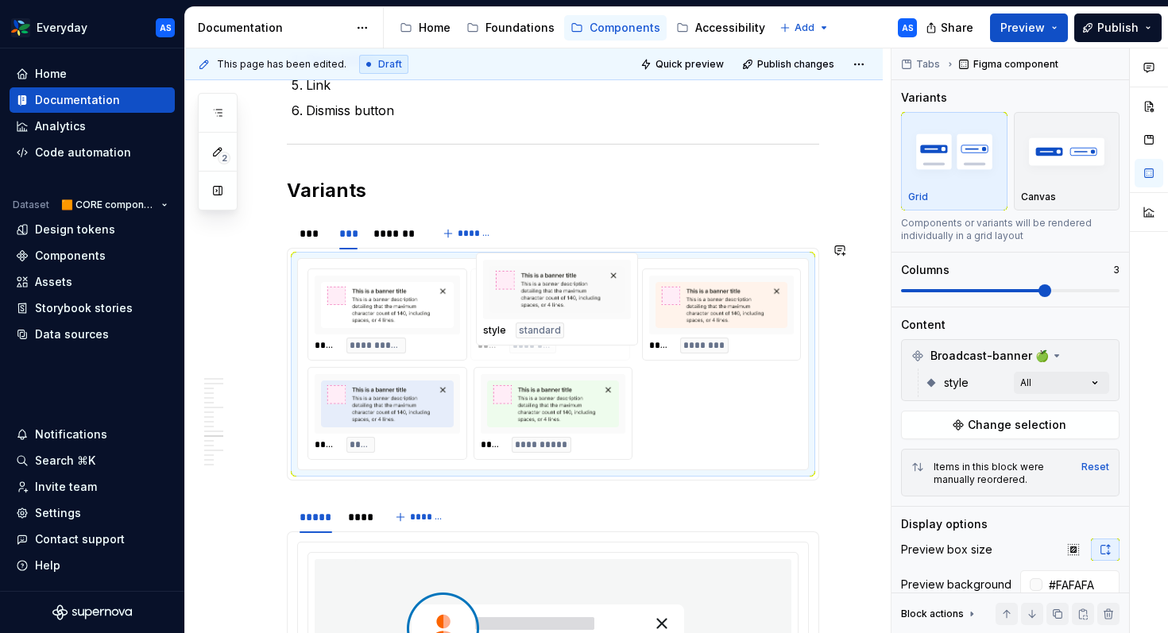
click at [565, 299] on body "Everyday AS Home Documentation Analytics Code automation Dataset 🟧 CORE compone…" at bounding box center [584, 316] width 1168 height 633
click at [308, 226] on div "***" at bounding box center [312, 234] width 24 height 16
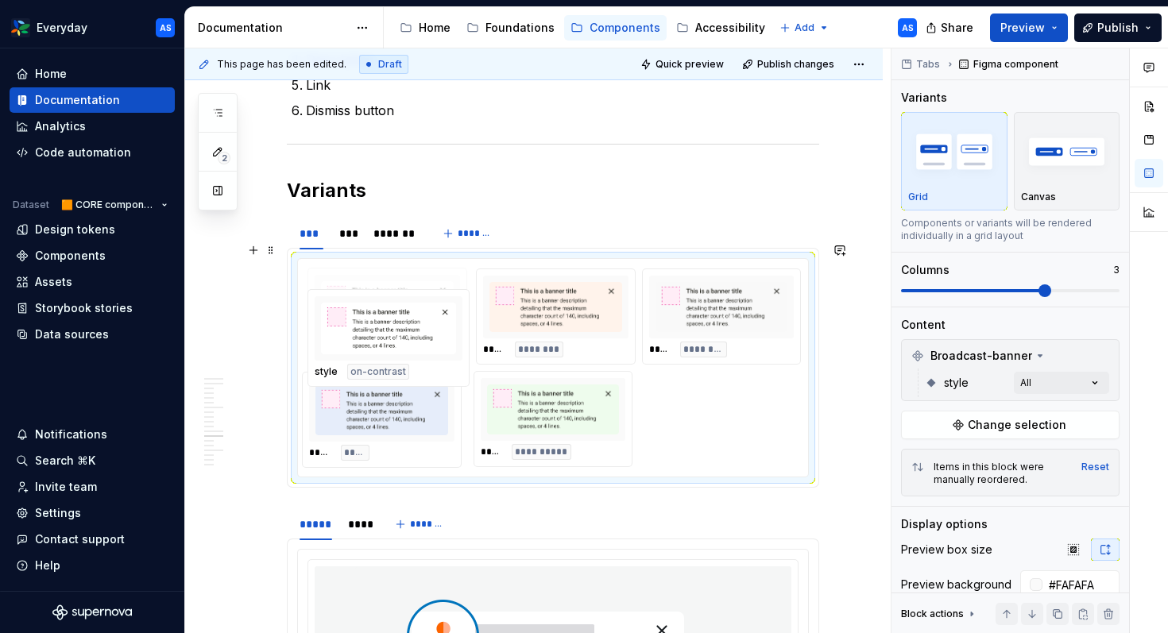
drag, startPoint x: 406, startPoint y: 395, endPoint x: 406, endPoint y: 329, distance: 66.0
click at [406, 329] on body "Everyday AS Home Documentation Analytics Code automation Dataset 🟧 CORE compone…" at bounding box center [584, 316] width 1168 height 633
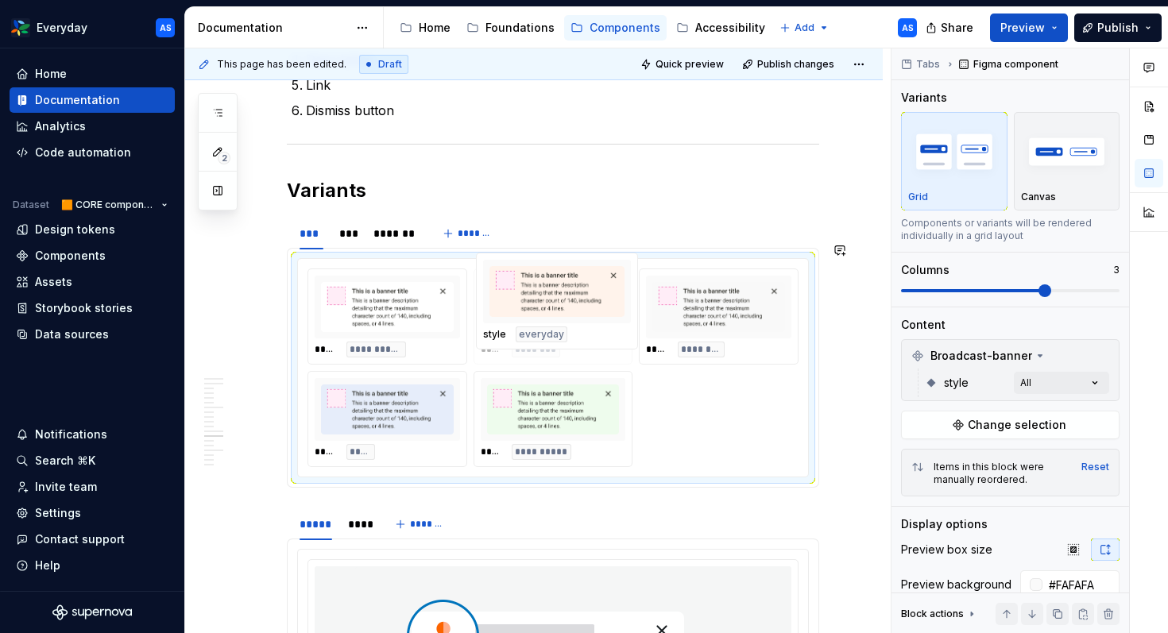
drag, startPoint x: 563, startPoint y: 288, endPoint x: 572, endPoint y: 288, distance: 9.5
click at [645, 288] on body "Everyday AS Home Documentation Analytics Code automation Dataset 🟧 CORE compone…" at bounding box center [584, 316] width 1168 height 633
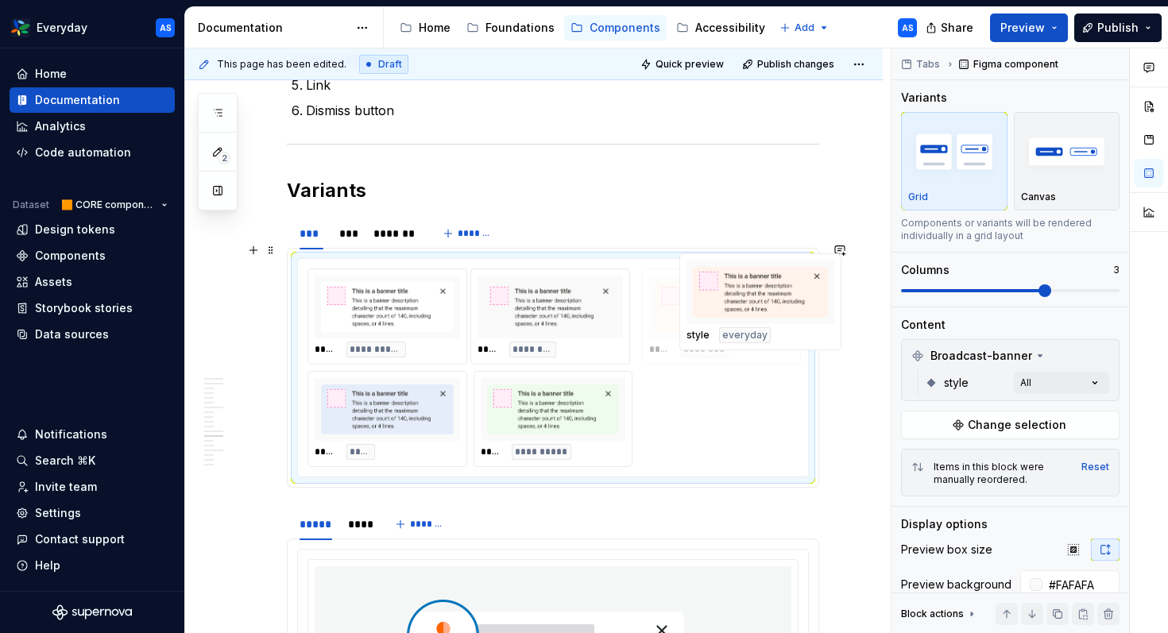
drag, startPoint x: 581, startPoint y: 286, endPoint x: 784, endPoint y: 288, distance: 202.7
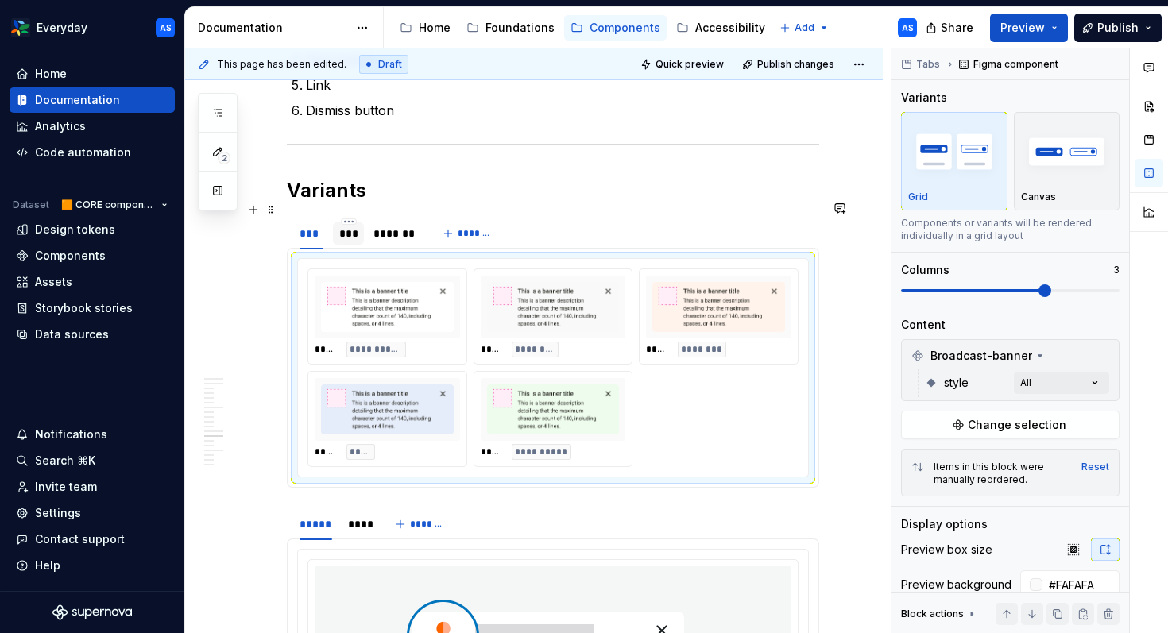
click at [343, 226] on div "***" at bounding box center [348, 234] width 18 height 16
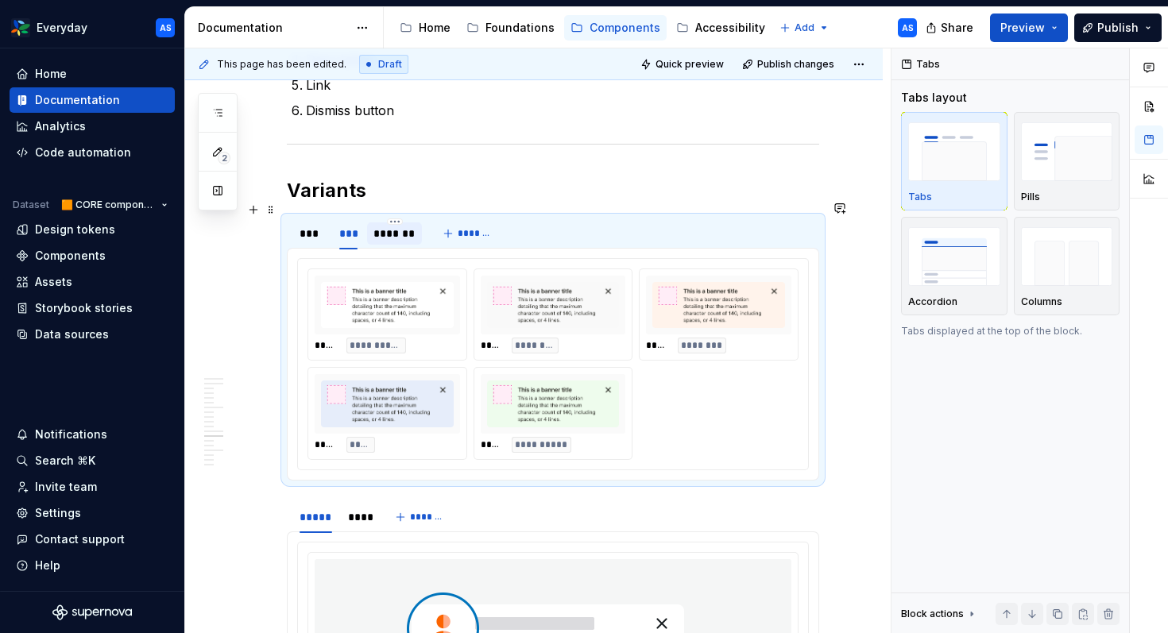
click at [393, 226] on div "*******" at bounding box center [395, 234] width 42 height 16
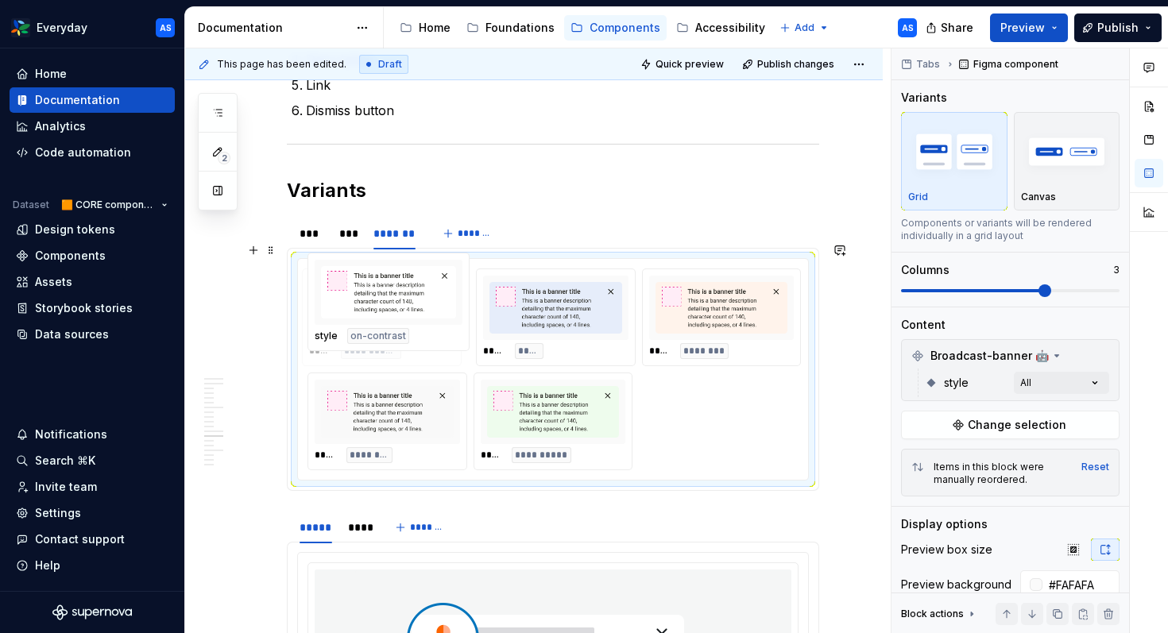
drag, startPoint x: 738, startPoint y: 304, endPoint x: 461, endPoint y: 305, distance: 276.6
click at [461, 305] on body "Everyday AS Home Documentation Analytics Code automation Dataset 🟧 CORE compone…" at bounding box center [584, 316] width 1168 height 633
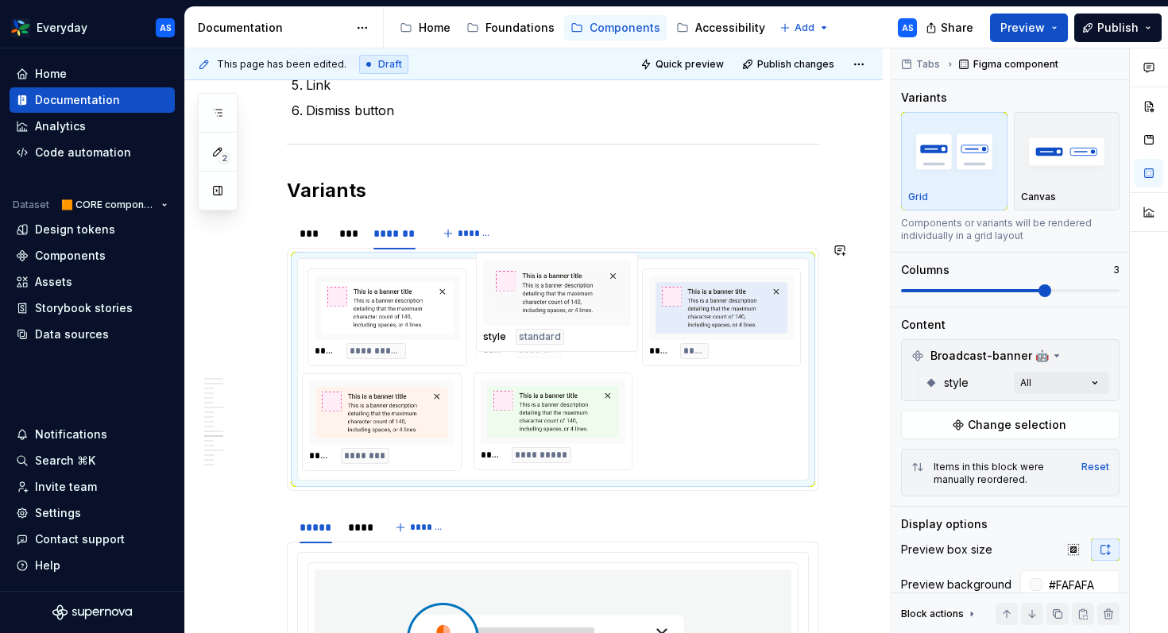
drag, startPoint x: 396, startPoint y: 395, endPoint x: 528, endPoint y: 312, distance: 156.1
click at [528, 312] on body "Everyday AS Home Documentation Analytics Code automation Dataset 🟧 CORE compone…" at bounding box center [584, 316] width 1168 height 633
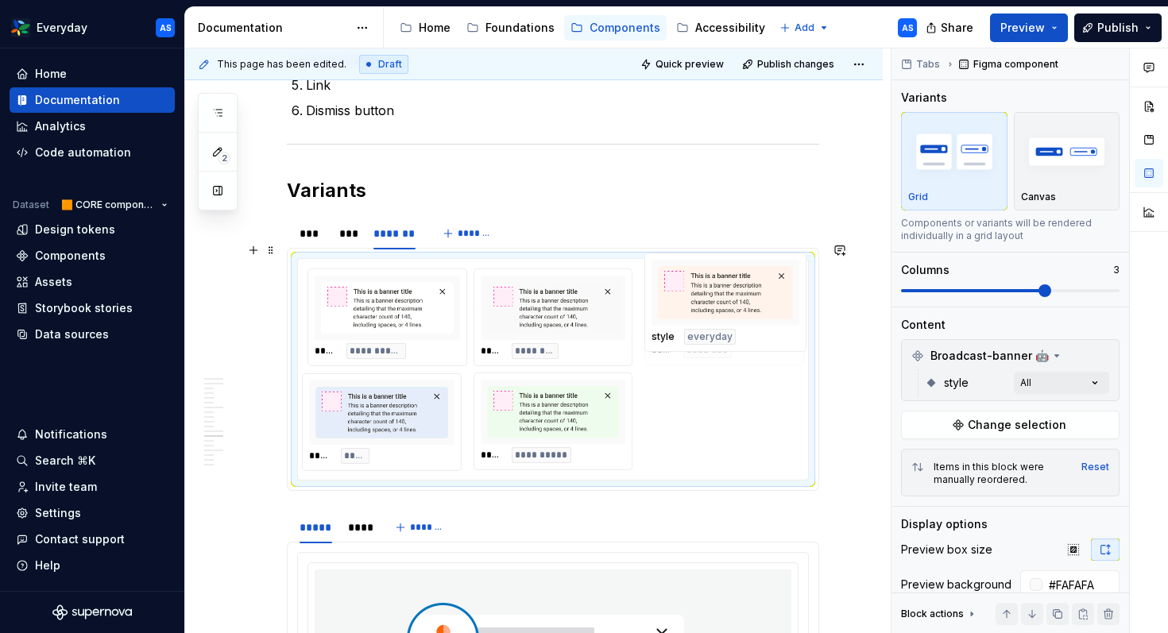
drag, startPoint x: 389, startPoint y: 412, endPoint x: 707, endPoint y: 328, distance: 329.6
click at [707, 328] on body "Everyday AS Home Documentation Analytics Code automation Dataset 🟧 CORE compone…" at bounding box center [584, 316] width 1168 height 633
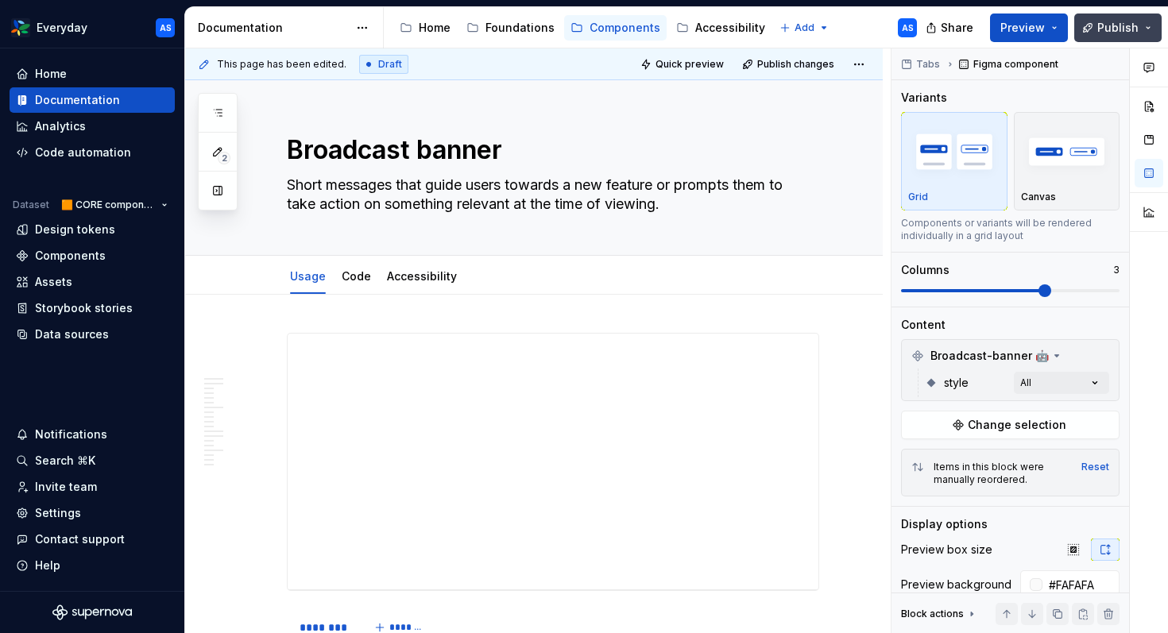
click at [1001, 31] on button "Publish" at bounding box center [1118, 28] width 87 height 29
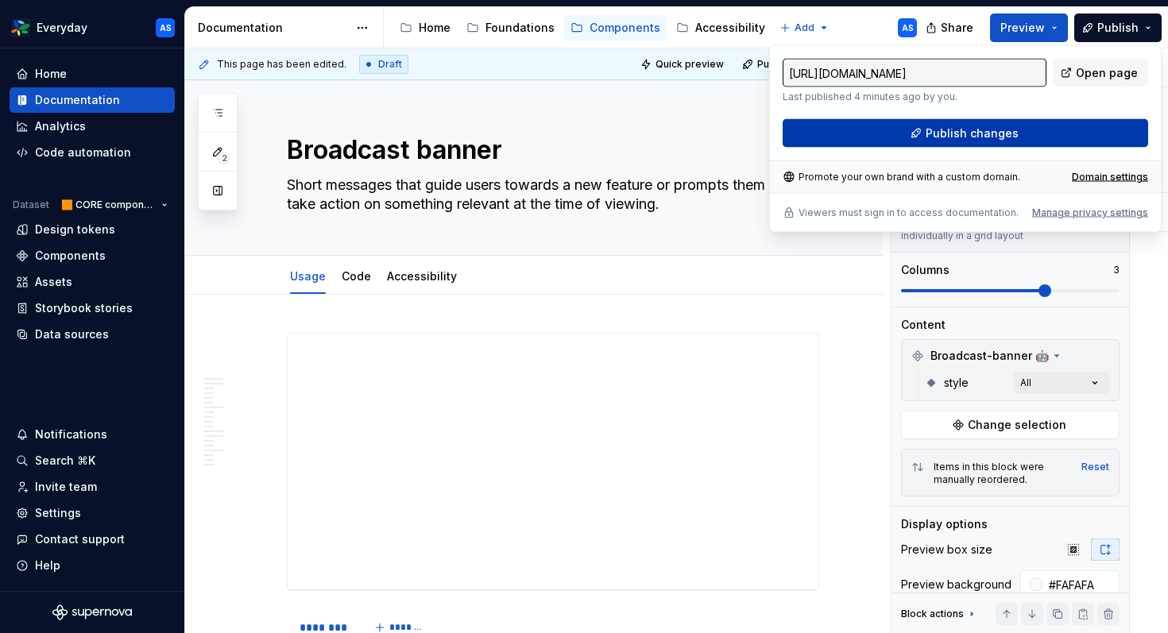
click at [959, 132] on span "Publish changes" at bounding box center [972, 134] width 93 height 16
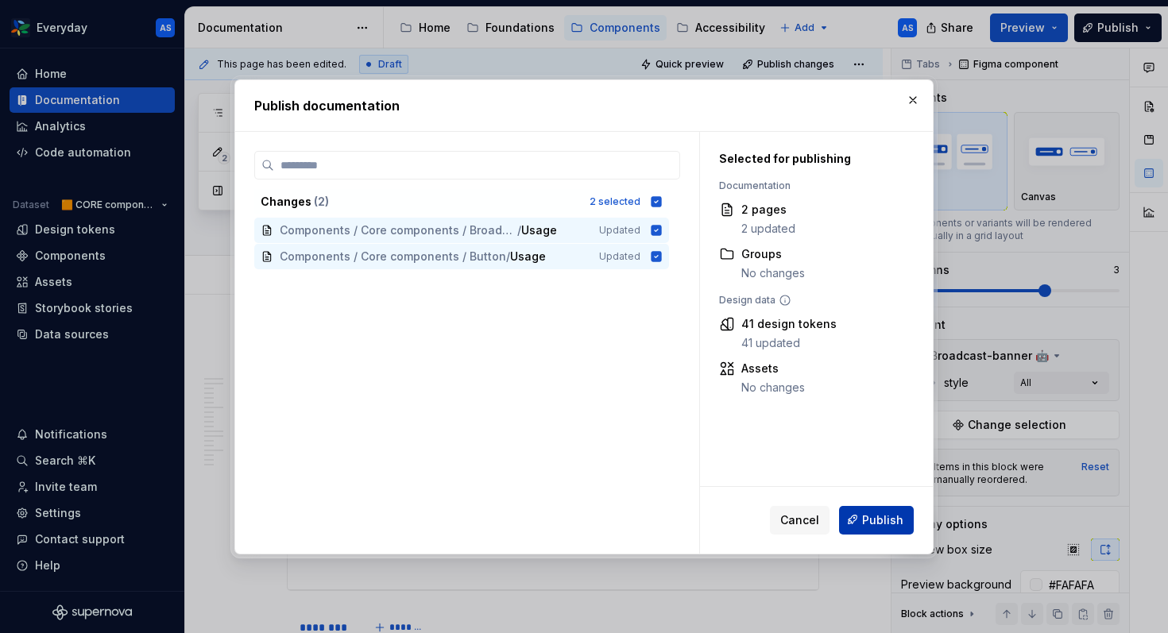
click at [874, 525] on span "Publish" at bounding box center [882, 520] width 41 height 16
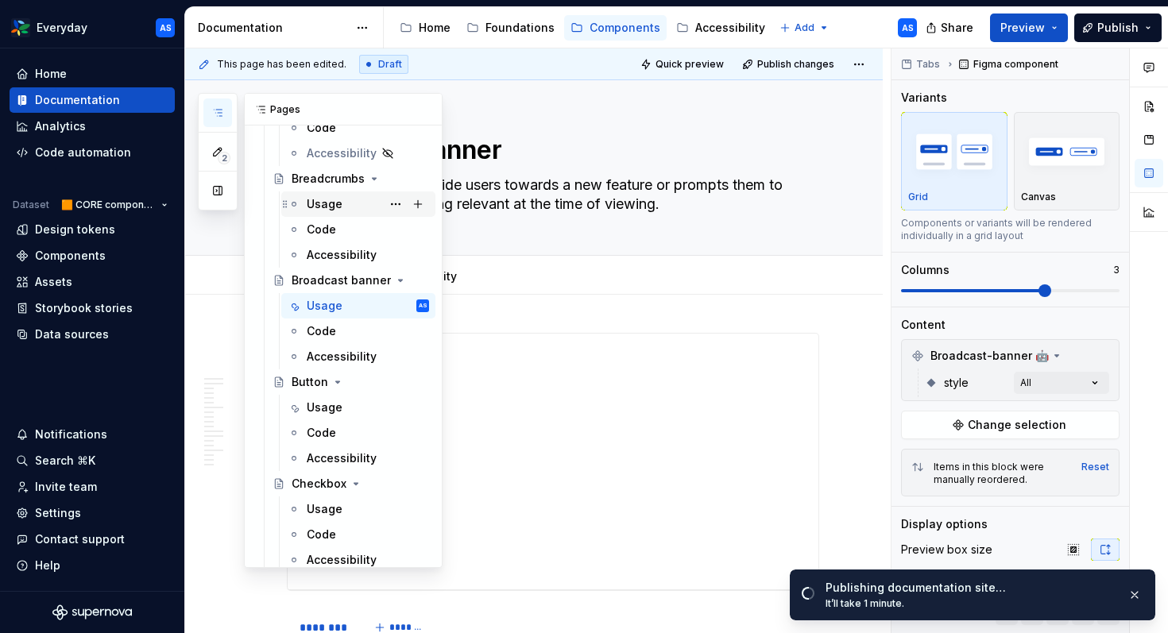
click at [334, 203] on div "Usage" at bounding box center [325, 204] width 36 height 16
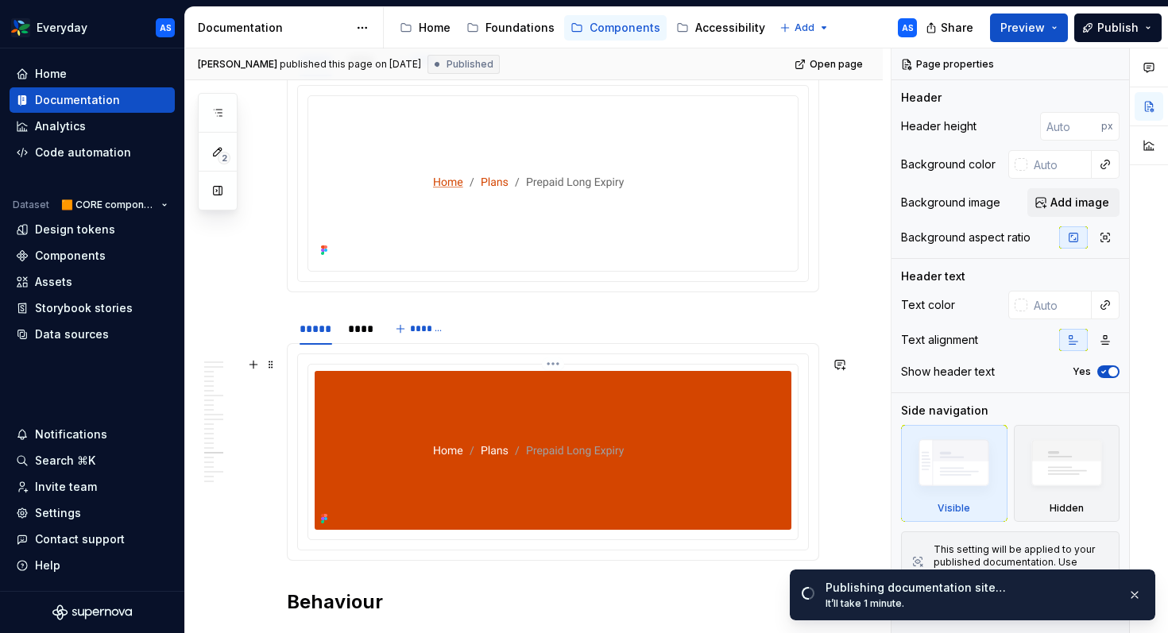
scroll to position [3626, 0]
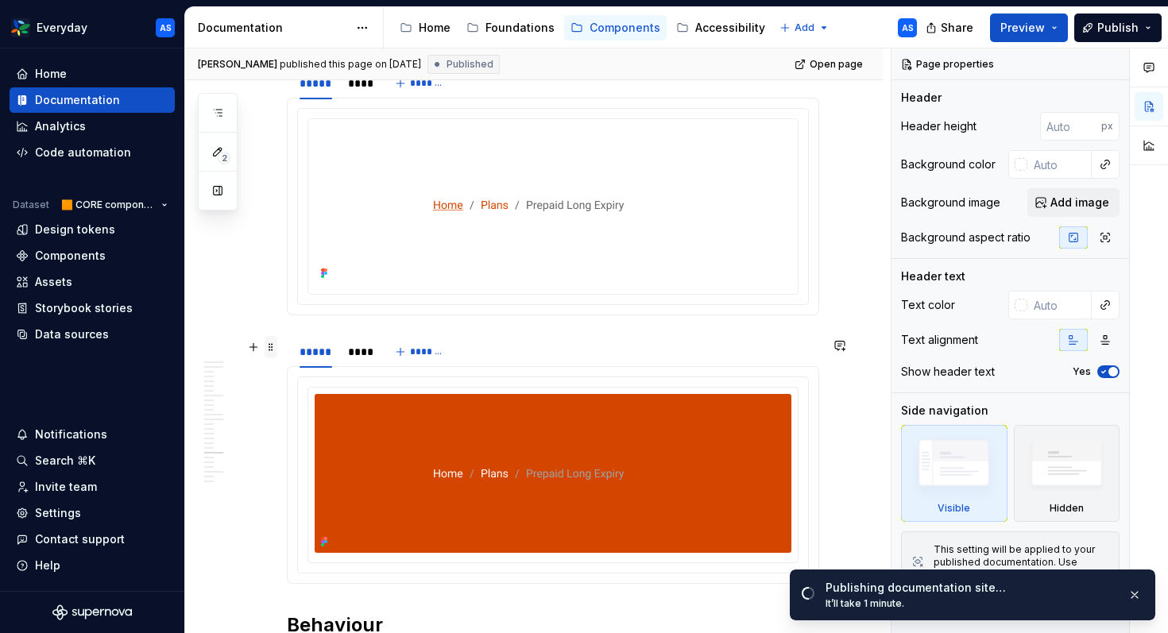
click at [272, 352] on span at bounding box center [271, 347] width 13 height 22
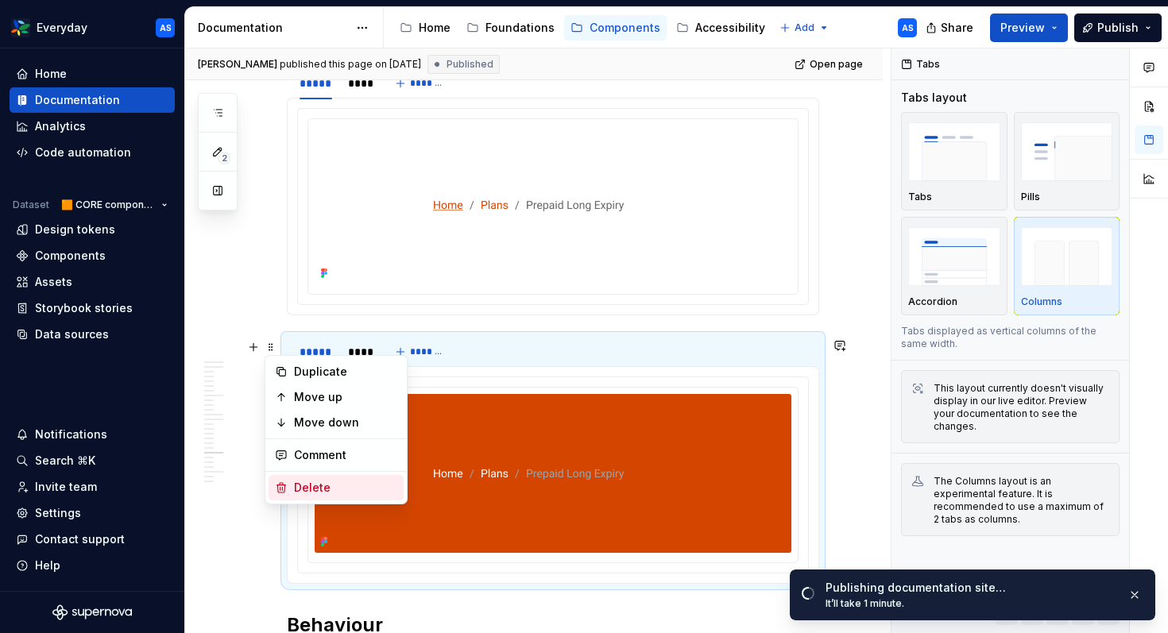
click at [314, 488] on div "Delete" at bounding box center [345, 488] width 103 height 16
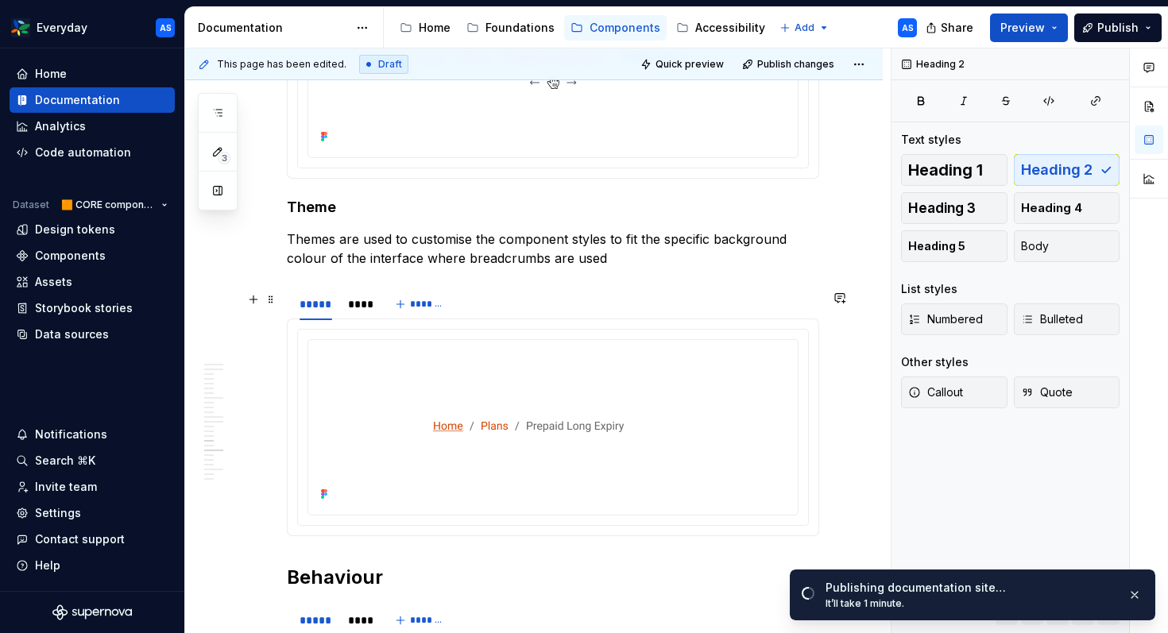
scroll to position [3382, 0]
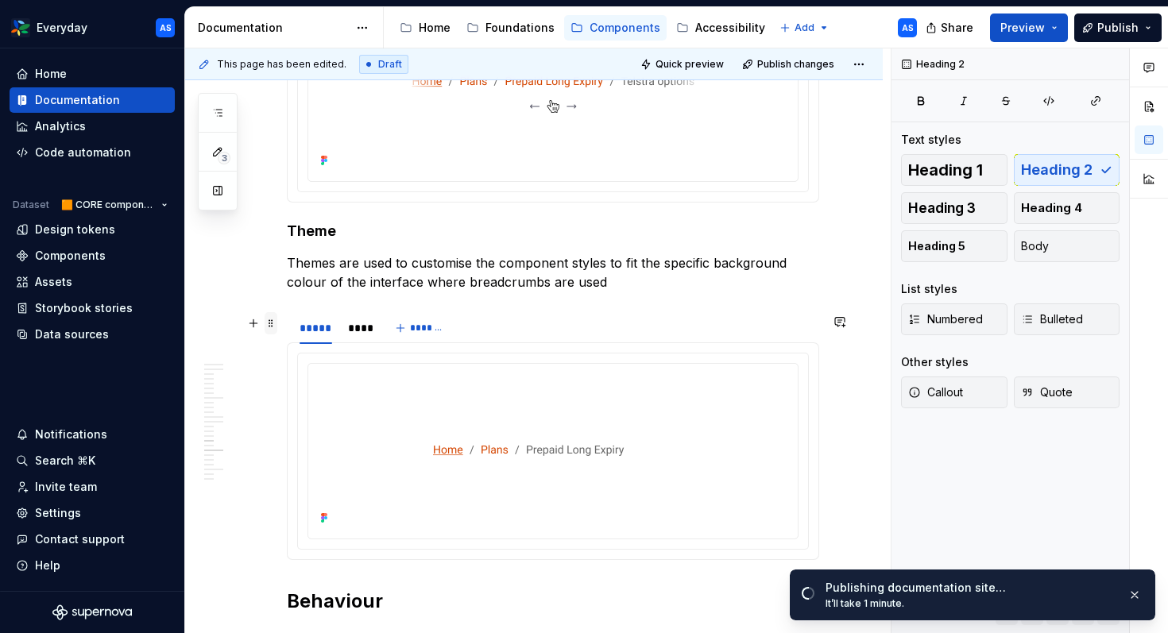
click at [269, 323] on span at bounding box center [271, 323] width 13 height 22
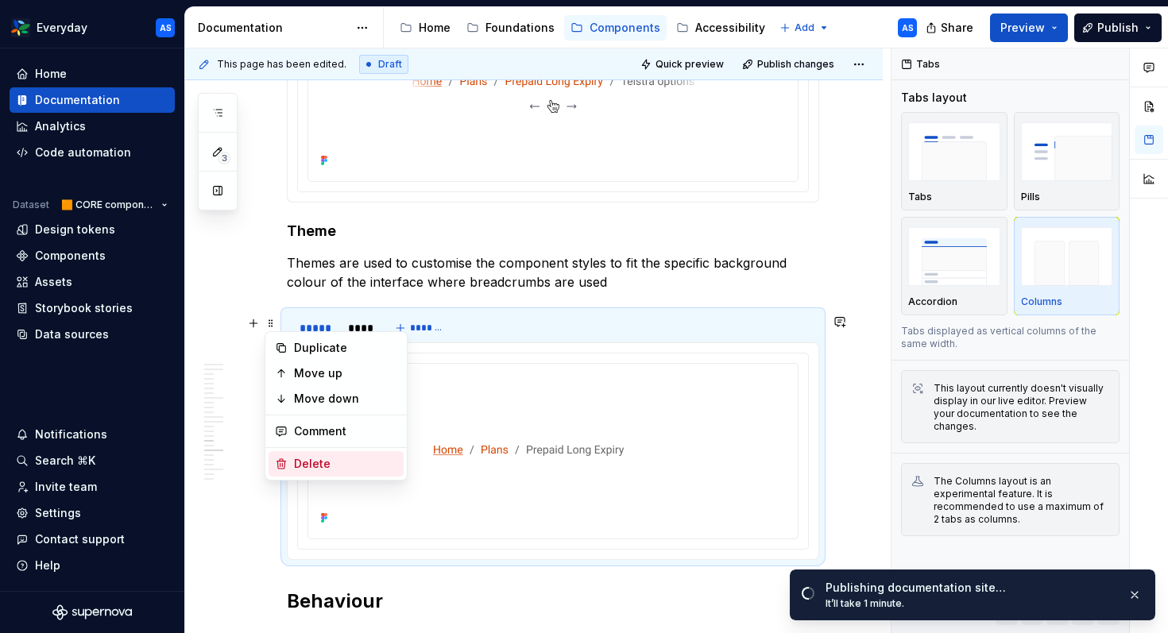
click at [303, 469] on div "Delete" at bounding box center [345, 464] width 103 height 16
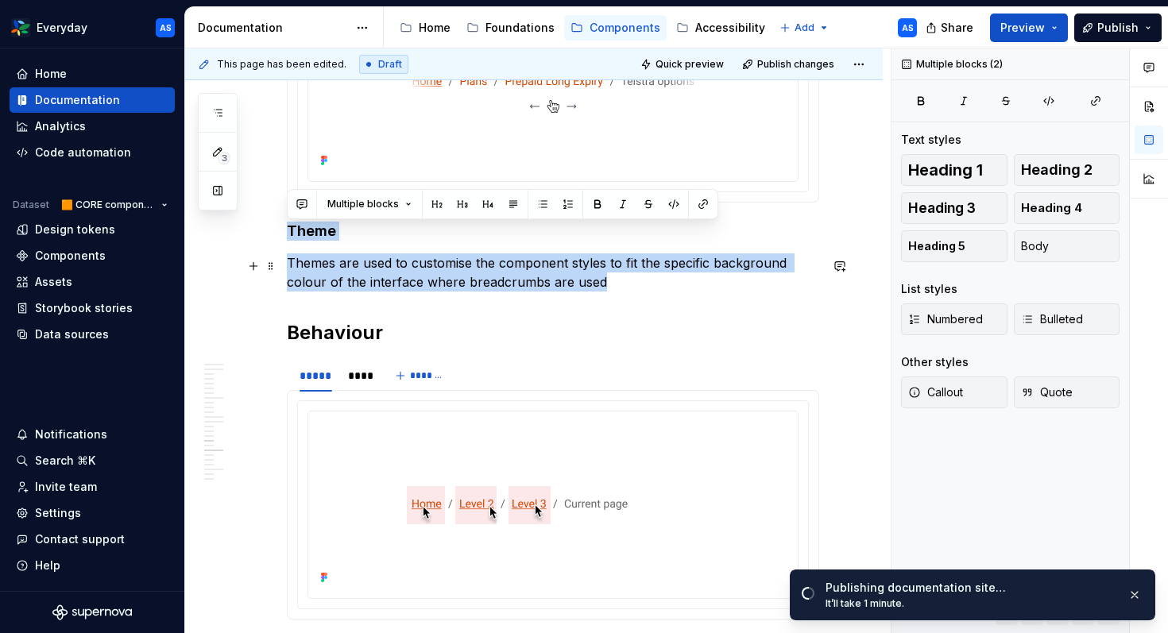
drag, startPoint x: 289, startPoint y: 230, endPoint x: 612, endPoint y: 289, distance: 328.0
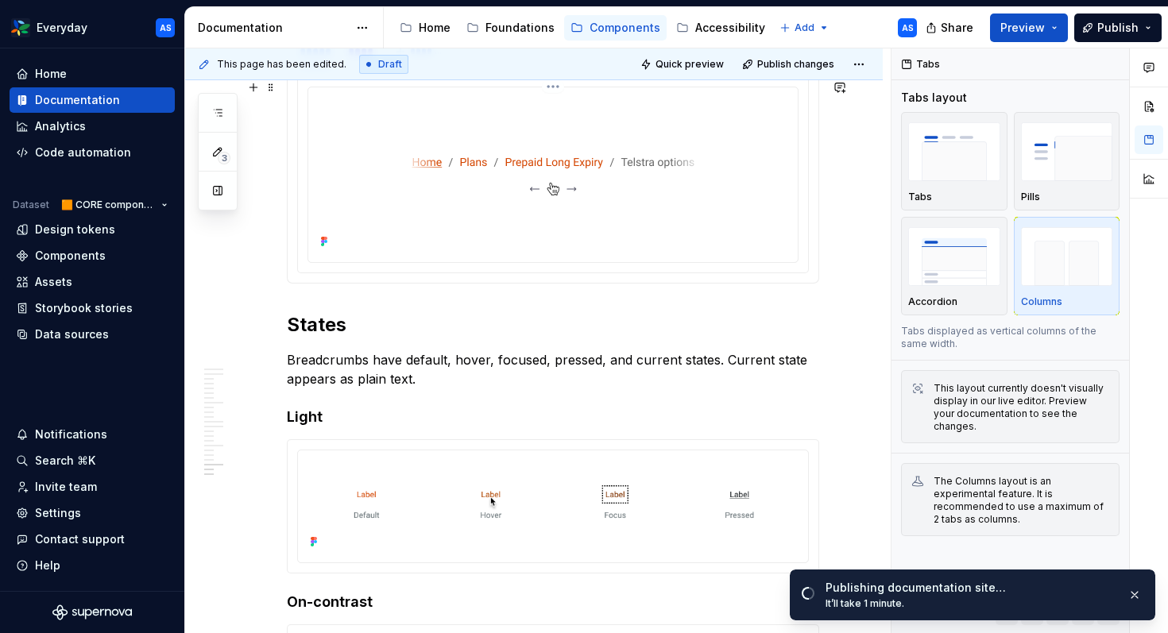
scroll to position [4501, 0]
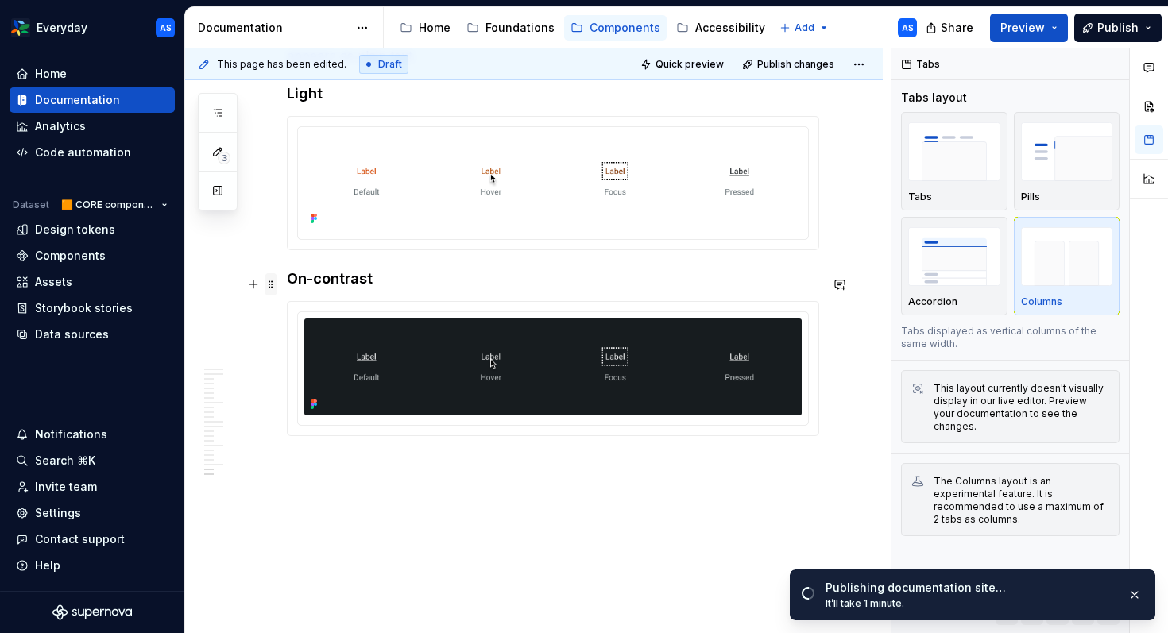
click at [265, 286] on span at bounding box center [271, 284] width 13 height 22
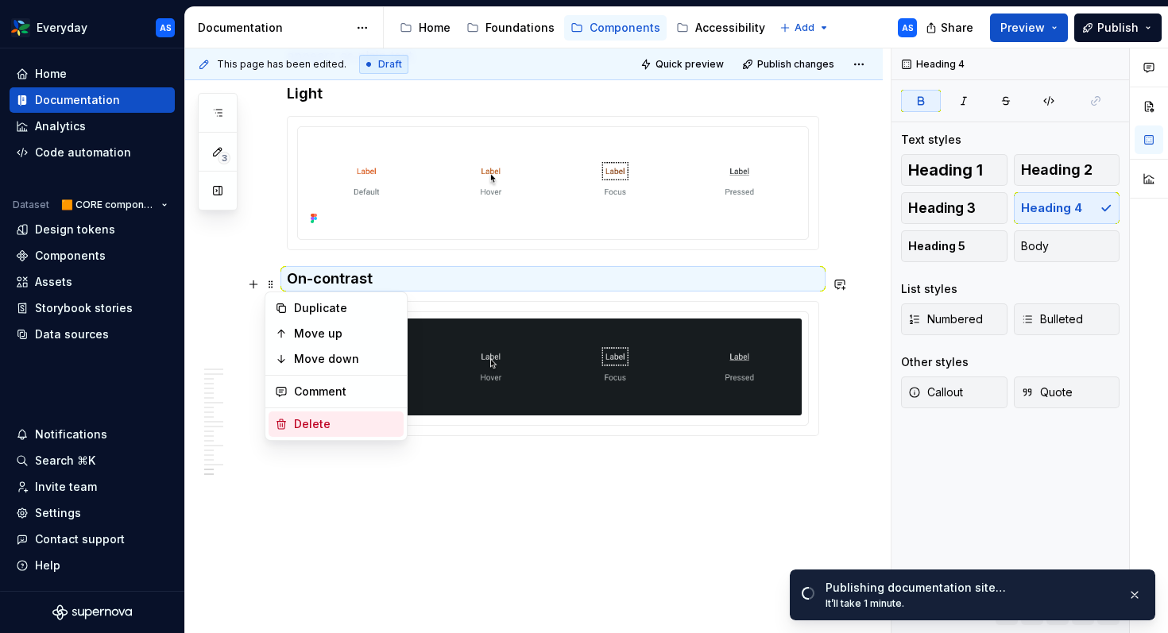
click at [309, 420] on div "Delete" at bounding box center [345, 424] width 103 height 16
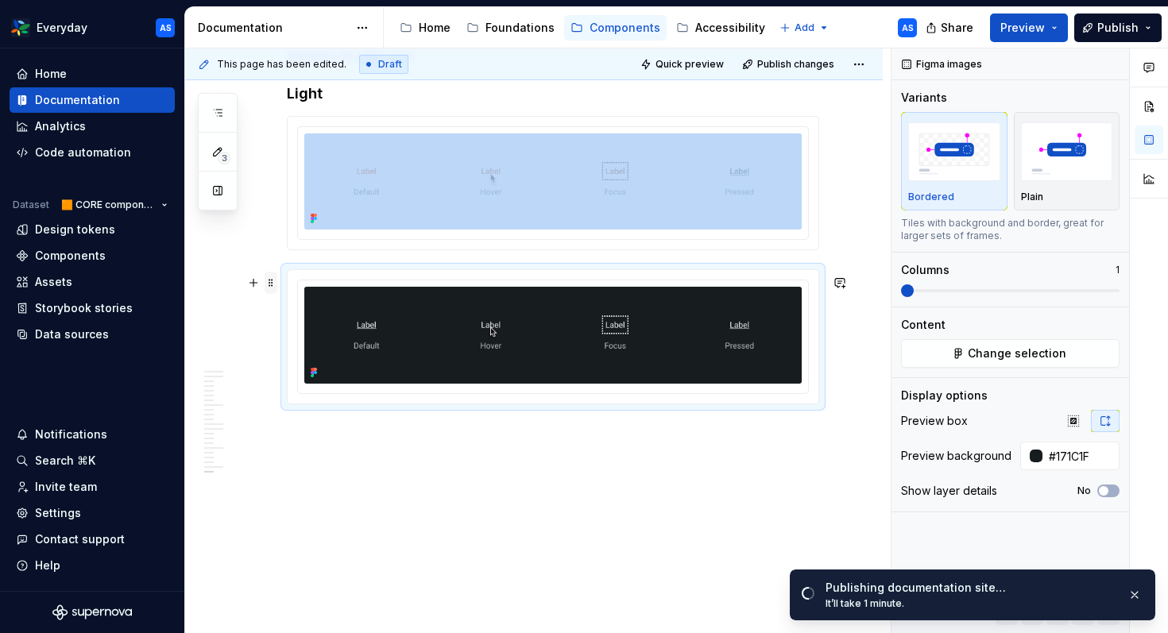
click at [273, 282] on span at bounding box center [271, 283] width 13 height 22
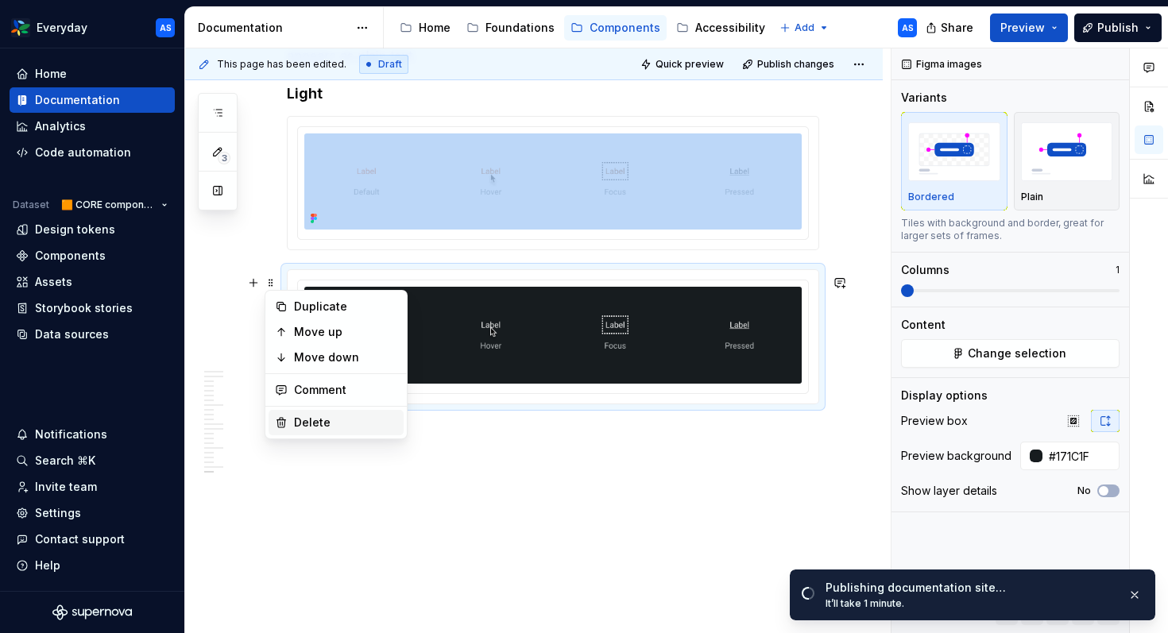
click at [312, 423] on div "Delete" at bounding box center [345, 423] width 103 height 16
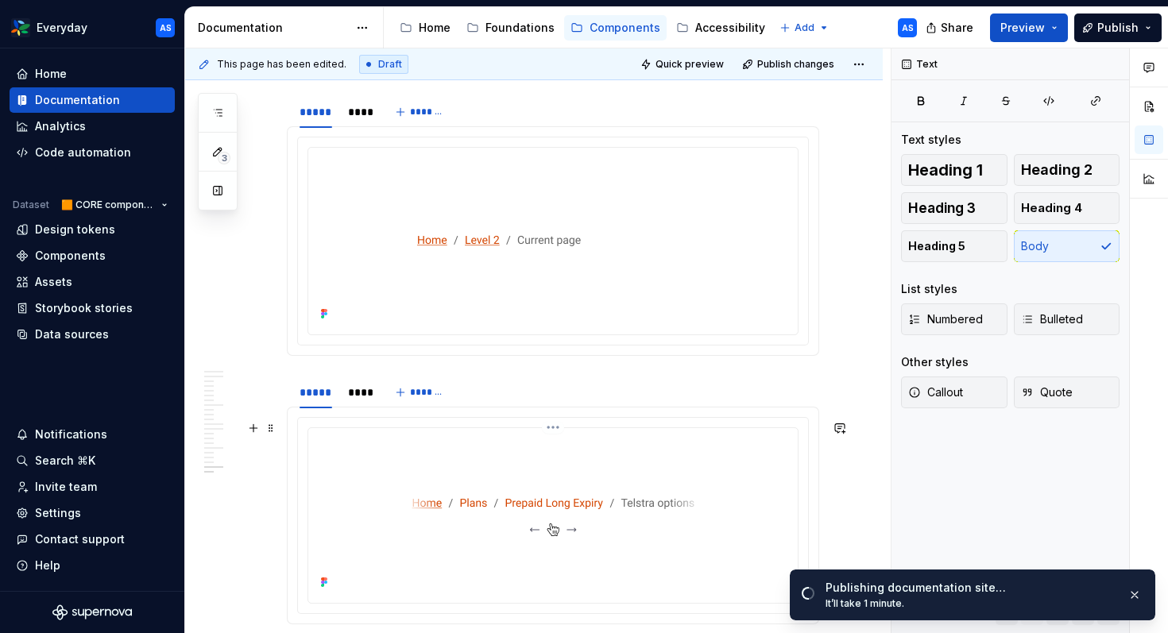
scroll to position [4357, 0]
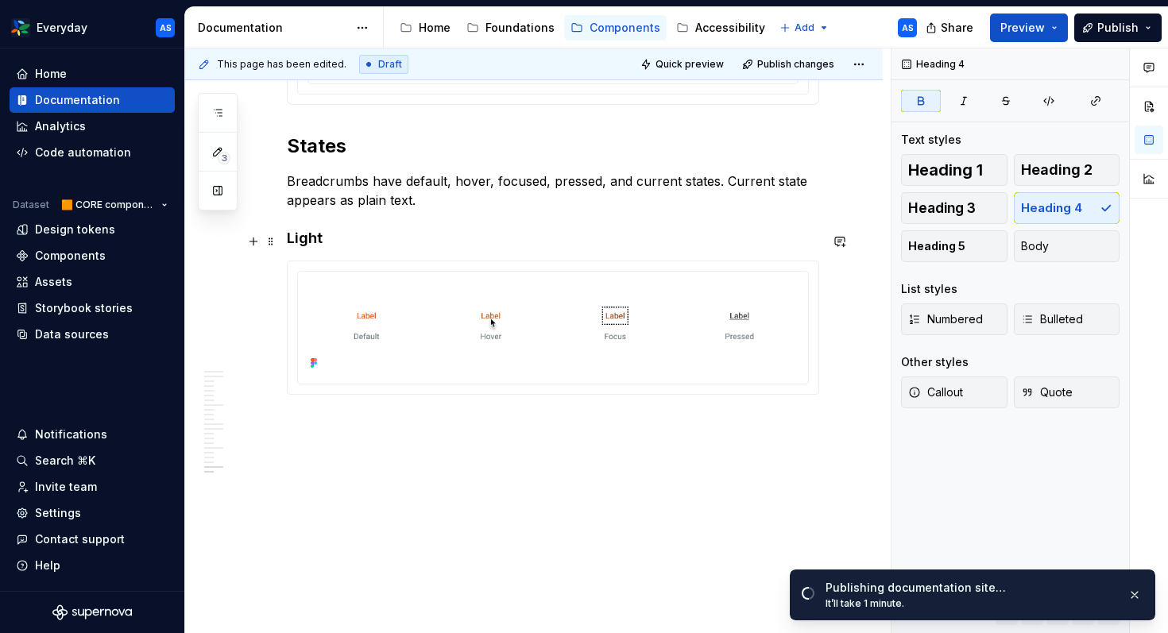
click at [310, 243] on strong "Light" at bounding box center [305, 238] width 36 height 17
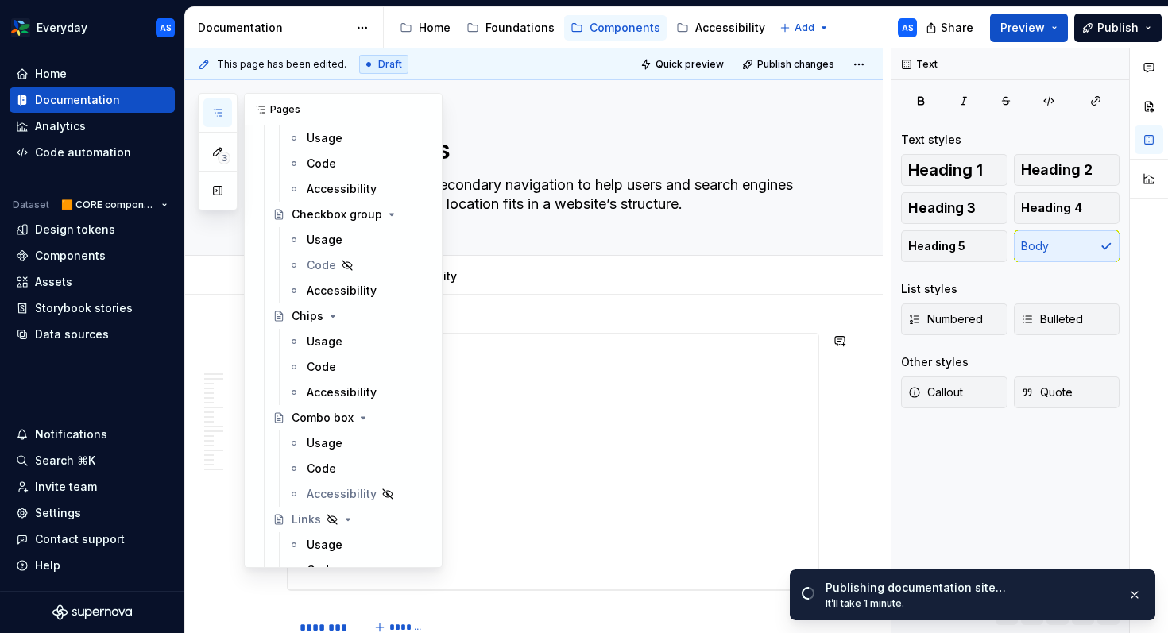
scroll to position [875, 0]
click at [347, 340] on div "Usage" at bounding box center [368, 341] width 122 height 22
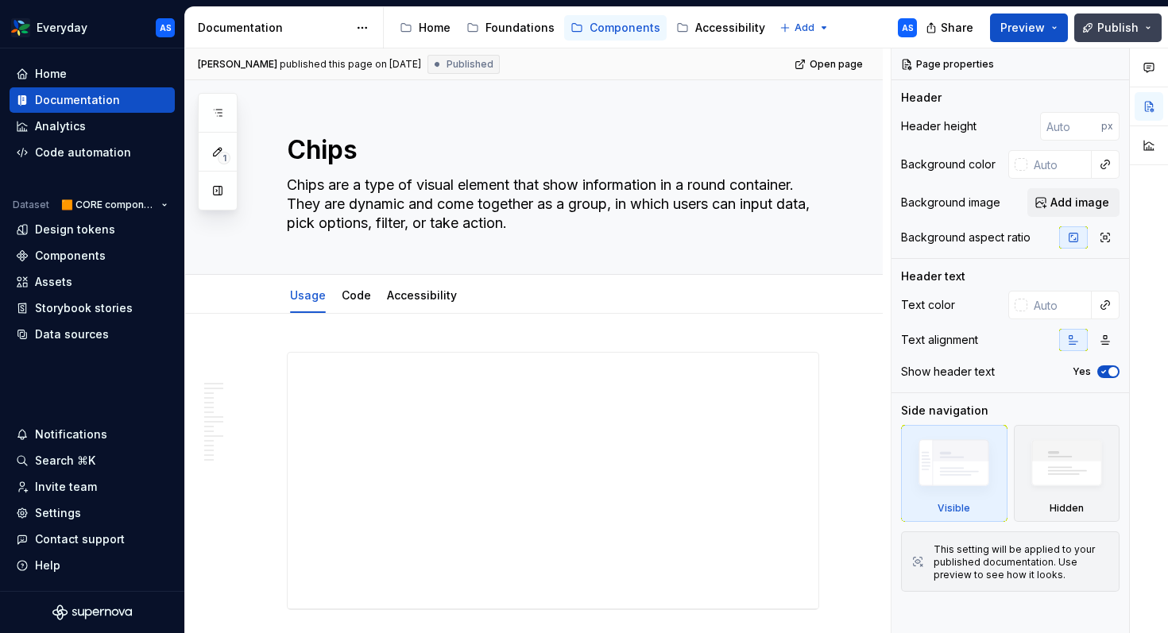
click at [1001, 21] on span "Publish" at bounding box center [1118, 28] width 41 height 16
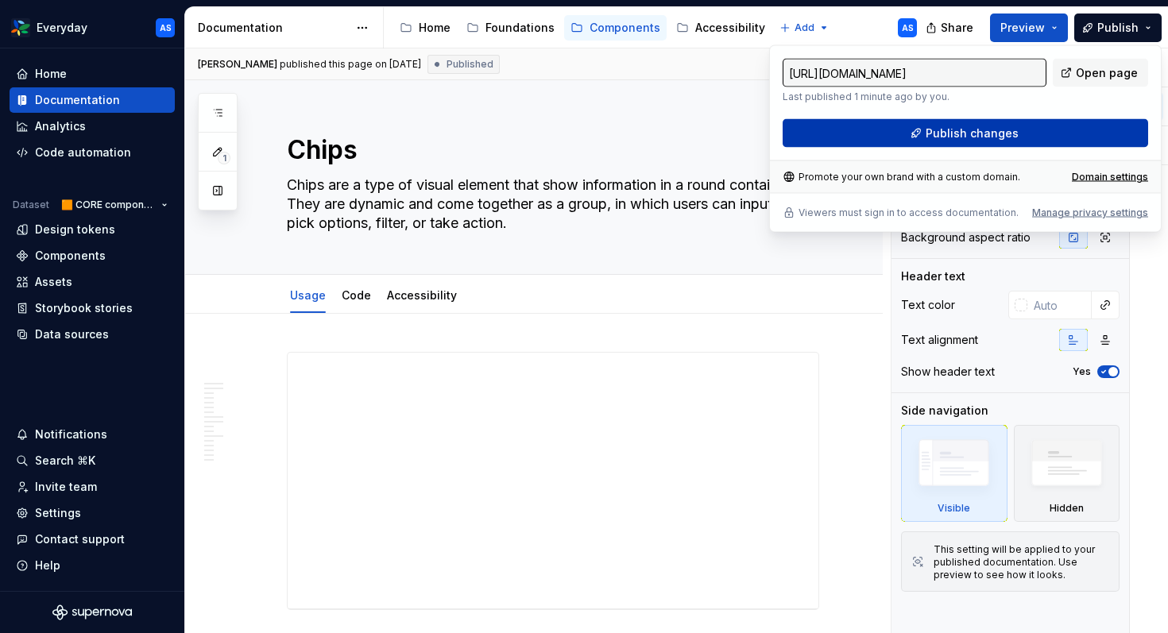
click at [1001, 133] on span "Publish changes" at bounding box center [972, 134] width 93 height 16
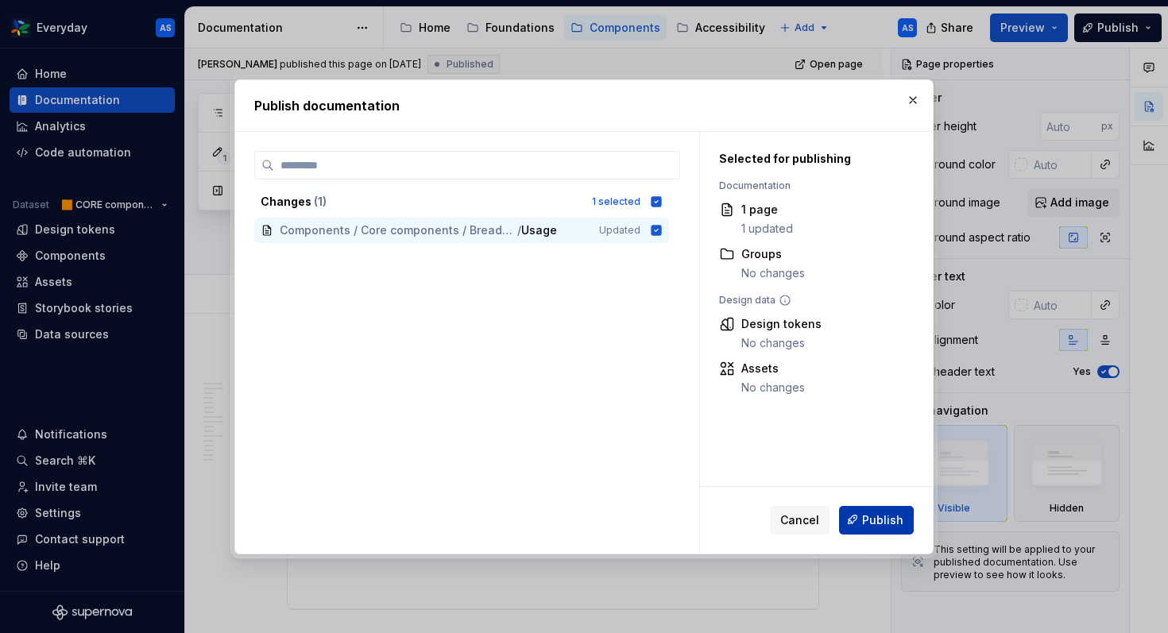
click at [880, 523] on span "Publish" at bounding box center [882, 520] width 41 height 16
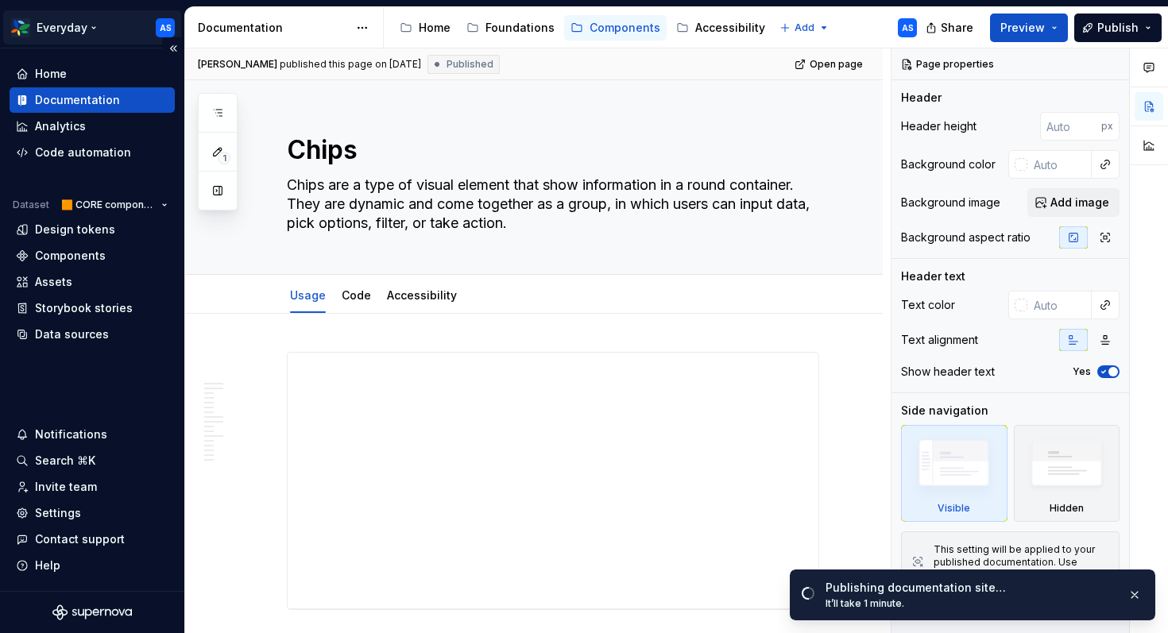
click at [85, 23] on html "Everyday AS Home Documentation Analytics Code automation Dataset 🟧 CORE compone…" at bounding box center [584, 316] width 1168 height 633
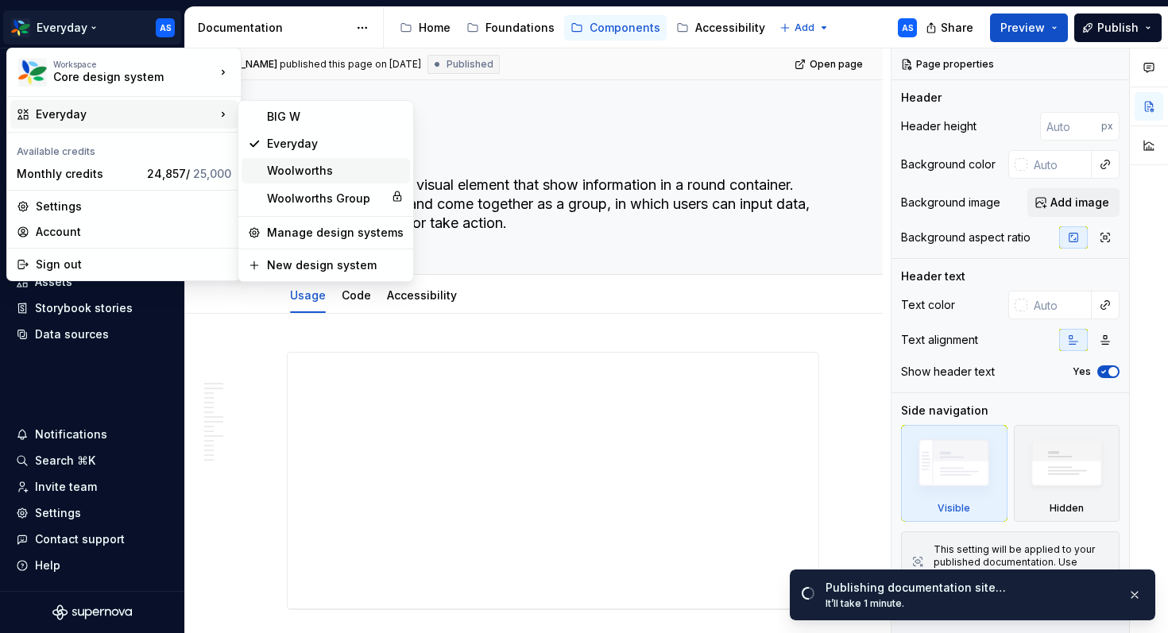
click at [316, 170] on div "Woolworths" at bounding box center [335, 171] width 137 height 16
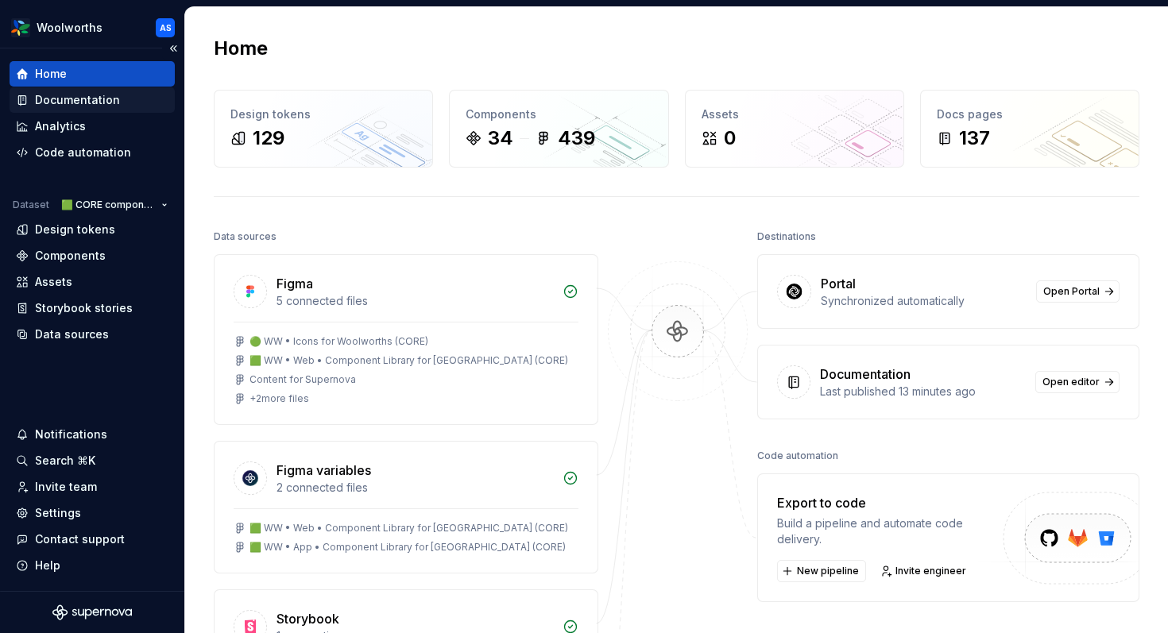
click at [100, 91] on div "Documentation" at bounding box center [92, 99] width 165 height 25
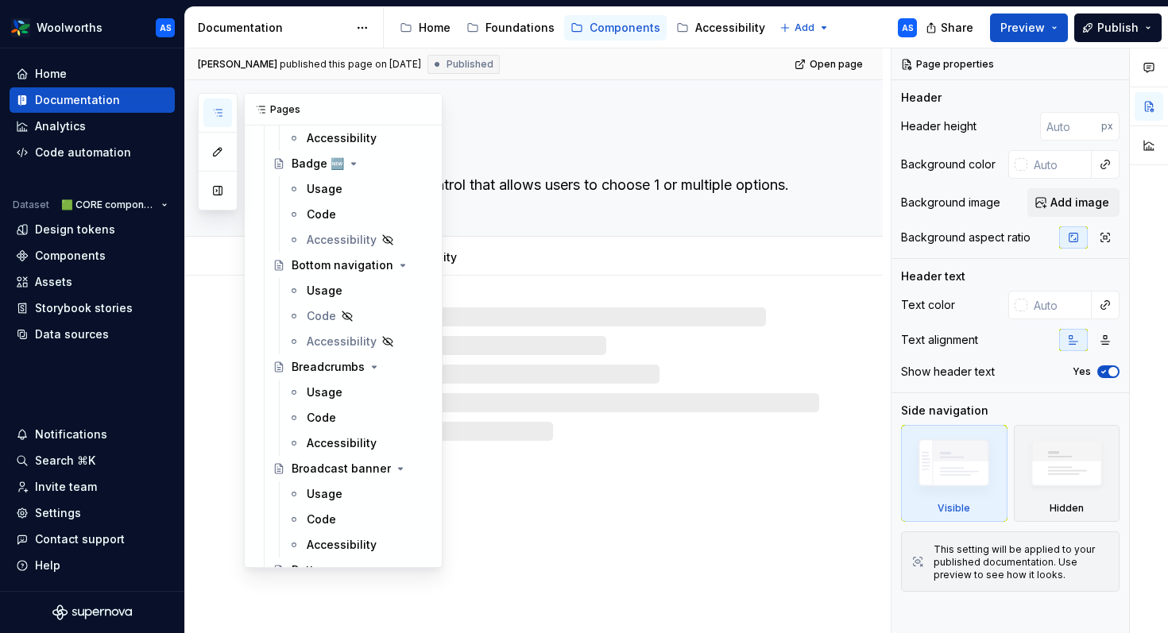
scroll to position [473, 0]
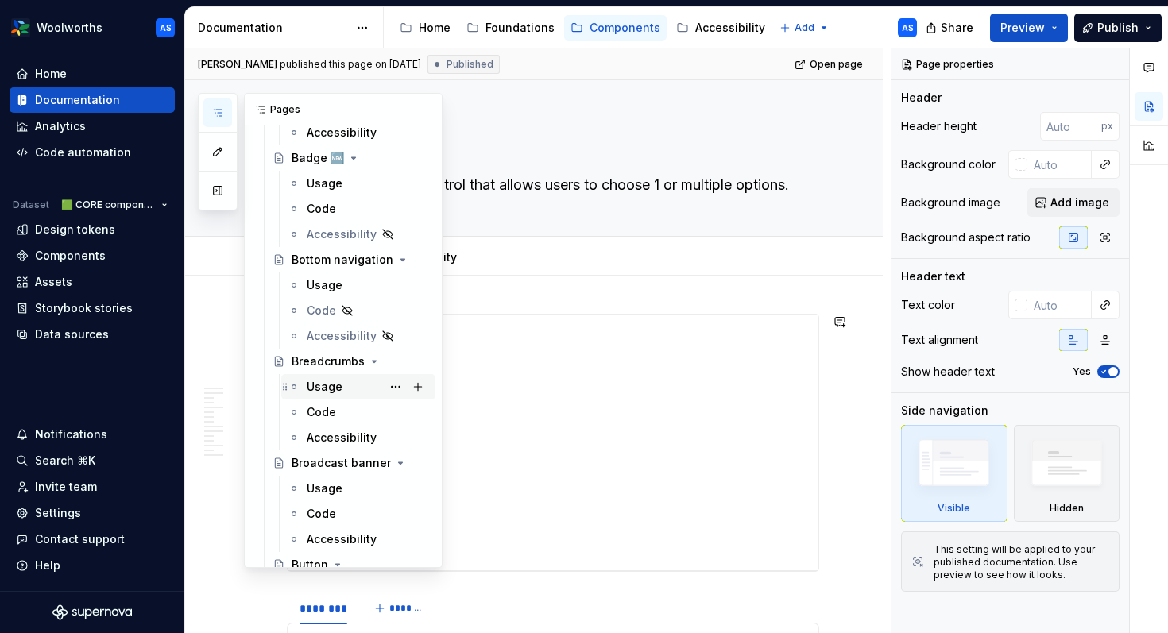
click at [327, 389] on div "Usage" at bounding box center [325, 387] width 36 height 16
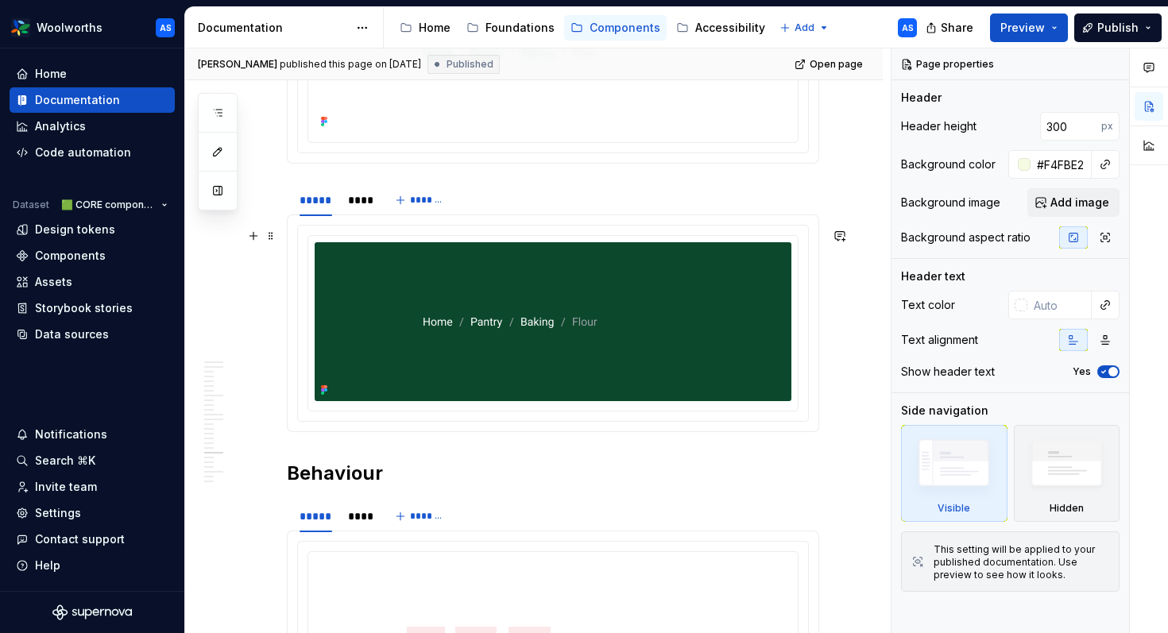
scroll to position [3762, 0]
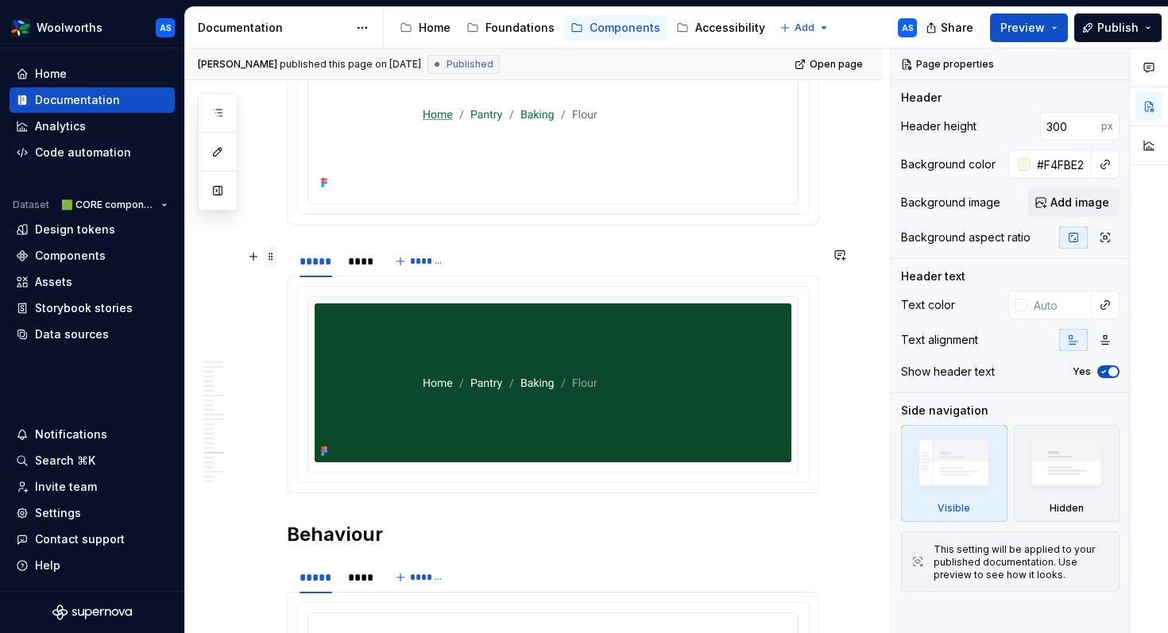
click at [269, 257] on span at bounding box center [271, 257] width 13 height 22
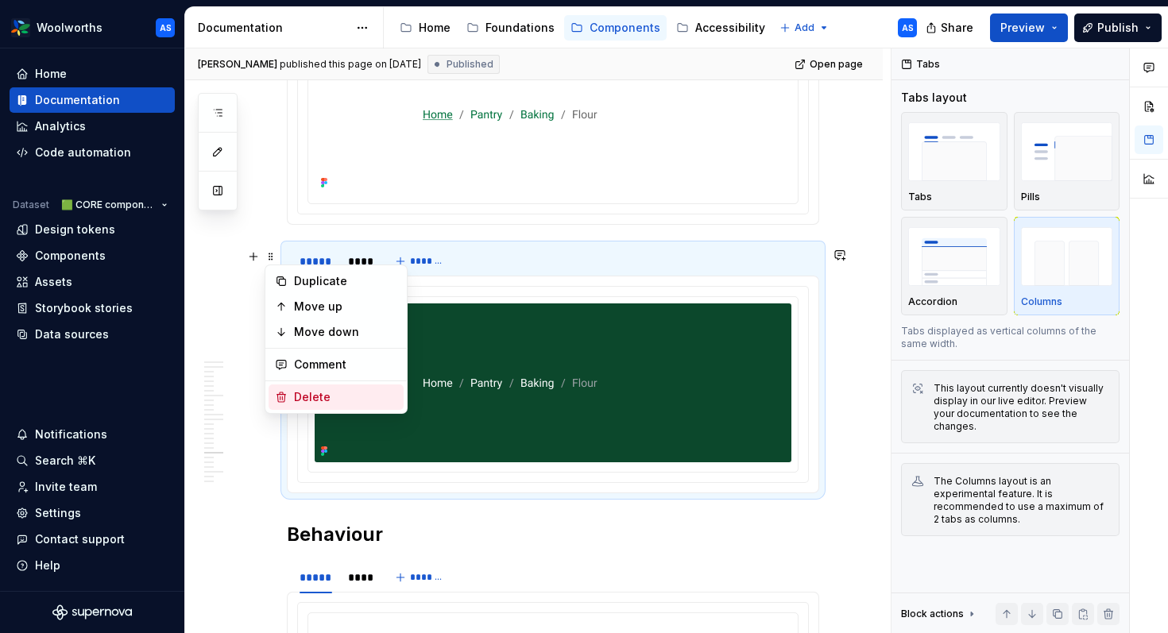
drag, startPoint x: 312, startPoint y: 394, endPoint x: 315, endPoint y: 382, distance: 12.2
click at [312, 394] on div "Delete" at bounding box center [345, 397] width 103 height 16
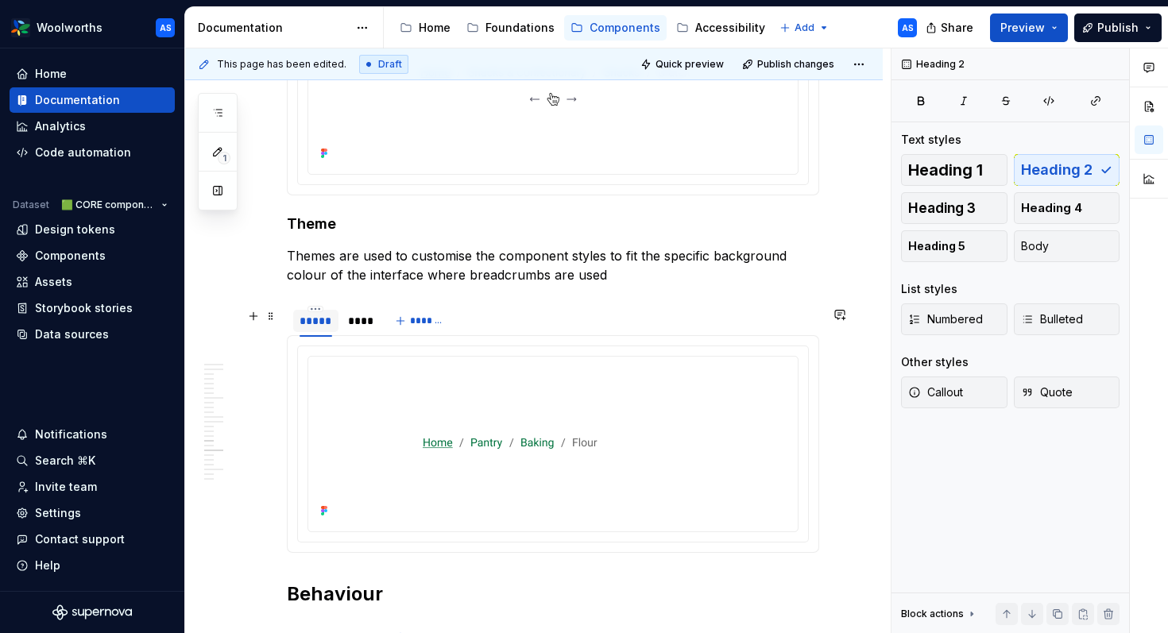
scroll to position [3416, 0]
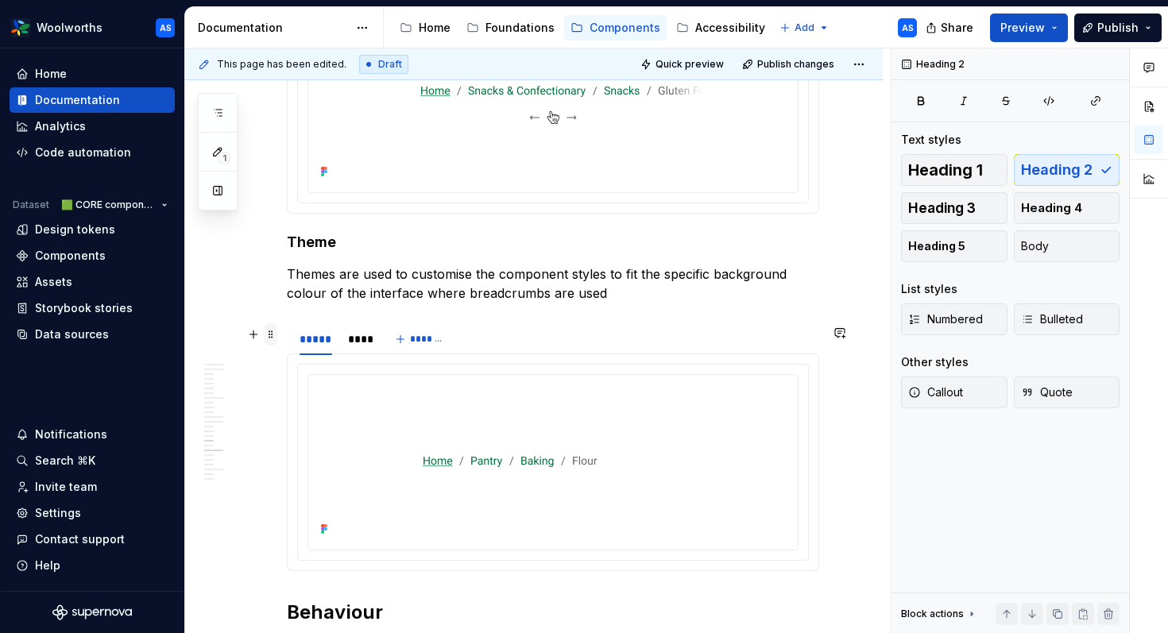
click at [276, 336] on span at bounding box center [271, 334] width 13 height 22
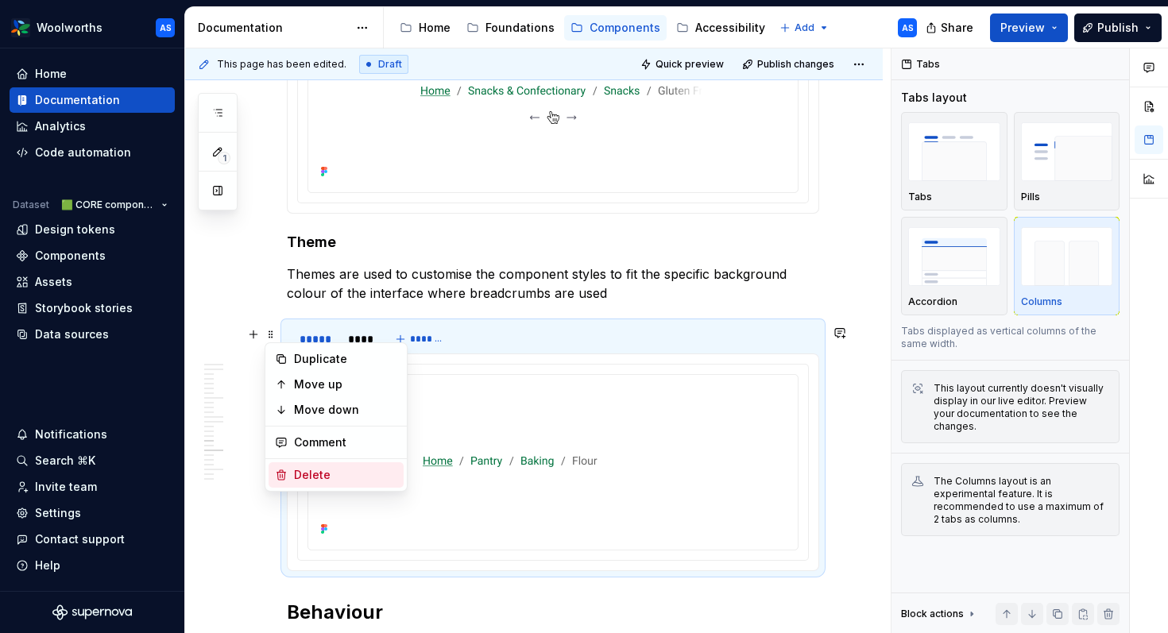
click at [330, 468] on div "Delete" at bounding box center [345, 475] width 103 height 16
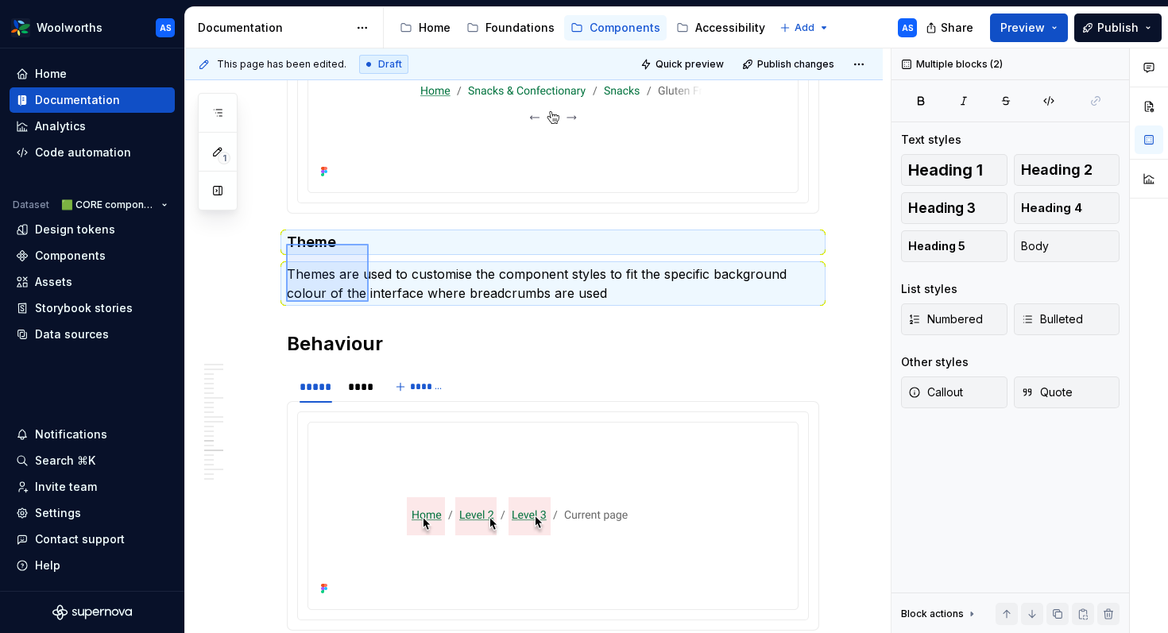
drag, startPoint x: 286, startPoint y: 244, endPoint x: 428, endPoint y: 299, distance: 151.7
click at [428, 299] on div "**********" at bounding box center [538, 341] width 706 height 586
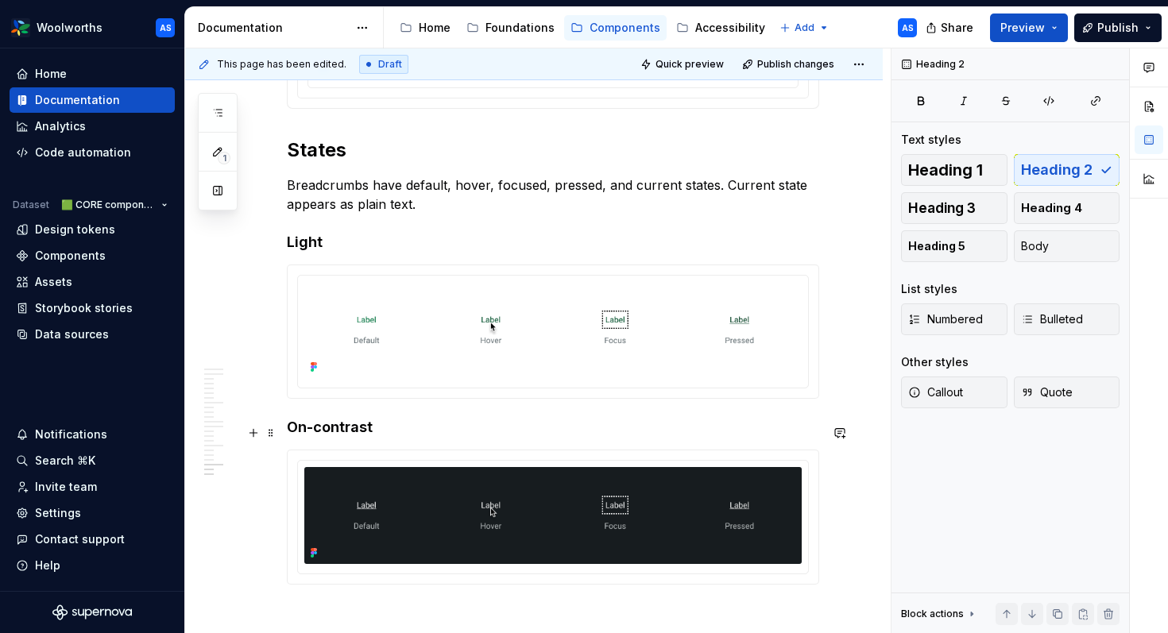
scroll to position [4399, 0]
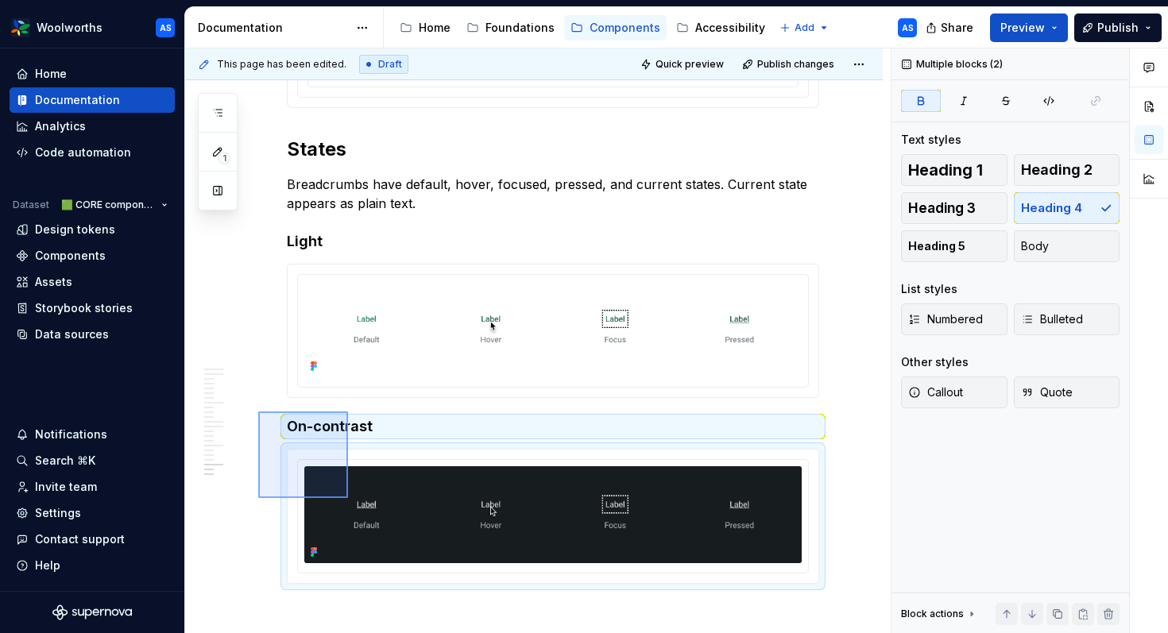
drag, startPoint x: 300, startPoint y: 441, endPoint x: 348, endPoint y: 498, distance: 75.0
click at [348, 498] on div "**********" at bounding box center [538, 341] width 706 height 586
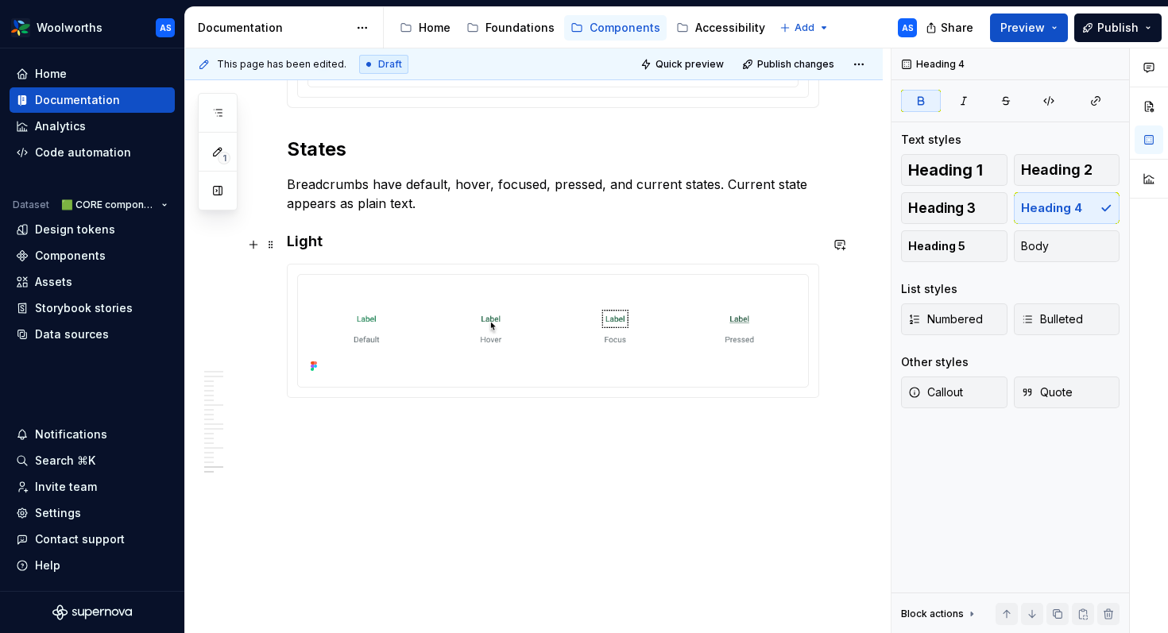
click at [306, 241] on strong "Light" at bounding box center [305, 241] width 36 height 17
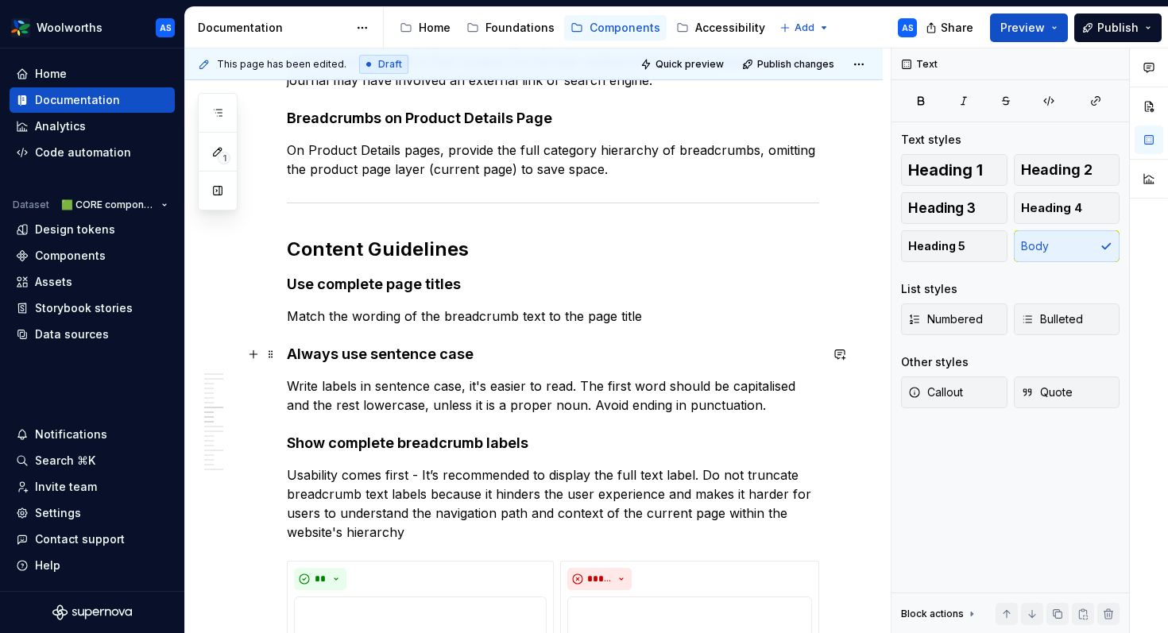
scroll to position [1376, 0]
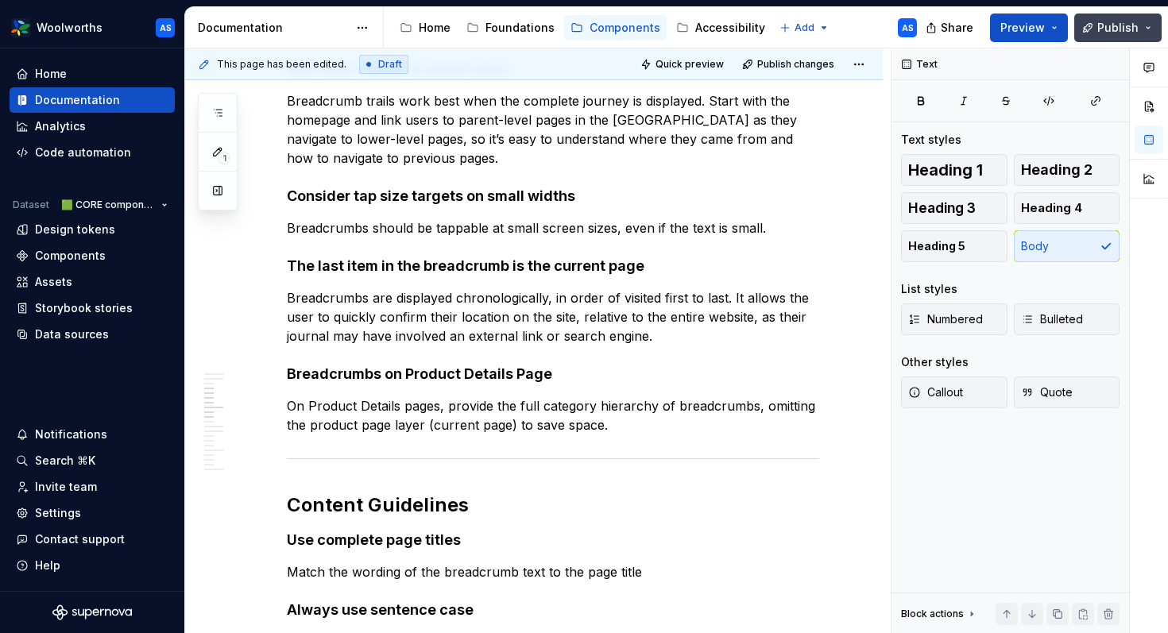
click at [1001, 29] on button "Publish" at bounding box center [1118, 28] width 87 height 29
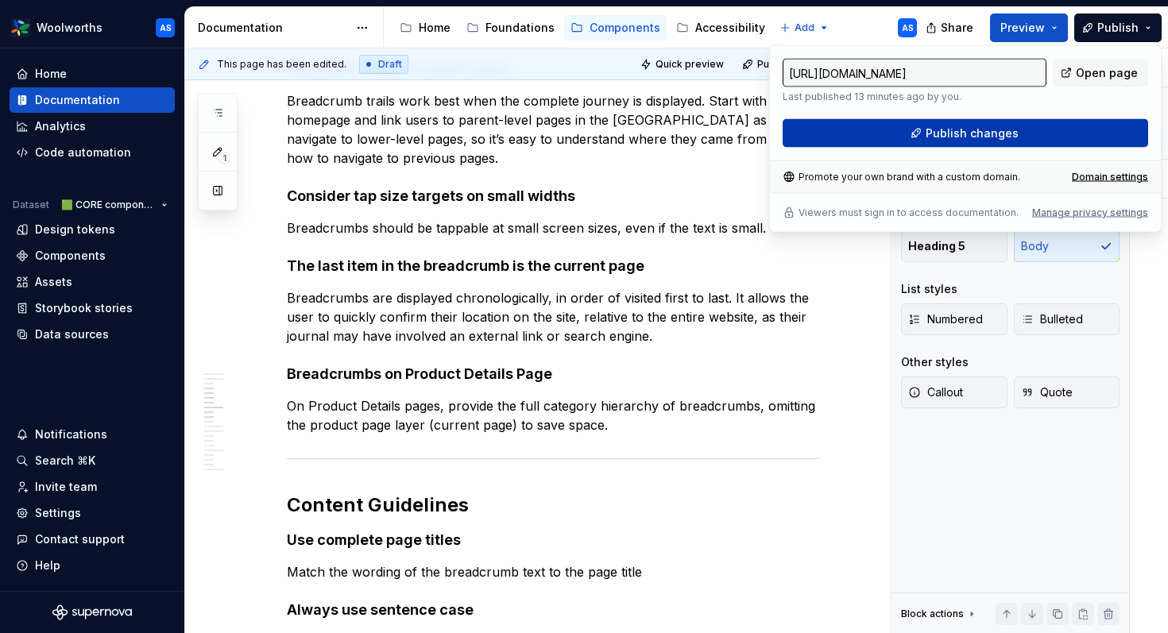
click at [1001, 124] on button "Publish changes" at bounding box center [966, 133] width 366 height 29
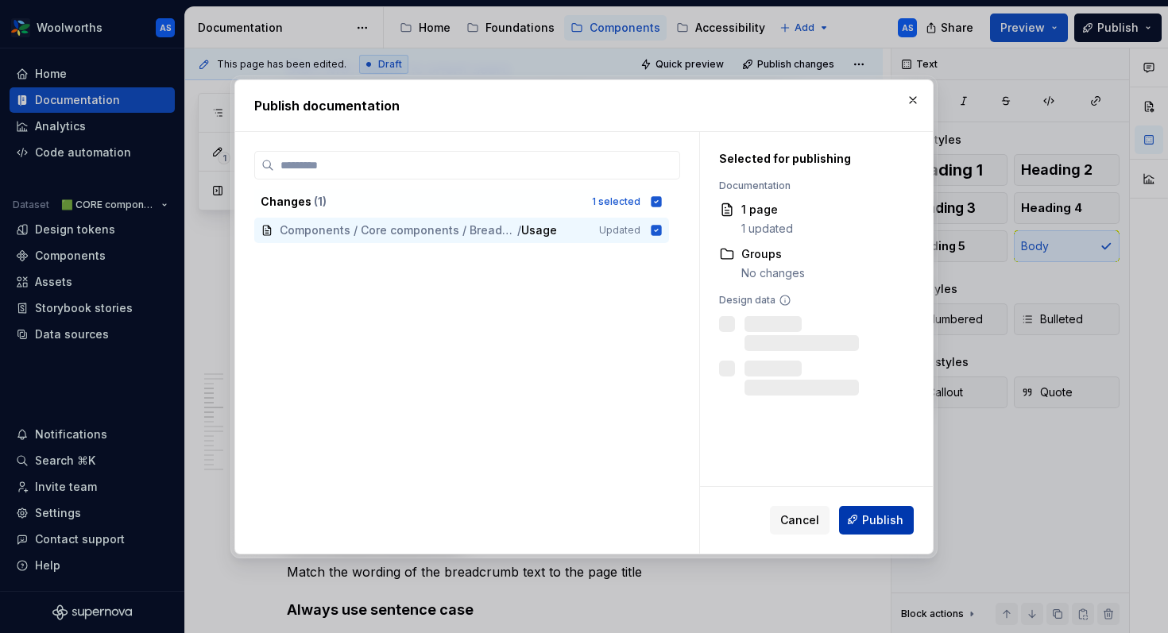
click at [893, 521] on span "Publish" at bounding box center [882, 520] width 41 height 16
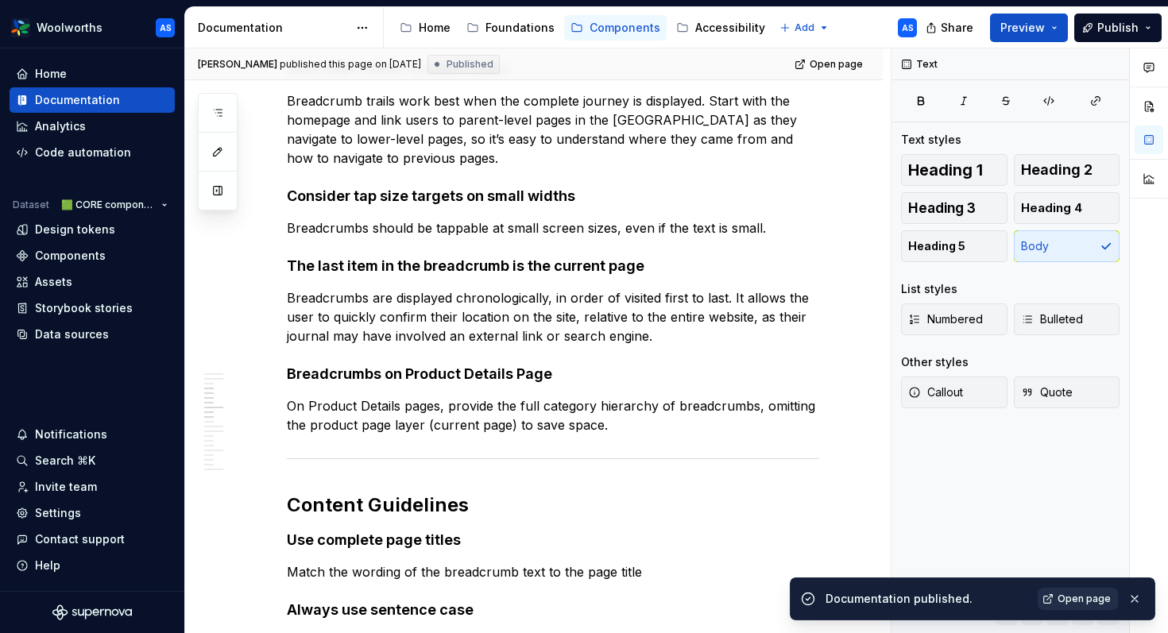
click at [1001, 542] on span "Open page" at bounding box center [1084, 599] width 53 height 13
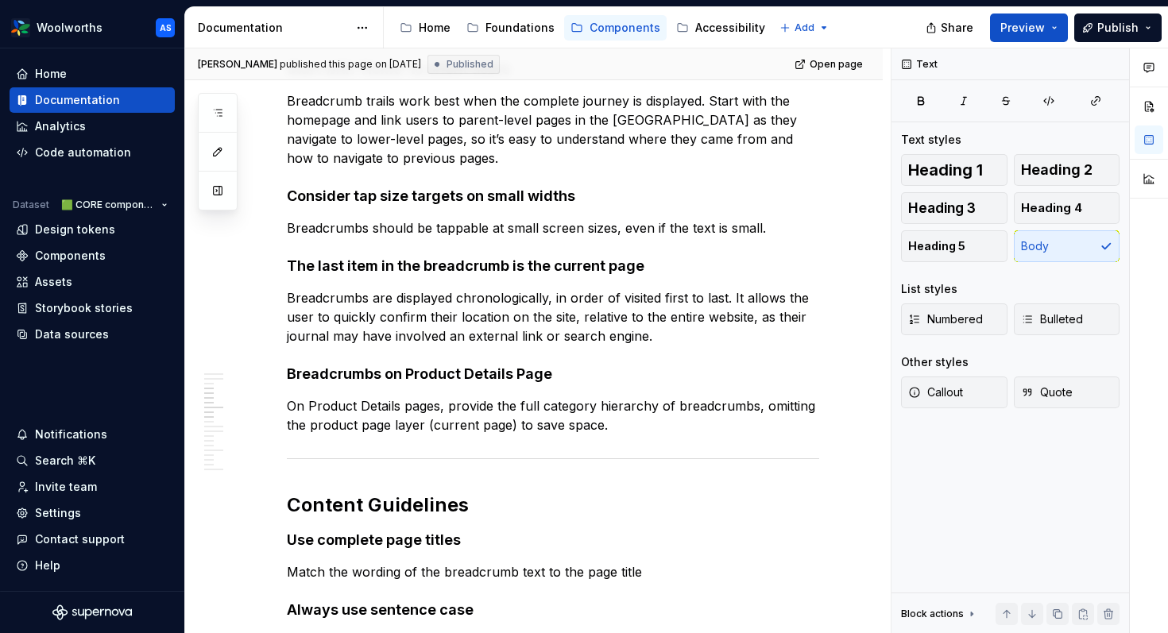
type textarea "*"
